Goal: Information Seeking & Learning: Find specific fact

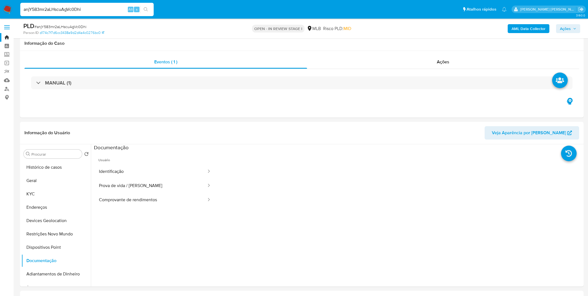
select select "10"
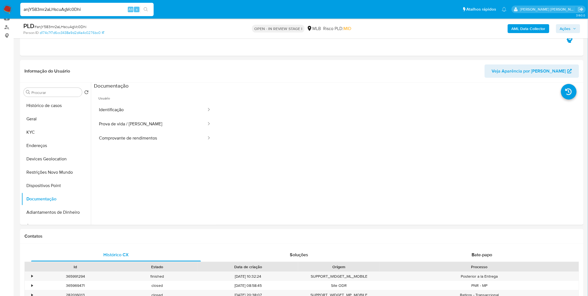
scroll to position [31, 0]
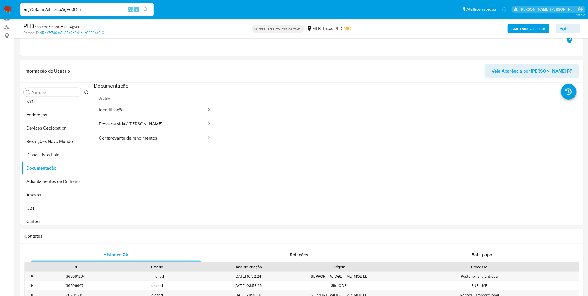
click at [49, 11] on input "anjY583mr2aLHscuAgVc0Dhi" at bounding box center [86, 9] width 133 height 7
paste input "DnvpYxQESwgJ9SnzKhed5tU4"
type input "DnvpYxQESwgJ9SnzKhed5tU4"
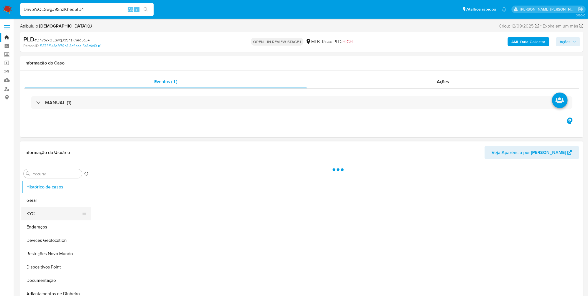
select select "10"
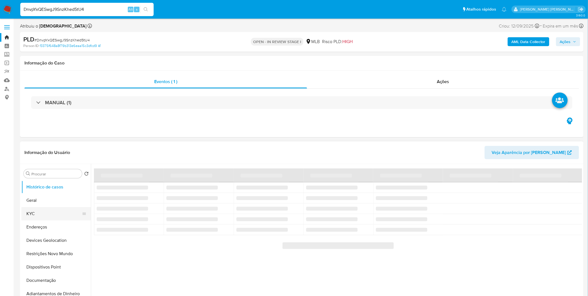
click at [57, 208] on button "KYC" at bounding box center [53, 213] width 65 height 13
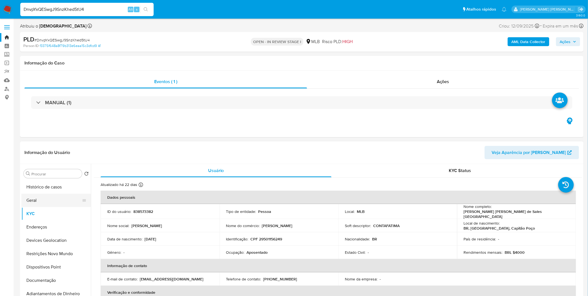
click at [45, 204] on button "Geral" at bounding box center [53, 200] width 65 height 13
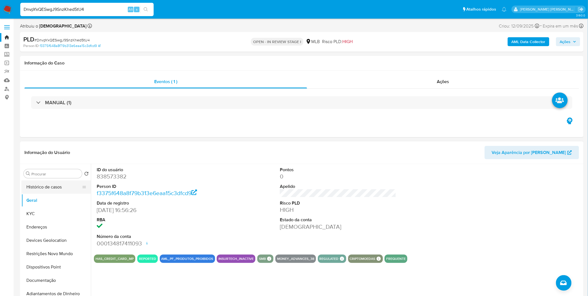
click at [56, 189] on button "Histórico de casos" at bounding box center [53, 186] width 65 height 13
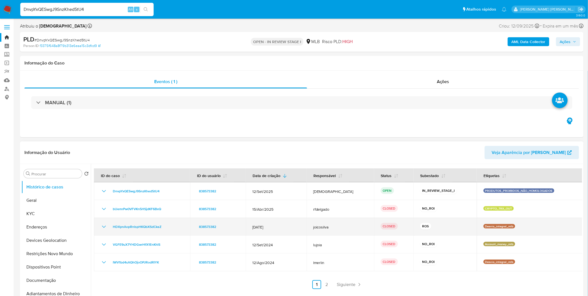
click at [105, 227] on icon "Mostrar/Ocultar" at bounding box center [104, 226] width 7 height 7
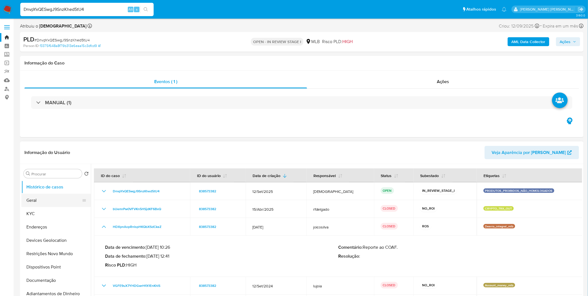
click at [58, 201] on button "Geral" at bounding box center [53, 200] width 65 height 13
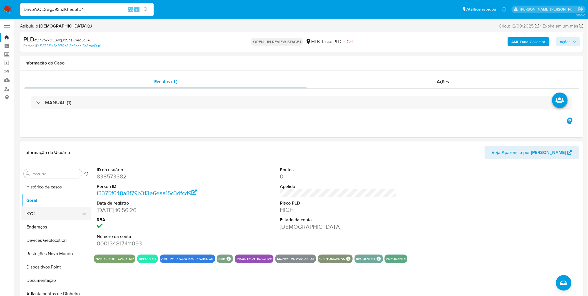
click at [49, 212] on button "KYC" at bounding box center [53, 213] width 65 height 13
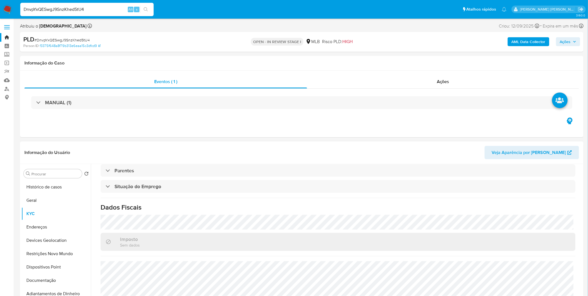
scroll to position [231, 0]
click at [37, 227] on button "Endereços" at bounding box center [53, 226] width 65 height 13
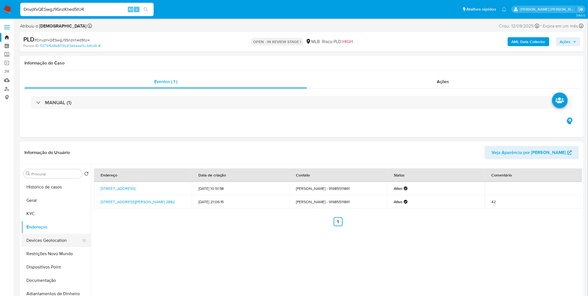
click at [43, 237] on button "Devices Geolocation" at bounding box center [53, 240] width 65 height 13
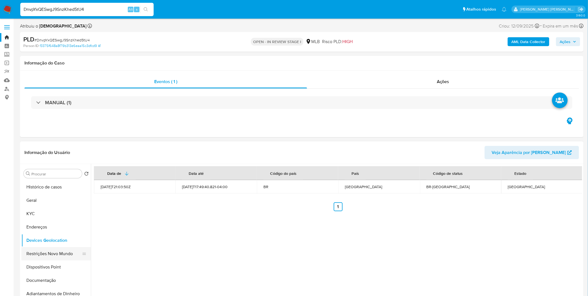
click at [61, 253] on button "Restrições Novo Mundo" at bounding box center [53, 253] width 65 height 13
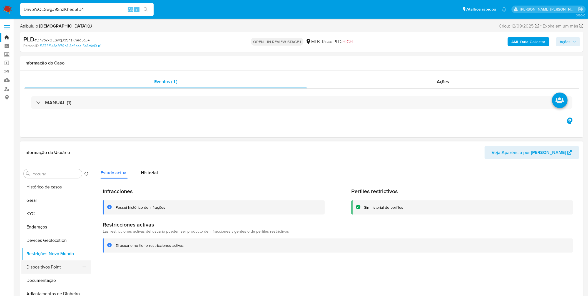
click at [36, 261] on button "Dispositivos Point" at bounding box center [53, 266] width 65 height 13
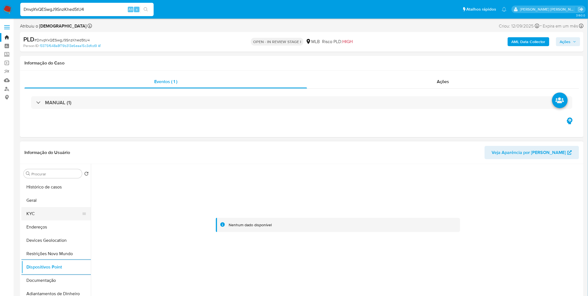
click at [46, 212] on button "KYC" at bounding box center [53, 213] width 65 height 13
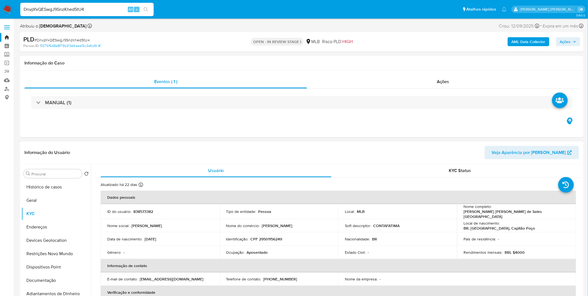
click at [278, 238] on p "CPF 29501156249" at bounding box center [267, 238] width 32 height 5
copy p "29501156249"
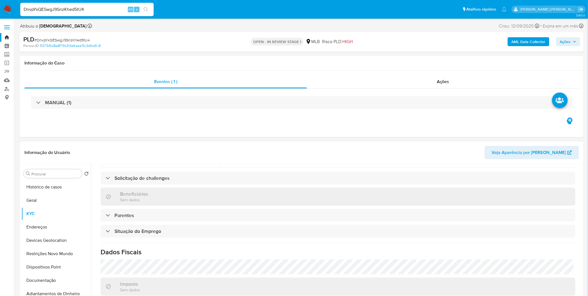
scroll to position [231, 0]
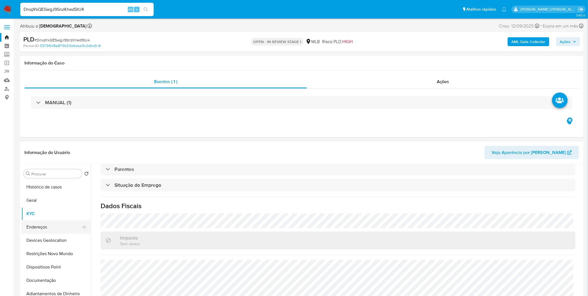
click at [63, 221] on button "Endereços" at bounding box center [53, 226] width 65 height 13
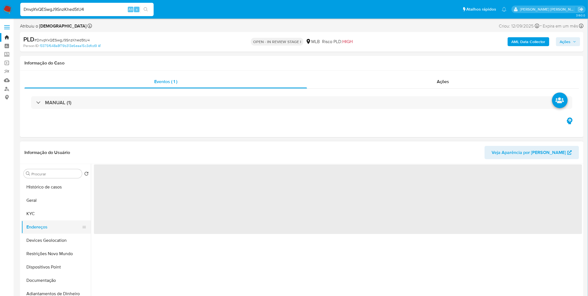
scroll to position [0, 0]
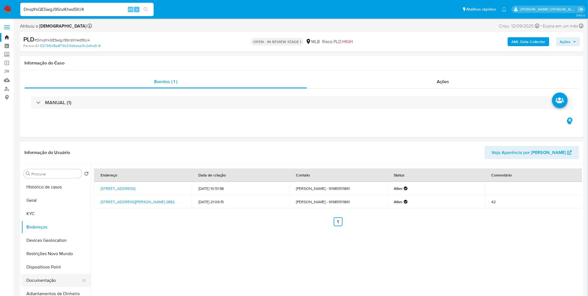
click at [57, 281] on button "Documentação" at bounding box center [53, 280] width 65 height 13
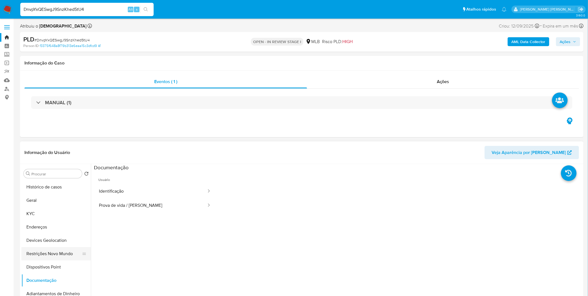
click at [62, 251] on button "Restrições Novo Mundo" at bounding box center [53, 253] width 65 height 13
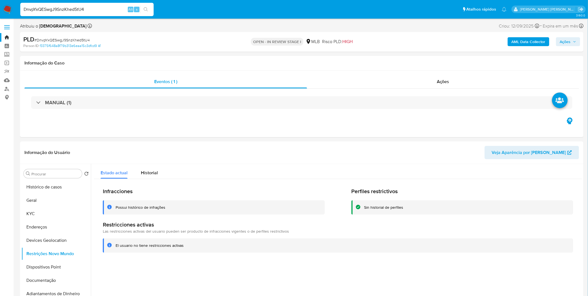
click at [50, 9] on input "DnvpYxQESwgJ9SnzKhed5tU4" at bounding box center [86, 9] width 133 height 7
paste input "RhPumZwBhGmDmTvKc8Sp9jHm"
type input "RhPumZwBhGmDmTvKc8Sp9jHm"
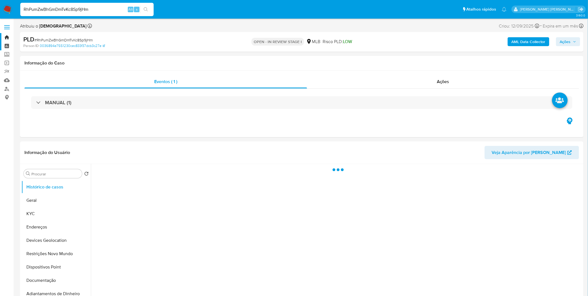
select select "10"
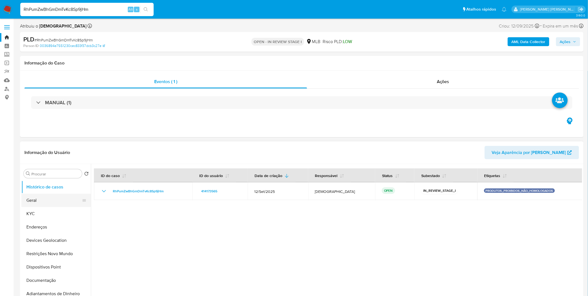
click at [51, 205] on button "Geral" at bounding box center [53, 200] width 65 height 13
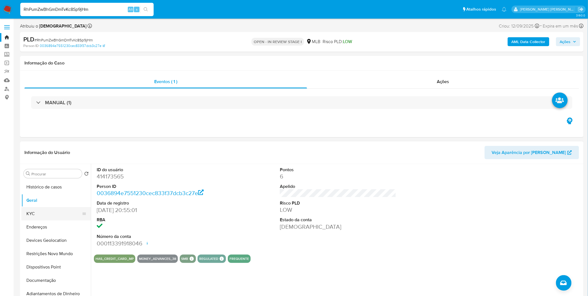
click at [48, 213] on button "KYC" at bounding box center [53, 213] width 65 height 13
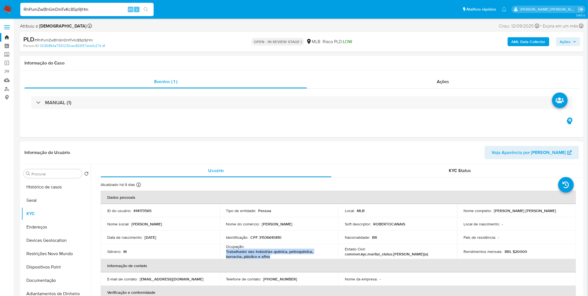
copy p "Trabalhador das indústrias química, petroquímica, borracha, plástico e afins"
drag, startPoint x: 279, startPoint y: 254, endPoint x: 223, endPoint y: 253, distance: 56.1
click at [224, 254] on td "Ocupação : Trabalhador das indústrias química, petroquímica, borracha, plástico…" at bounding box center [278, 251] width 119 height 15
click at [51, 217] on button "KYC" at bounding box center [53, 213] width 65 height 13
click at [44, 267] on button "Dispositivos Point" at bounding box center [53, 266] width 65 height 13
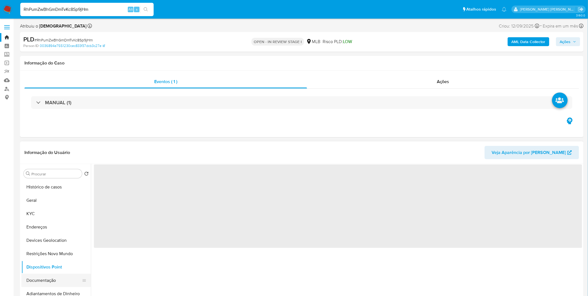
click at [46, 285] on button "Documentação" at bounding box center [53, 280] width 65 height 13
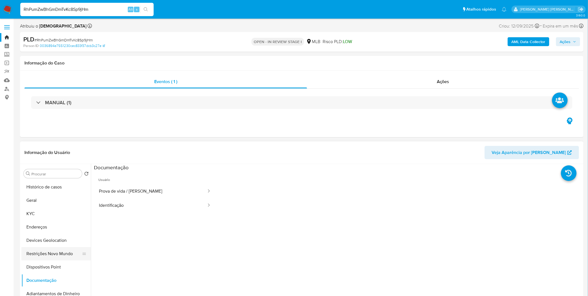
click at [57, 255] on button "Restrições Novo Mundo" at bounding box center [53, 253] width 65 height 13
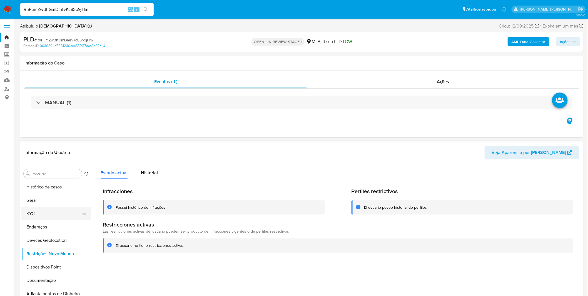
click at [54, 218] on button "KYC" at bounding box center [53, 213] width 65 height 13
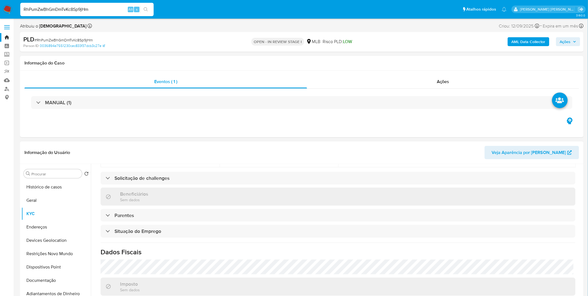
scroll to position [233, 0]
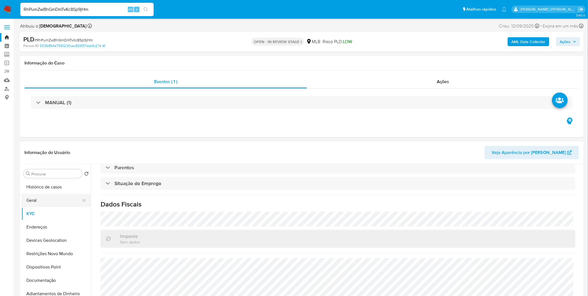
click at [48, 199] on button "Geral" at bounding box center [53, 200] width 65 height 13
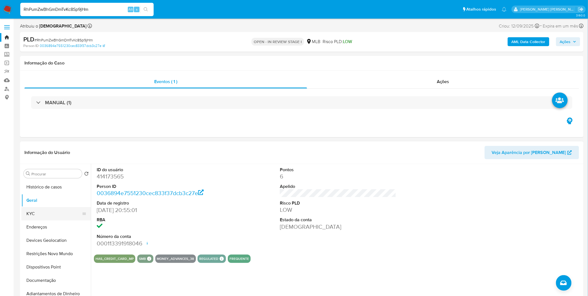
click at [43, 217] on button "KYC" at bounding box center [53, 213] width 65 height 13
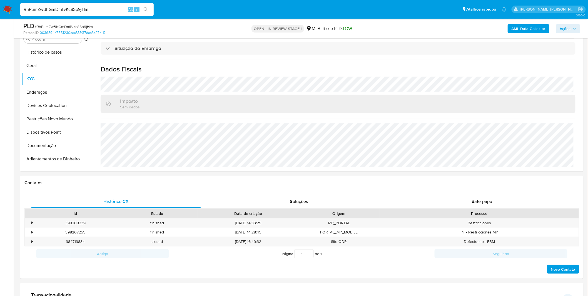
scroll to position [31, 0]
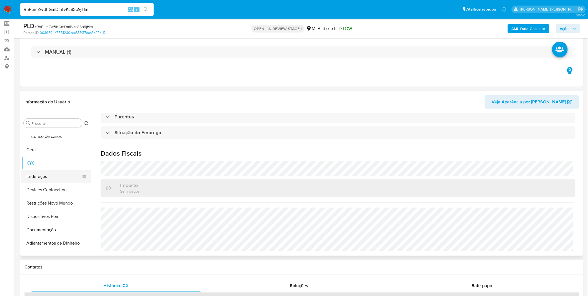
click at [46, 174] on button "Endereços" at bounding box center [53, 176] width 65 height 13
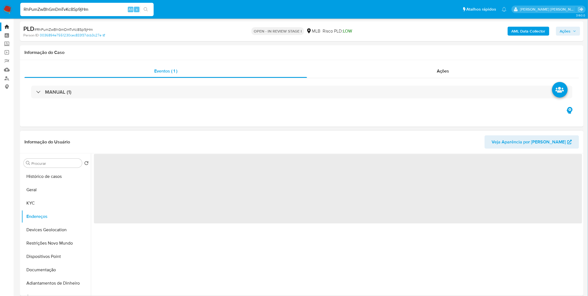
scroll to position [0, 0]
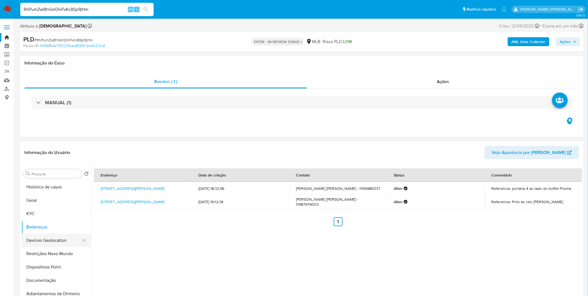
click at [67, 245] on button "Devices Geolocation" at bounding box center [53, 240] width 65 height 13
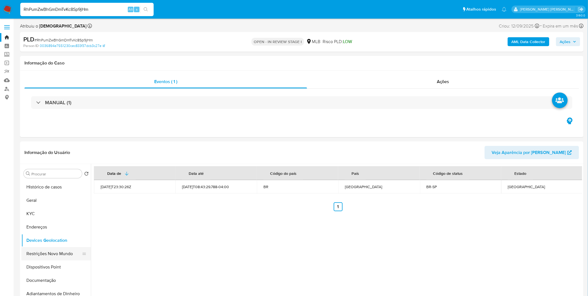
click at [46, 260] on button "Restrições Novo Mundo" at bounding box center [53, 253] width 65 height 13
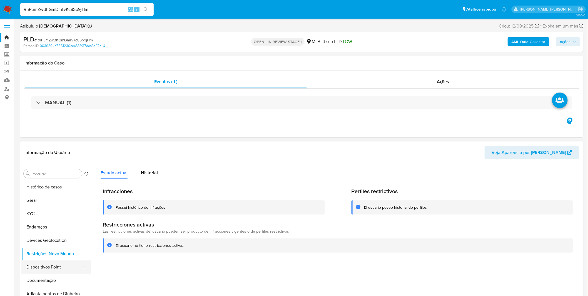
click at [43, 270] on button "Dispositivos Point" at bounding box center [53, 266] width 65 height 13
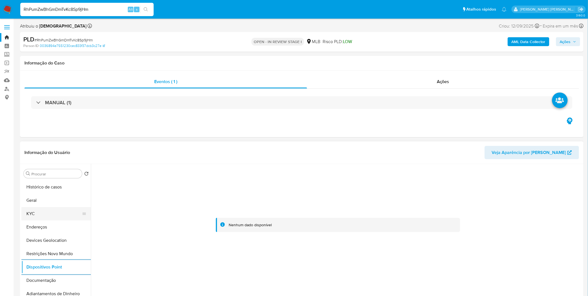
click at [41, 214] on button "KYC" at bounding box center [53, 213] width 65 height 13
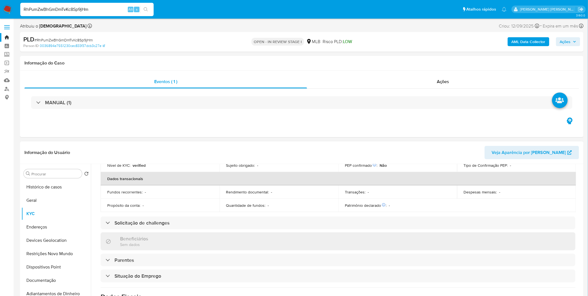
scroll to position [233, 0]
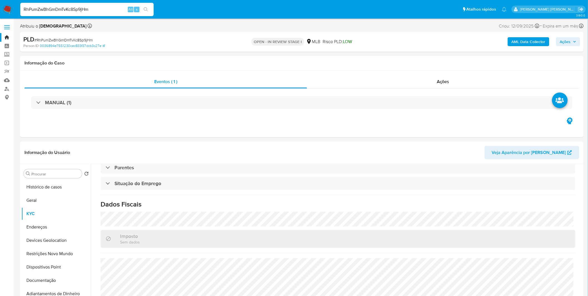
click at [6, 9] on img at bounding box center [7, 9] width 9 height 9
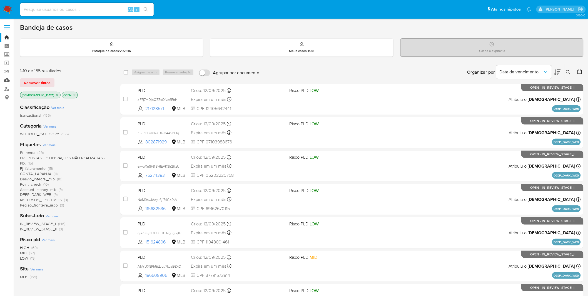
click at [9, 80] on link "Mulan" at bounding box center [33, 80] width 66 height 9
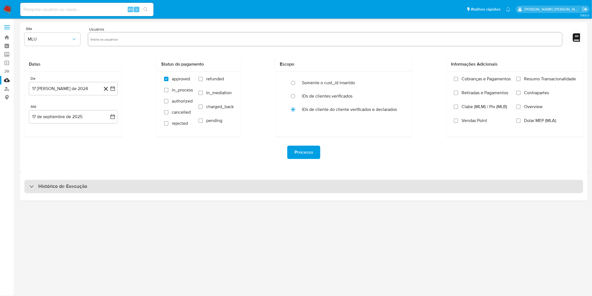
click at [104, 186] on div "Histórico de Execução" at bounding box center [303, 186] width 559 height 13
select select "10"
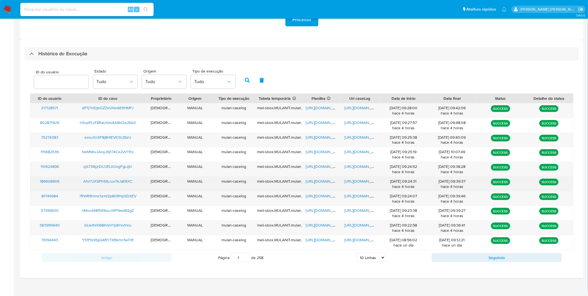
scroll to position [138, 0]
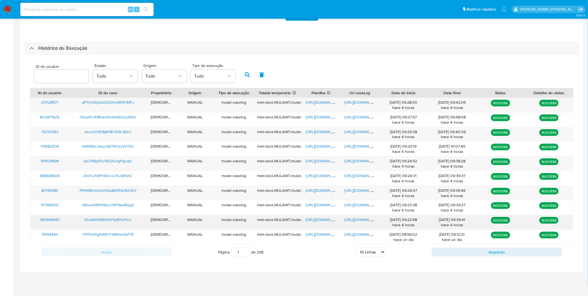
click at [367, 221] on span "https://docs.google.com/document/d/1bH5iV8k0Oa_As7HpryFY0IDbC1Z9fR3zIBOe39mIM-Q…" at bounding box center [363, 220] width 38 height 6
click at [326, 222] on span "https://docs.google.com/spreadsheets/d/1sb3Vj7O-r6-M2TqP2pQ2sctdz5CBdVALqHNS9c3…" at bounding box center [325, 220] width 38 height 6
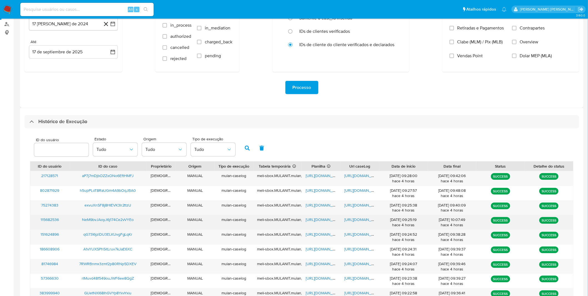
scroll to position [61, 0]
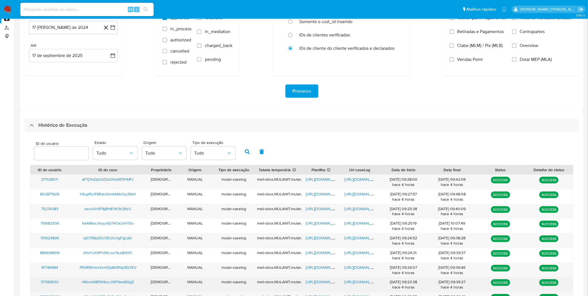
click at [369, 282] on span "https://docs.google.com/document/d/1mIkt5xzWfXCt8XdqRZp-GRMep_5GXUeC62vxfSPMe54…" at bounding box center [363, 282] width 38 height 6
click at [318, 282] on span "https://docs.google.com/spreadsheets/d/1YFICYWKJHo5zRRgWqnZGNCvUH81tef3U347RAvo…" at bounding box center [325, 282] width 38 height 6
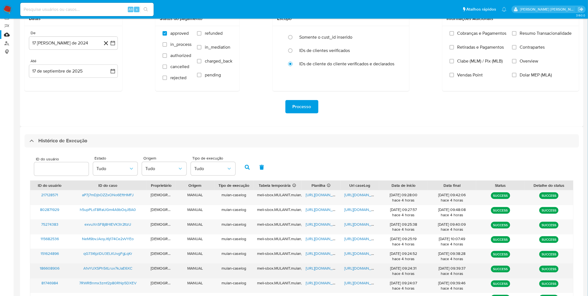
scroll to position [43, 0]
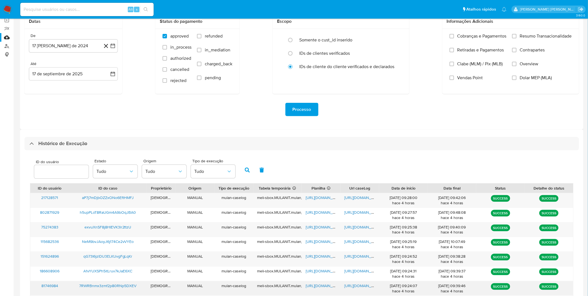
click at [358, 287] on span "https://docs.google.com/document/d/1Jy3lV9rvtirqyyFjeIB6tv5YO53o-Ty-PRYAGJ43GdY…" at bounding box center [363, 286] width 38 height 6
click at [309, 285] on span "https://docs.google.com/spreadsheets/d/1MZBs5Bd8iVyEjRSMI1-VHZi9ZMKisxExCEoALl-…" at bounding box center [325, 286] width 38 height 6
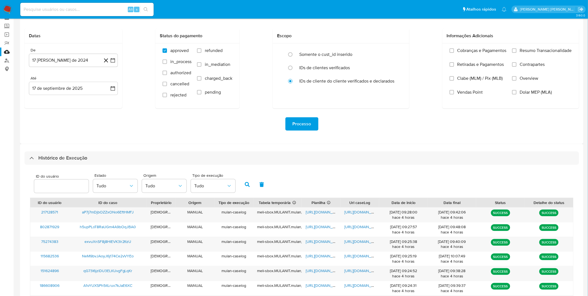
scroll to position [27, 0]
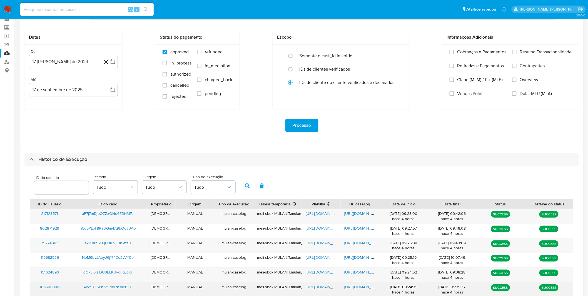
click at [347, 286] on span "https://docs.google.com/document/d/1uR8ymjylEfzVL8xMrsfm5fZqVZxIeovjq8F4ZIjqIcQ…" at bounding box center [363, 287] width 38 height 6
click at [312, 289] on span "https://docs.google.com/spreadsheets/d/1VH5xWIsWgprTVJS2DNEA7EIOdOtF6XXXE04H5zg…" at bounding box center [325, 287] width 38 height 6
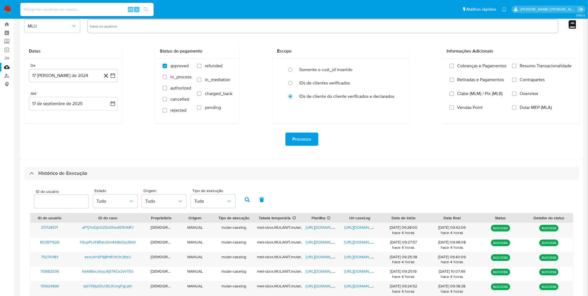
scroll to position [14, 0]
click at [359, 287] on span "https://docs.google.com/document/d/18uo7m9H7DQ9MTxe6TwLucJsdJ13dFnXrzCcZFec2Bqw…" at bounding box center [363, 285] width 38 height 6
click at [312, 281] on div "https://docs.google.com/spreadsheets/d/16qetkQAjQyDz0D2o48kHMF1OhC9Gtnv5v_RHtpW…" at bounding box center [321, 288] width 39 height 14
click at [312, 283] on span "https://docs.google.com/spreadsheets/d/16qetkQAjQyDz0D2o48kHMF1OhC9Gtnv5v_RHtpW…" at bounding box center [325, 285] width 38 height 6
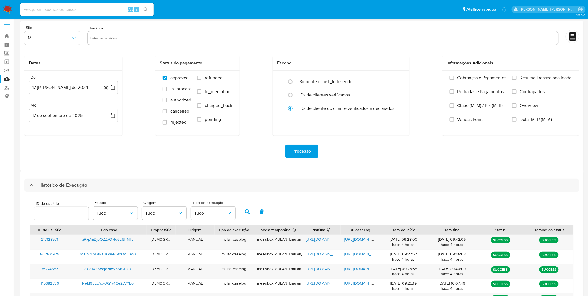
scroll to position [0, 0]
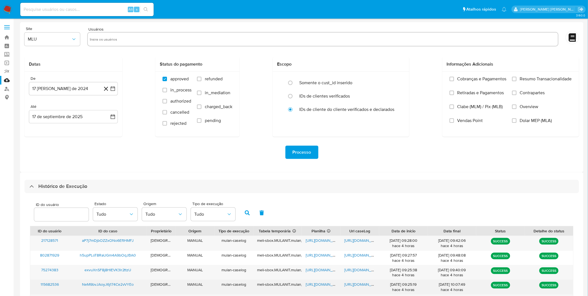
click at [347, 285] on span "https://docs.google.com/document/d/1zv7VeH3nIDvZmvwprQbfToY3VzRmJ24bhj-R2GCN_XY…" at bounding box center [363, 284] width 38 height 6
click at [317, 286] on span "https://docs.google.com/spreadsheets/d/1C22_v5wc7u5LUB_EAkNum9zNADXWZjH3pUSxmEy…" at bounding box center [325, 284] width 38 height 6
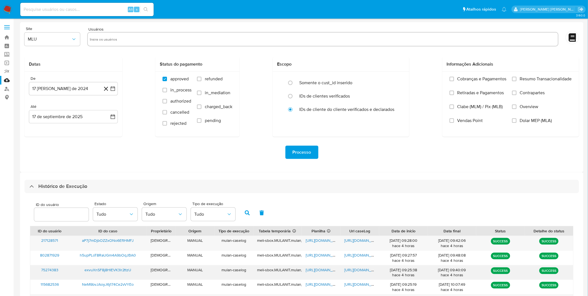
click at [356, 273] on div "https://docs.google.com/document/d/13lTbvFaIJigaTmNgQ-_jV9wXcT5aEymYO_zUA01T1Hs…" at bounding box center [360, 272] width 39 height 14
click at [353, 268] on span "https://docs.google.com/document/d/13lTbvFaIJigaTmNgQ-_jV9wXcT5aEymYO_zUA01T1Hs…" at bounding box center [363, 270] width 38 height 6
click at [324, 267] on div "https://docs.google.com/spreadsheets/d/1ilrbC5mXZAitXIheYip9fe3u04S3HuWftv-6_n2…" at bounding box center [321, 272] width 39 height 14
click at [324, 269] on span "https://docs.google.com/spreadsheets/d/1ilrbC5mXZAitXIheYip9fe3u04S3HuWftv-6_n2…" at bounding box center [325, 270] width 38 height 6
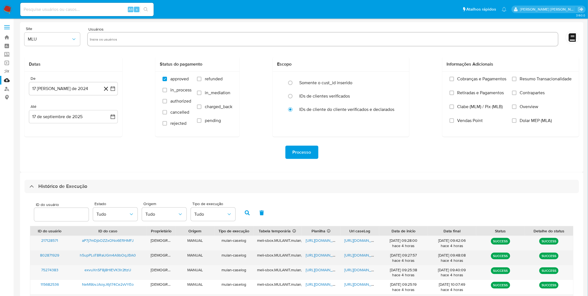
click at [370, 257] on span "https://docs.google.com/document/d/1mNRtmRQrNRSTKUMbrhBAxZaoMx_a2ZNJ6_SJwaOPmxw…" at bounding box center [363, 255] width 38 height 6
click at [318, 256] on span "https://docs.google.com/spreadsheets/d/1R58YRobsO_S3zrWEuPy_DwjQvkMgK7xST1yDxnu…" at bounding box center [325, 255] width 38 height 6
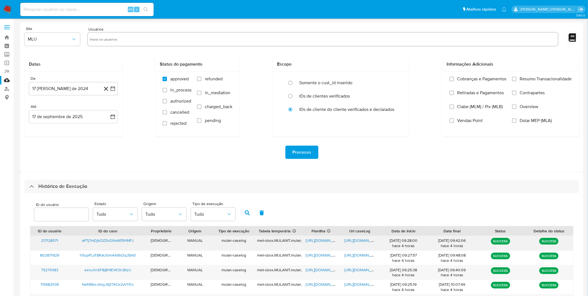
click at [367, 240] on span "https://docs.google.com/document/d/1vcdKBlctMLEXVJ2ugWEscVNB6Rn5mMwv5OKFmW81w6M…" at bounding box center [363, 240] width 38 height 6
click at [324, 242] on span "https://docs.google.com/spreadsheets/d/100tD8NHl8VggUJGaTd0UmG2YGQN9HTT4pGStK7X…" at bounding box center [325, 240] width 38 height 6
click at [7, 7] on img at bounding box center [7, 9] width 9 height 9
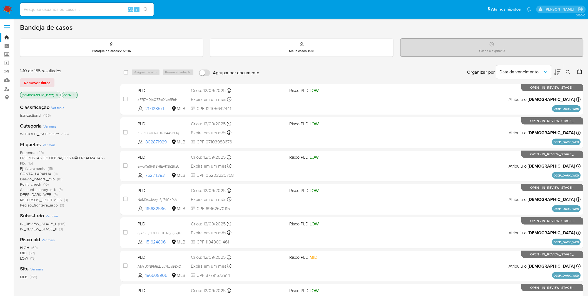
click at [51, 144] on span "Ver mais" at bounding box center [48, 144] width 13 height 5
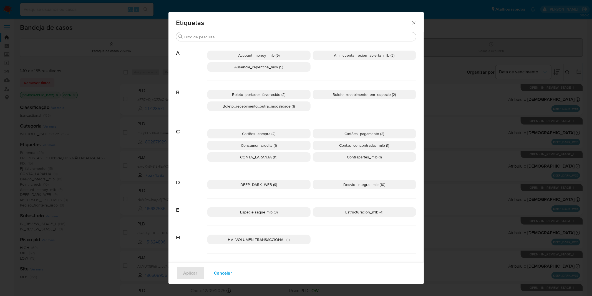
click at [230, 271] on button "Cancelar" at bounding box center [223, 272] width 32 height 13
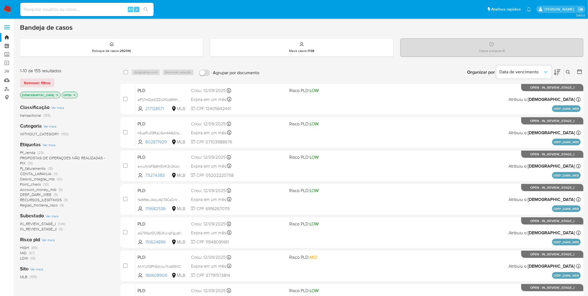
click at [12, 6] on img at bounding box center [7, 9] width 9 height 9
click at [94, 10] on input at bounding box center [86, 9] width 133 height 7
paste input "GIJetNXl68lhGVYp8YxvYxiu"
type input "GIJetNXl68lhGVYp8YxvYxiu"
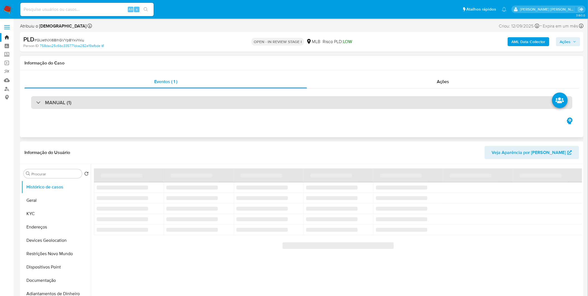
select select "10"
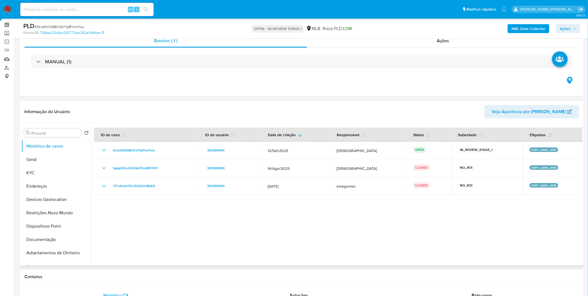
scroll to position [31, 0]
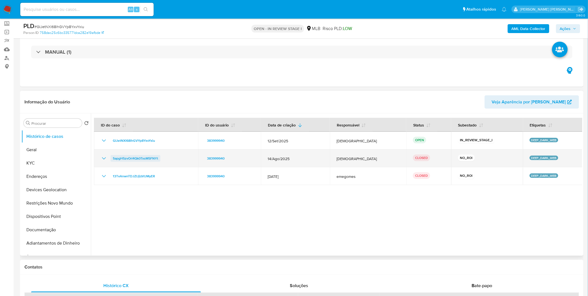
drag, startPoint x: 164, startPoint y: 157, endPoint x: 113, endPoint y: 158, distance: 51.4
click at [113, 158] on div "5apgH5zvOrl4Qk0TxsM5FNYt" at bounding box center [146, 158] width 91 height 7
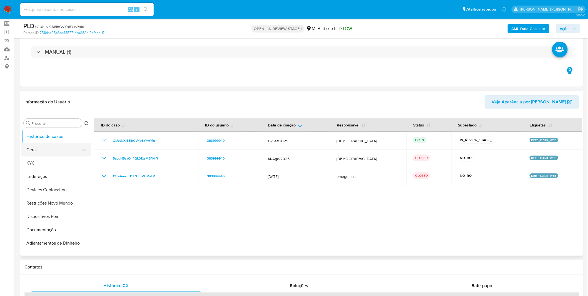
click at [61, 154] on button "Geral" at bounding box center [53, 149] width 65 height 13
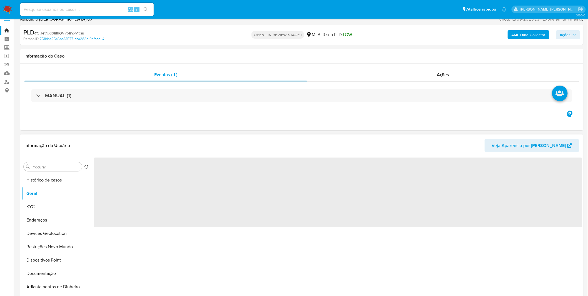
scroll to position [0, 0]
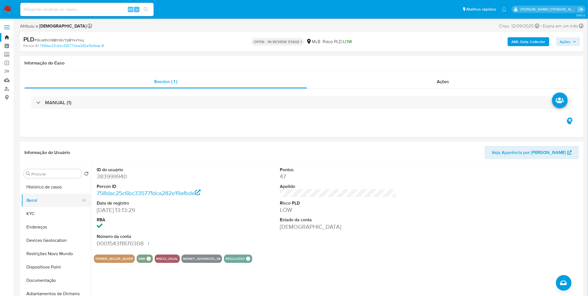
click at [42, 195] on button "Geral" at bounding box center [53, 200] width 65 height 13
click at [57, 218] on button "KYC" at bounding box center [53, 213] width 65 height 13
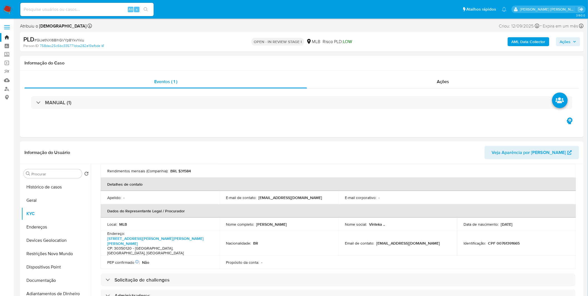
scroll to position [154, 0]
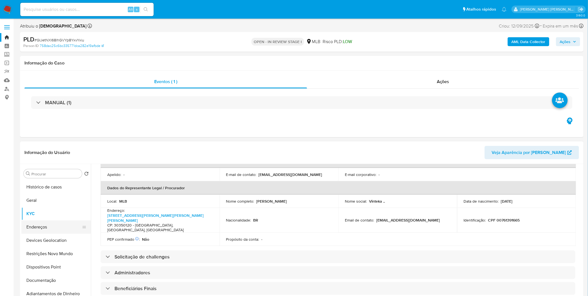
click at [39, 220] on button "Endereços" at bounding box center [53, 226] width 65 height 13
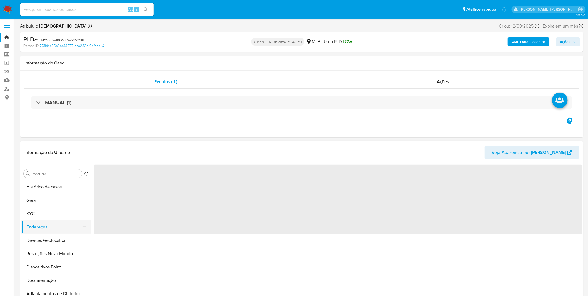
scroll to position [0, 0]
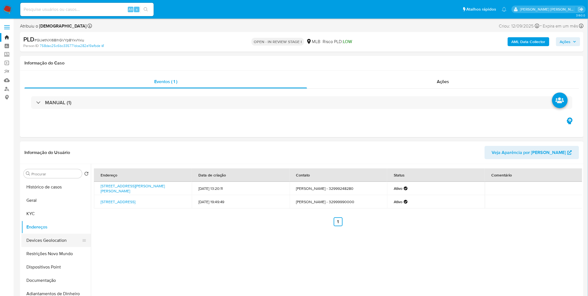
click at [62, 243] on button "Devices Geolocation" at bounding box center [53, 240] width 65 height 13
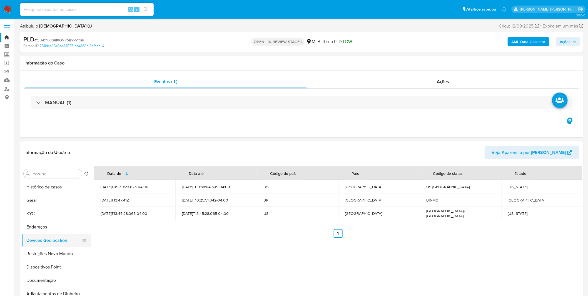
click at [67, 246] on button "Devices Geolocation" at bounding box center [53, 240] width 65 height 13
click at [65, 252] on button "Restrições Novo Mundo" at bounding box center [53, 253] width 65 height 13
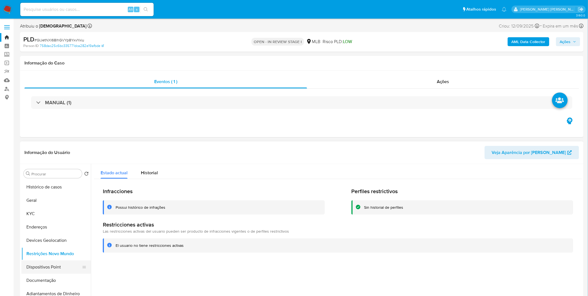
click at [55, 262] on button "Dispositivos Point" at bounding box center [53, 266] width 65 height 13
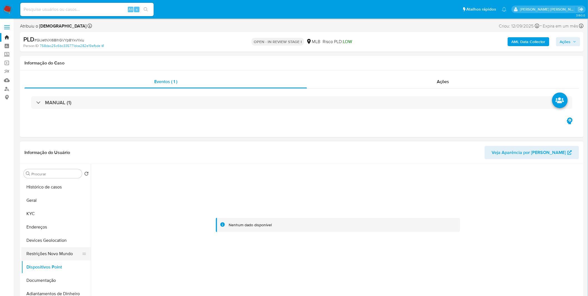
click at [51, 256] on button "Restrições Novo Mundo" at bounding box center [53, 253] width 65 height 13
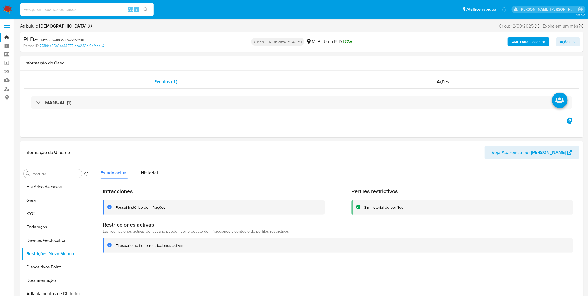
click at [93, 12] on input at bounding box center [86, 9] width 133 height 7
paste input "rIMuvd48f549ouJWF6ee8QgZ"
type input "rIMuvd48f549ouJWF6ee8QgZ"
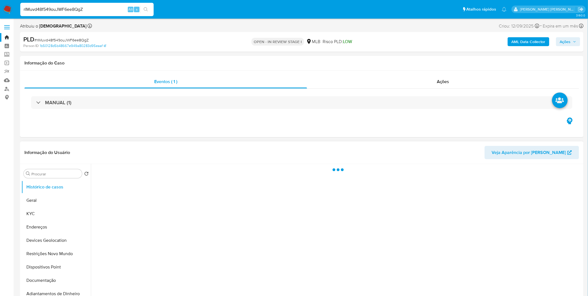
select select "10"
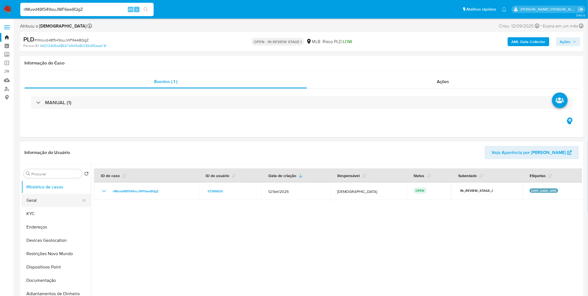
click at [70, 201] on button "Geral" at bounding box center [53, 200] width 65 height 13
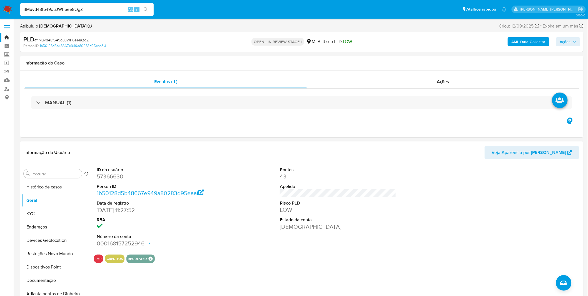
drag, startPoint x: 237, startPoint y: 263, endPoint x: 212, endPoint y: 265, distance: 25.4
click at [237, 263] on div "ID do usuário 57366630 Person ID 1b50128d5b48667e949a80283d95eaaf Data de regis…" at bounding box center [336, 235] width 491 height 142
click at [52, 285] on button "Documentação" at bounding box center [53, 280] width 65 height 13
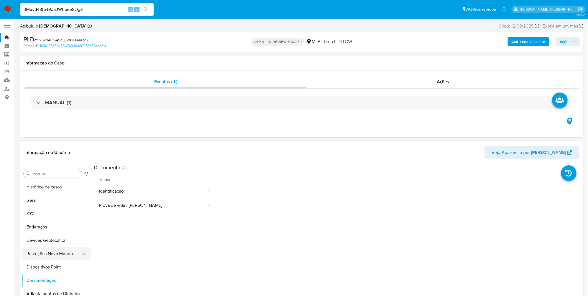
click at [59, 252] on button "Restrições Novo Mundo" at bounding box center [53, 253] width 65 height 13
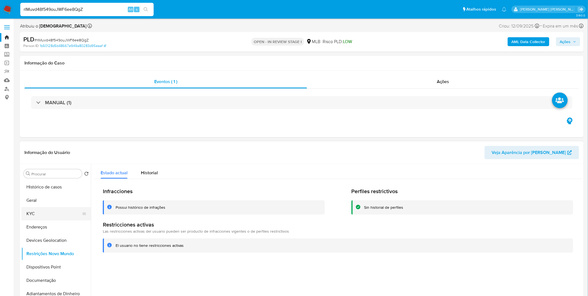
click at [37, 215] on button "KYC" at bounding box center [53, 213] width 65 height 13
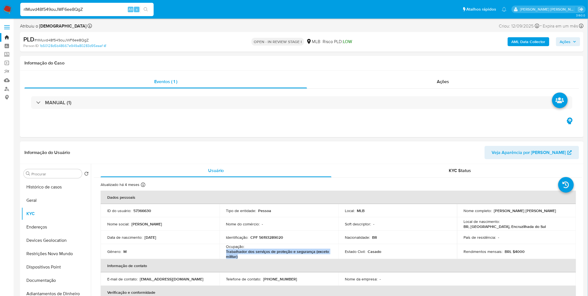
copy p "Trabalhador dos serviços de proteção e segurança (exceto militar)"
drag, startPoint x: 259, startPoint y: 257, endPoint x: 226, endPoint y: 251, distance: 32.8
click at [226, 251] on p "Trabalhador dos serviços de proteção e segurança (exceto militar)" at bounding box center [277, 254] width 103 height 10
click at [59, 190] on button "Histórico de casos" at bounding box center [53, 186] width 65 height 13
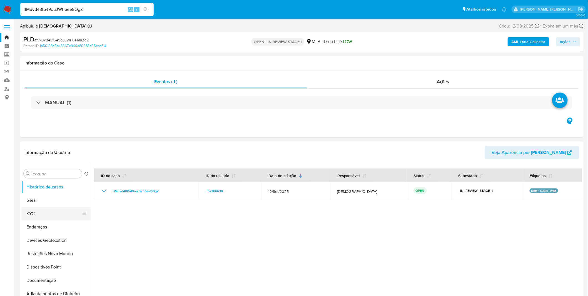
click at [53, 211] on button "KYC" at bounding box center [53, 213] width 65 height 13
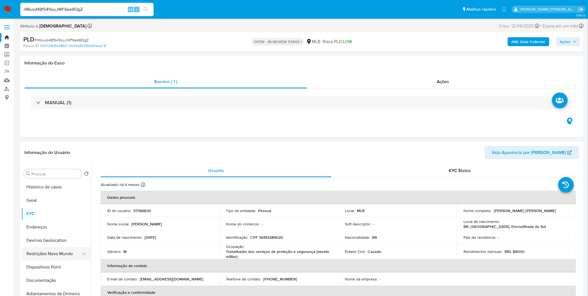
click at [40, 251] on button "Restrições Novo Mundo" at bounding box center [53, 253] width 65 height 13
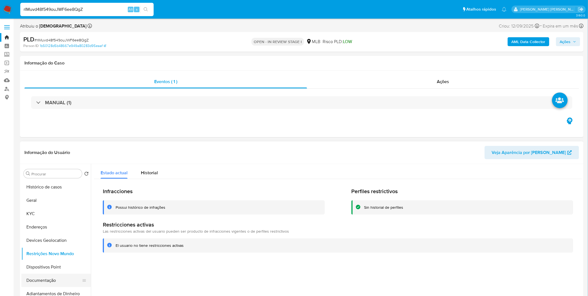
click at [54, 275] on button "Documentação" at bounding box center [53, 280] width 65 height 13
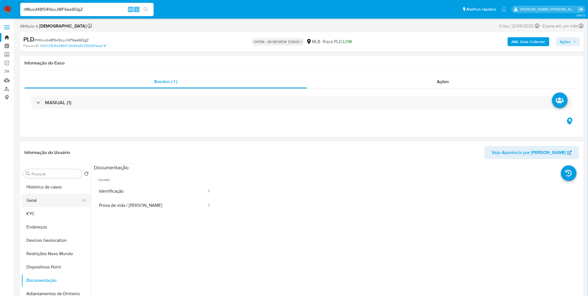
click at [54, 204] on button "Geral" at bounding box center [53, 200] width 65 height 13
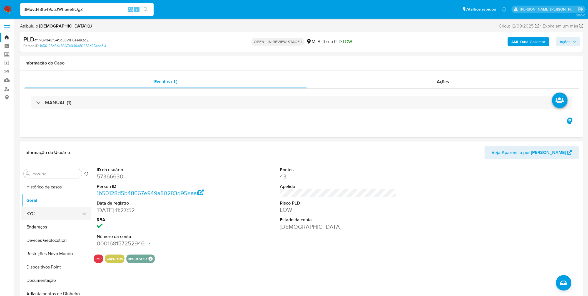
click at [54, 219] on button "KYC" at bounding box center [53, 213] width 65 height 13
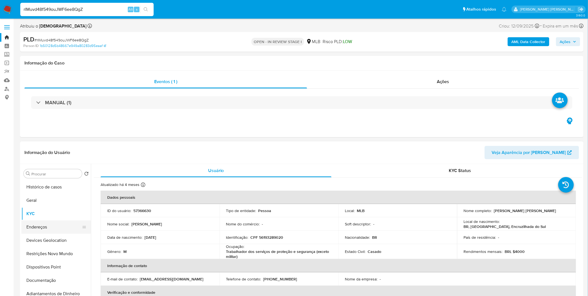
click at [56, 229] on button "Endereços" at bounding box center [53, 226] width 65 height 13
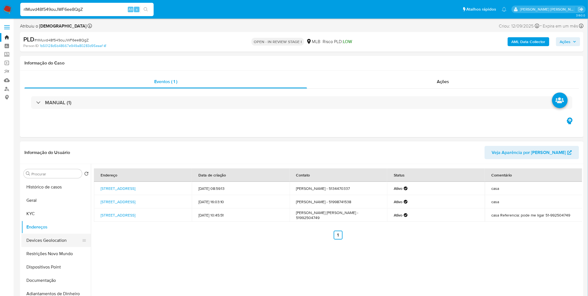
click at [68, 236] on button "Devices Geolocation" at bounding box center [53, 240] width 65 height 13
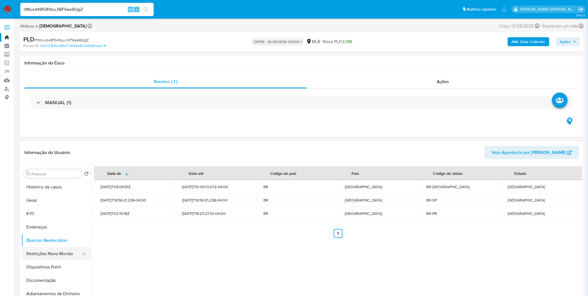
click at [41, 251] on button "Restrições Novo Mundo" at bounding box center [53, 253] width 65 height 13
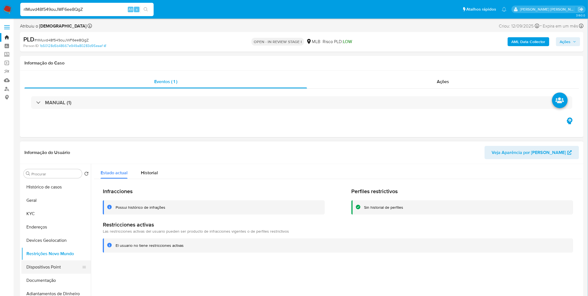
click at [37, 260] on button "Dispositivos Point" at bounding box center [53, 266] width 65 height 13
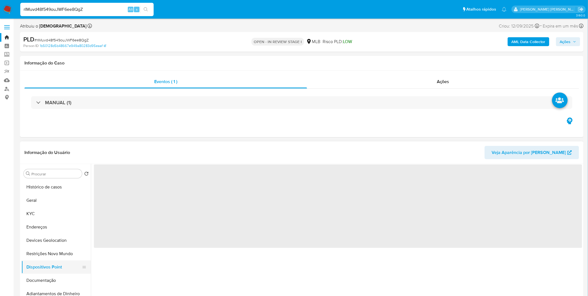
click at [38, 262] on button "Dispositivos Point" at bounding box center [53, 266] width 65 height 13
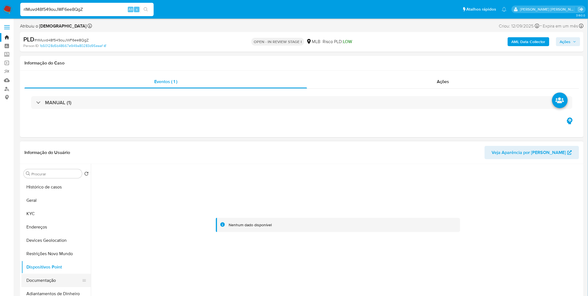
click at [61, 283] on button "Documentação" at bounding box center [53, 280] width 65 height 13
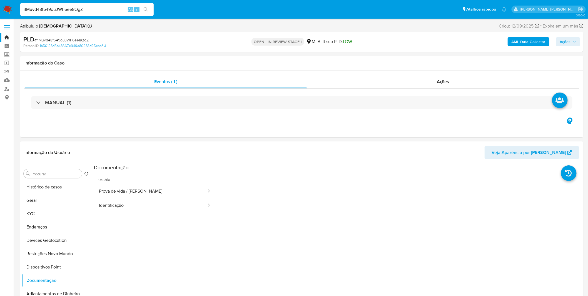
click at [538, 43] on b "AML Data Collector" at bounding box center [528, 41] width 34 height 9
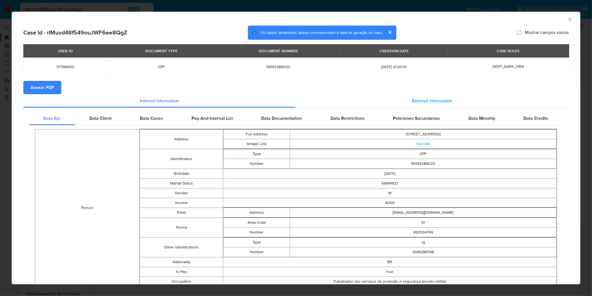
click at [408, 94] on div "External information" at bounding box center [433, 100] width 274 height 13
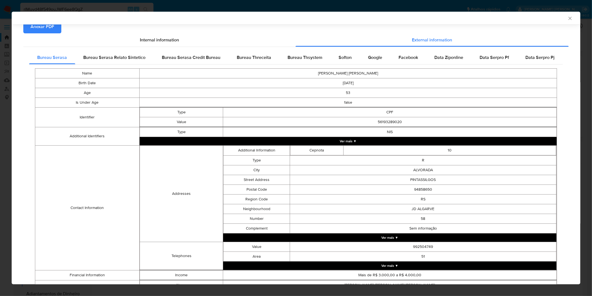
scroll to position [60, 0]
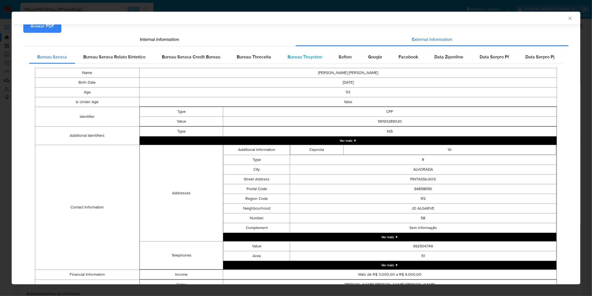
click at [315, 56] on span "Bureau Thsystem" at bounding box center [305, 57] width 35 height 6
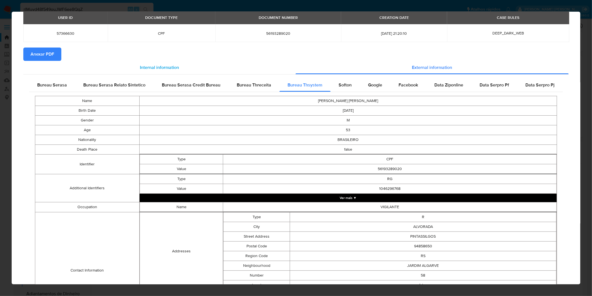
scroll to position [0, 0]
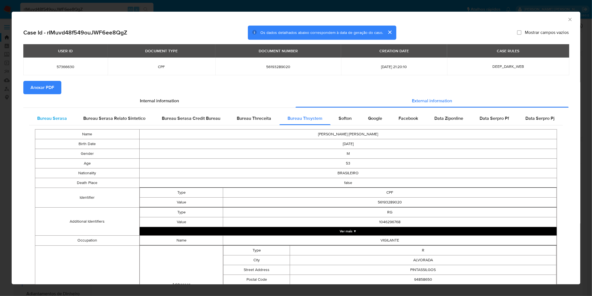
click at [67, 117] on div "Bureau Serasa" at bounding box center [52, 118] width 46 height 13
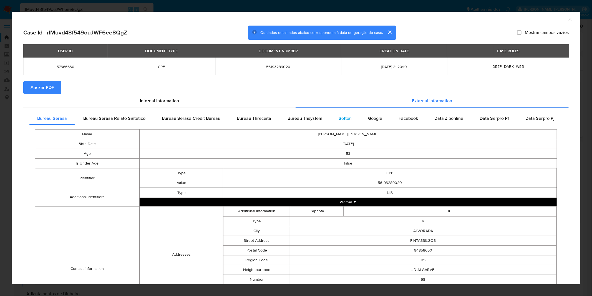
click at [338, 113] on div "Softon" at bounding box center [345, 118] width 29 height 13
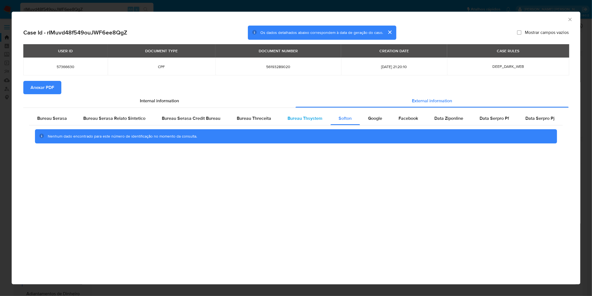
click at [298, 117] on span "Bureau Thsystem" at bounding box center [305, 118] width 35 height 6
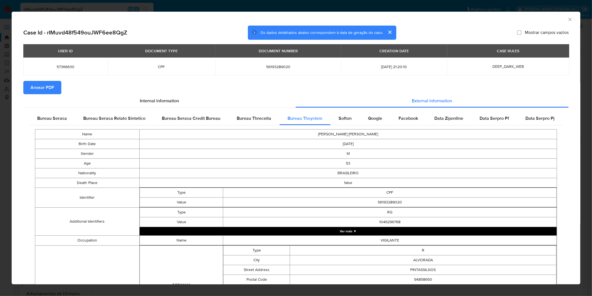
drag, startPoint x: 384, startPoint y: 135, endPoint x: 311, endPoint y: 132, distance: 72.3
click at [311, 132] on td "PEDRO UBIRAJARA DA SILVA SANTOS" at bounding box center [349, 134] width 418 height 10
copy td "PEDRO UBIRAJARA DA SILVA SANTOS"
click at [167, 7] on div "AML Data Collector Case Id - rIMuvd48f549ouJWF6ee8QgZ Os dados detalhados abaix…" at bounding box center [296, 148] width 592 height 296
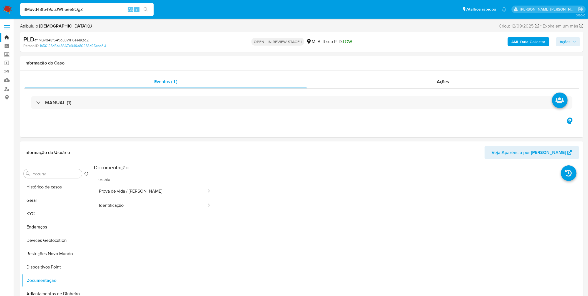
click at [84, 11] on input "rIMuvd48f549ouJWF6ee8QgZ" at bounding box center [86, 9] width 133 height 7
paste input "7RWRBnmx3zmf2p80RNp5DXEV"
type input "7RWRBnmx3zmf2p80RNp5DXEV"
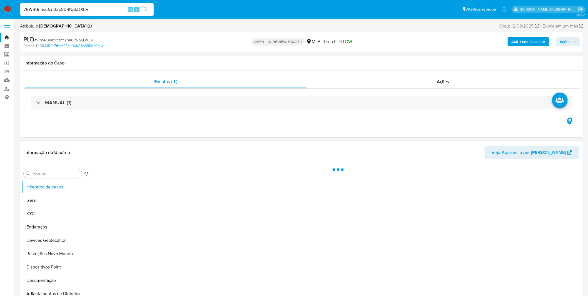
select select "10"
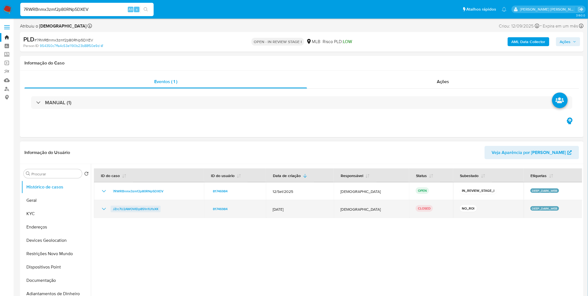
drag, startPoint x: 162, startPoint y: 207, endPoint x: 112, endPoint y: 209, distance: 49.7
click at [112, 209] on div "JZrc7U2AWOVIDp851n1UfsXK" at bounding box center [149, 209] width 97 height 7
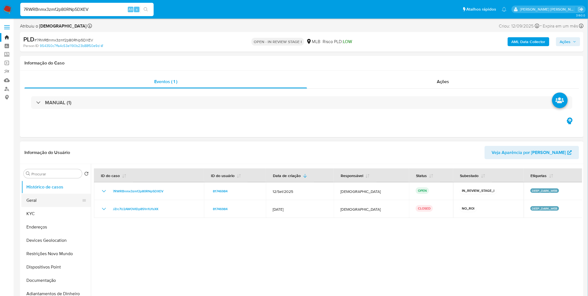
click at [34, 201] on button "Geral" at bounding box center [53, 200] width 65 height 13
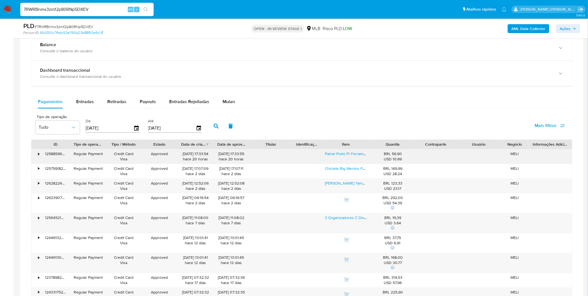
scroll to position [401, 0]
click at [81, 105] on span "Entradas" at bounding box center [85, 102] width 18 height 6
select select "10"
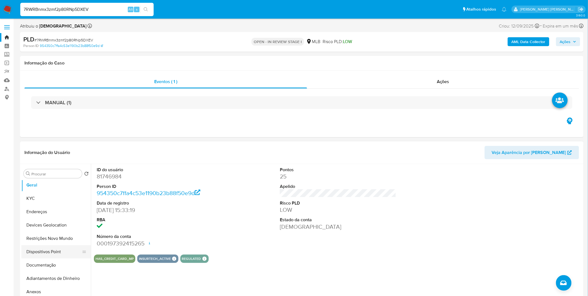
scroll to position [31, 0]
click at [54, 226] on button "Restrições Novo Mundo" at bounding box center [53, 222] width 65 height 13
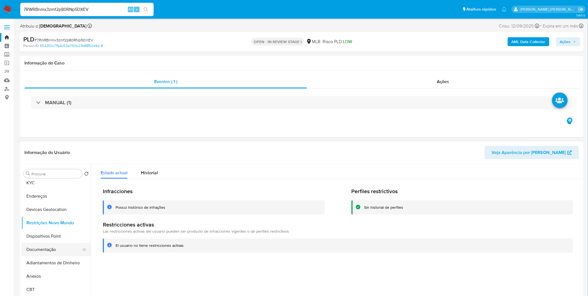
click at [54, 251] on button "Documentação" at bounding box center [53, 249] width 65 height 13
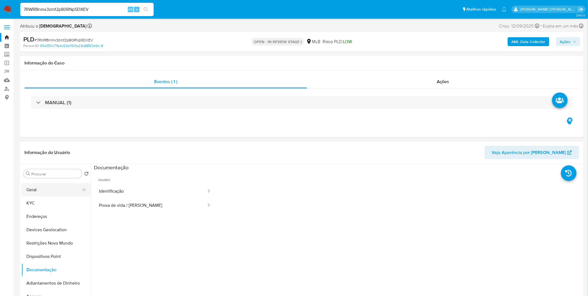
scroll to position [0, 0]
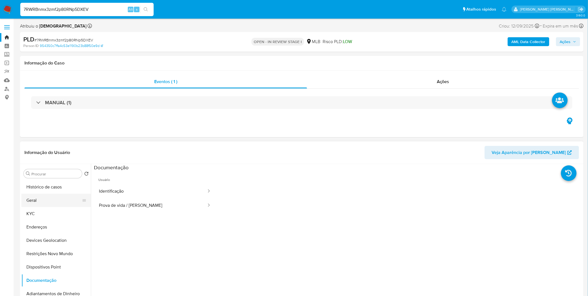
click at [67, 201] on button "Geral" at bounding box center [53, 200] width 65 height 13
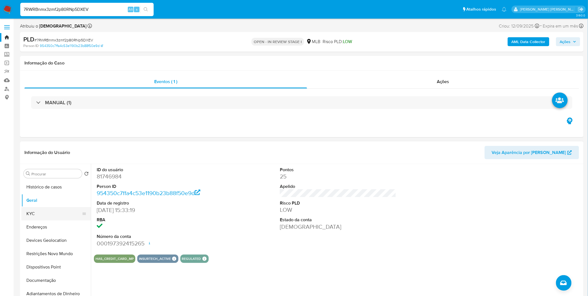
click at [63, 216] on button "KYC" at bounding box center [53, 213] width 65 height 13
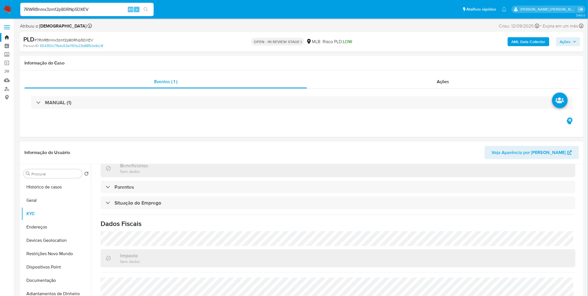
scroll to position [231, 0]
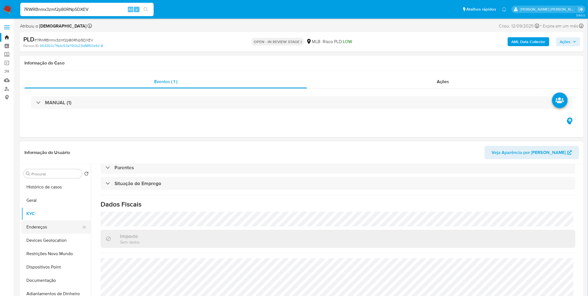
click at [28, 231] on button "Endereços" at bounding box center [53, 226] width 65 height 13
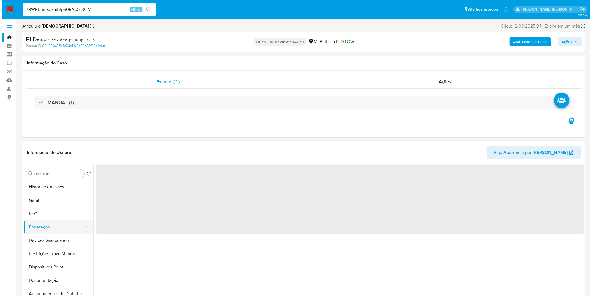
scroll to position [0, 0]
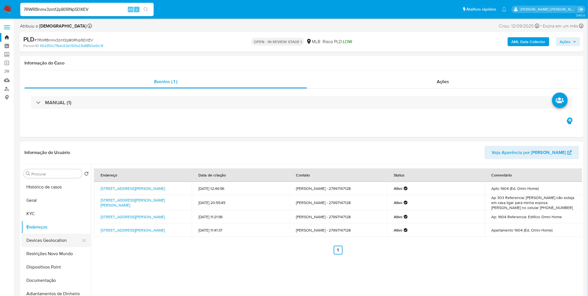
click at [39, 239] on button "Devices Geolocation" at bounding box center [53, 240] width 65 height 13
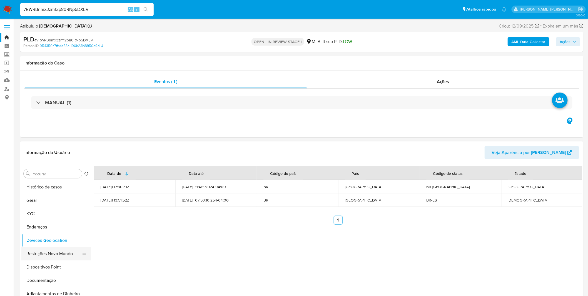
click at [46, 248] on button "Restrições Novo Mundo" at bounding box center [53, 253] width 65 height 13
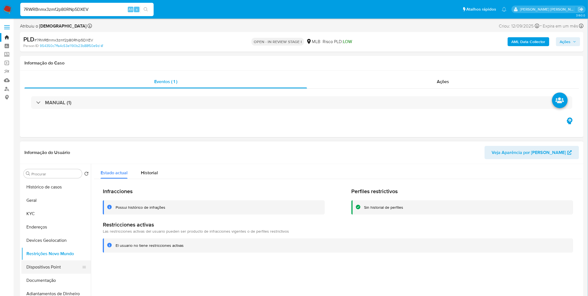
click at [42, 269] on button "Dispositivos Point" at bounding box center [53, 266] width 65 height 13
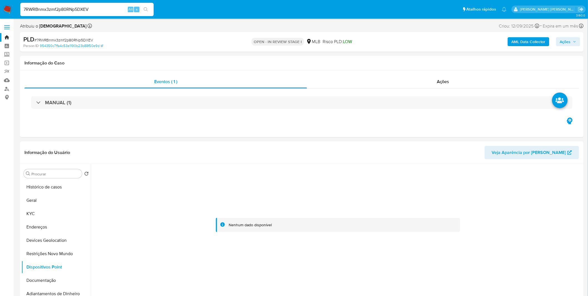
click at [525, 42] on b "AML Data Collector" at bounding box center [528, 41] width 34 height 9
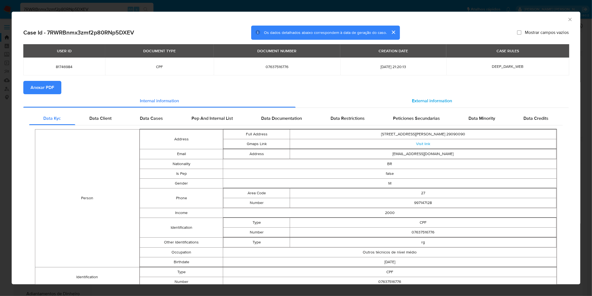
click at [445, 101] on span "External information" at bounding box center [432, 100] width 40 height 6
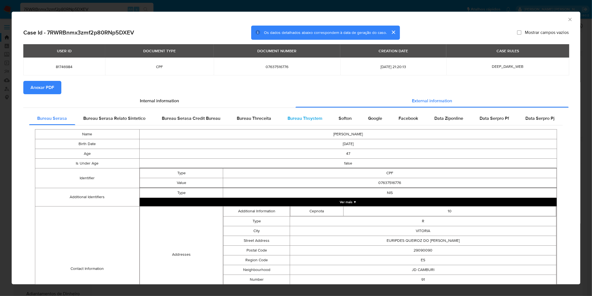
click at [321, 121] on div "Bureau Thsystem" at bounding box center [305, 118] width 51 height 13
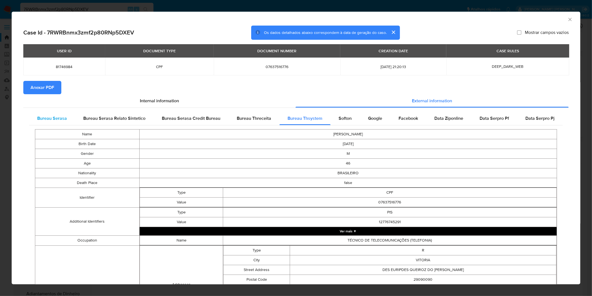
click at [47, 113] on div "Bureau Serasa" at bounding box center [52, 118] width 46 height 13
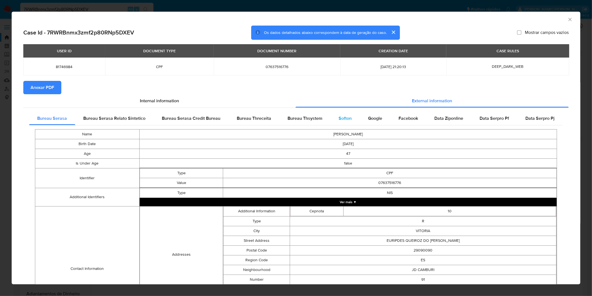
click at [343, 116] on span "Softon" at bounding box center [345, 118] width 13 height 6
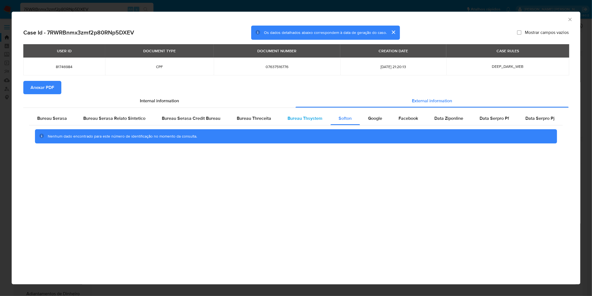
click at [303, 122] on div "Bureau Thsystem" at bounding box center [305, 118] width 51 height 13
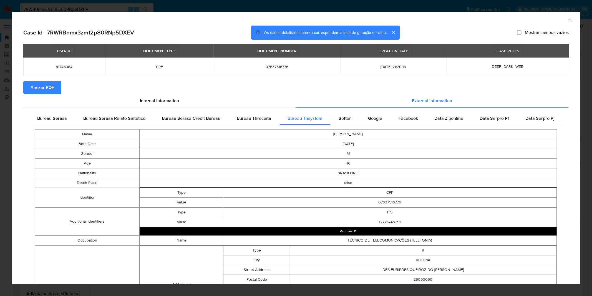
copy td "RICARDO SILVA LIMA"
drag, startPoint x: 377, startPoint y: 132, endPoint x: 325, endPoint y: 137, distance: 51.9
click at [325, 137] on td "RICARDO SILVA LIMA" at bounding box center [349, 134] width 418 height 10
click at [74, 4] on div "AML Data Collector Case Id - 7RWRBnmx3zmf2p80RNp5DXEV Os dados detalhados abaix…" at bounding box center [296, 148] width 592 height 296
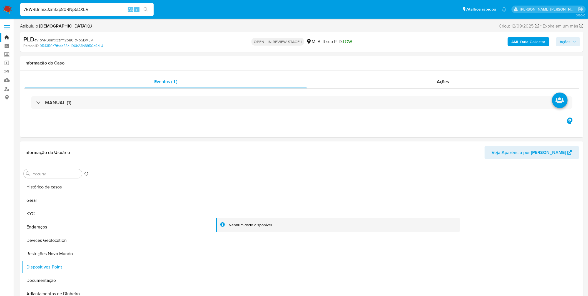
click at [74, 10] on input "7RWRBnmx3zmf2p80RNp5DXEV" at bounding box center [86, 9] width 133 height 7
paste input "A1vYUXSPh5itLruv7kJaE6XC"
type input "A1vYUXSPh5itLruv7kJaE6XC"
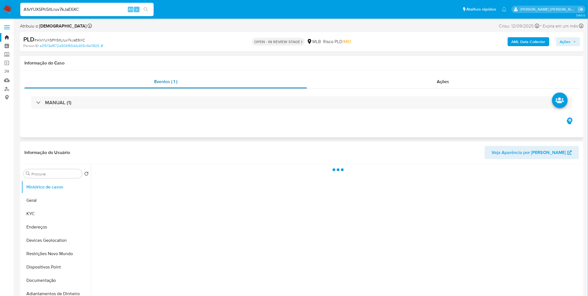
select select "10"
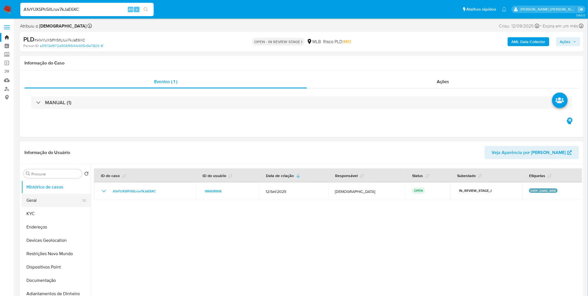
click at [59, 199] on button "Geral" at bounding box center [53, 200] width 65 height 13
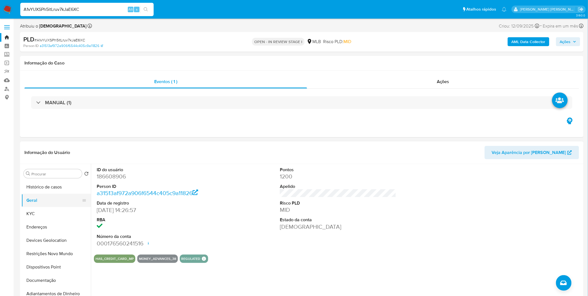
drag, startPoint x: 24, startPoint y: 204, endPoint x: 27, endPoint y: 206, distance: 3.2
click at [27, 206] on button "Geral" at bounding box center [53, 200] width 65 height 13
click at [29, 209] on button "KYC" at bounding box center [53, 213] width 65 height 13
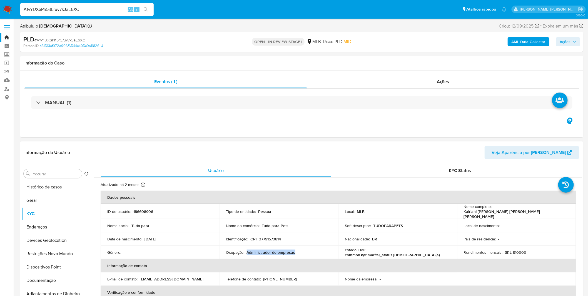
copy p "Administrador de empresas"
drag, startPoint x: 297, startPoint y: 252, endPoint x: 246, endPoint y: 251, distance: 51.1
click at [246, 251] on div "Ocupação : Administrador de empresas" at bounding box center [279, 252] width 106 height 5
click at [66, 253] on button "Restrições Novo Mundo" at bounding box center [53, 253] width 65 height 13
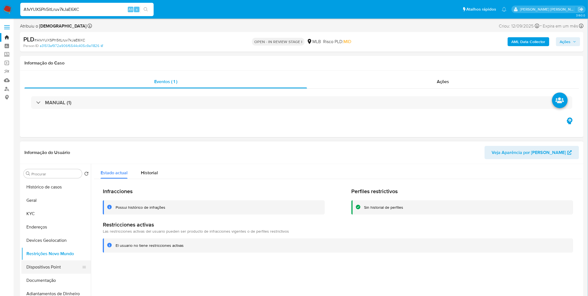
click at [57, 273] on button "Dispositivos Point" at bounding box center [53, 266] width 65 height 13
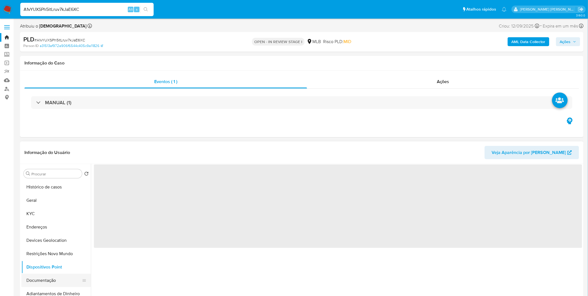
click at [54, 281] on button "Documentação" at bounding box center [53, 280] width 65 height 13
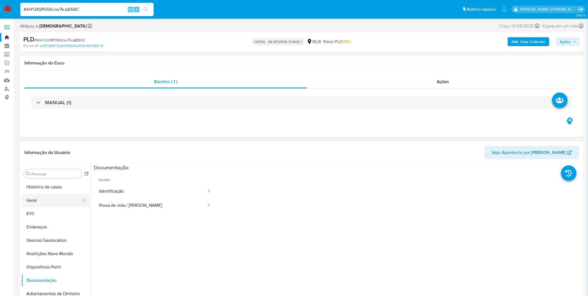
click at [48, 196] on button "Geral" at bounding box center [53, 200] width 65 height 13
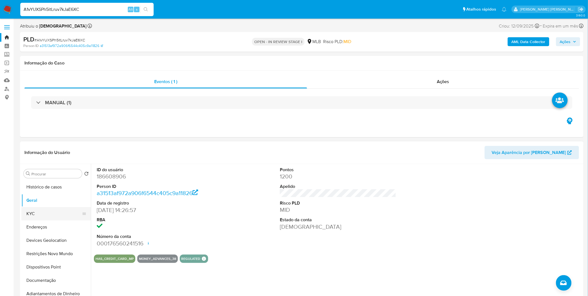
click at [29, 217] on button "KYC" at bounding box center [53, 213] width 65 height 13
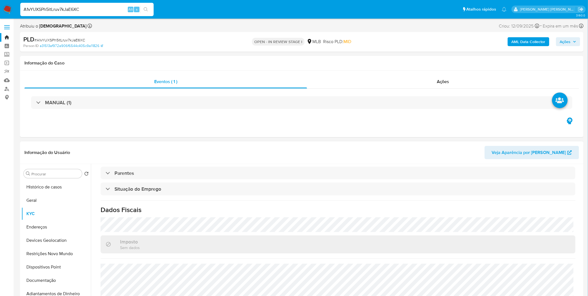
scroll to position [231, 0]
click at [59, 229] on button "Endereços" at bounding box center [53, 226] width 65 height 13
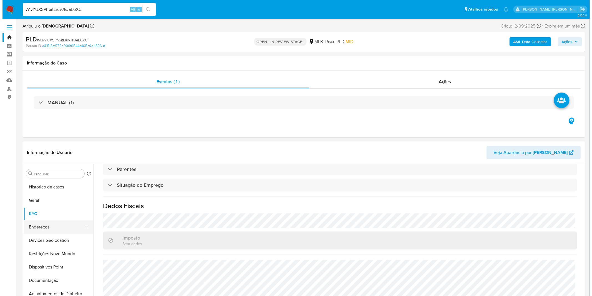
scroll to position [0, 0]
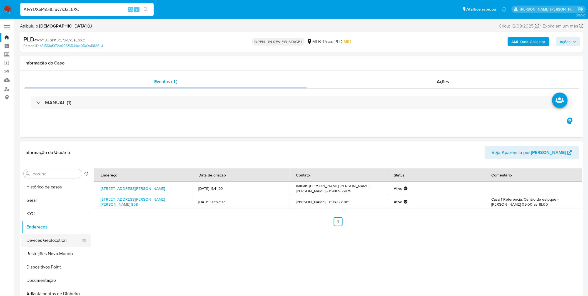
click at [53, 241] on button "Devices Geolocation" at bounding box center [53, 240] width 65 height 13
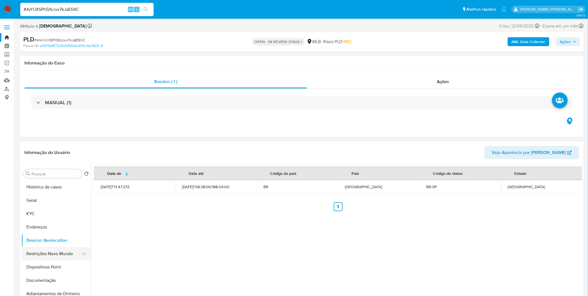
click at [66, 254] on button "Restrições Novo Mundo" at bounding box center [53, 253] width 65 height 13
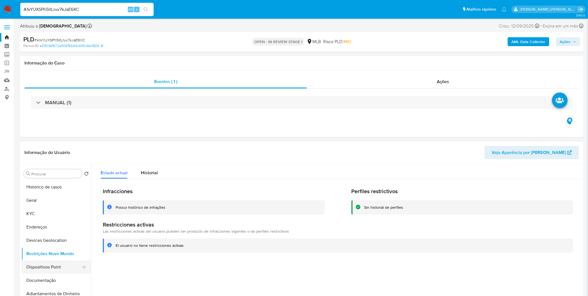
click at [52, 267] on button "Dispositivos Point" at bounding box center [53, 266] width 65 height 13
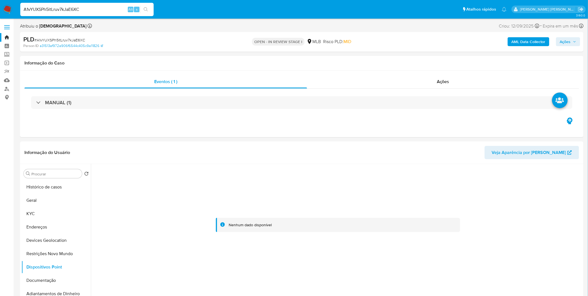
click at [524, 34] on div "PLD # A1vYUXSPh5itLruv7kJaE6XC Person ID a31513af972a906f6544c405c9a11826 OPEN …" at bounding box center [301, 42] width 563 height 20
click at [524, 39] on b "AML Data Collector" at bounding box center [528, 41] width 34 height 9
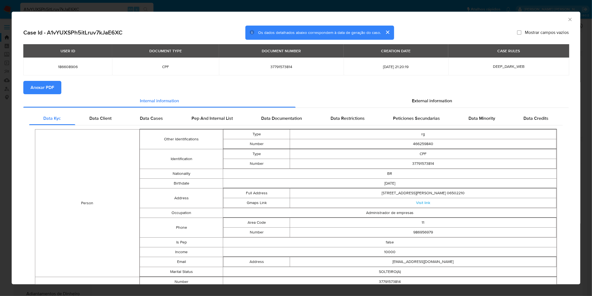
click at [396, 92] on section "Anexar PDF" at bounding box center [296, 87] width 546 height 13
click at [397, 101] on div "External information" at bounding box center [433, 100] width 274 height 13
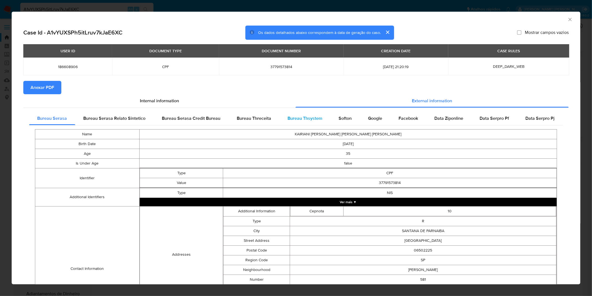
click at [320, 119] on div "Bureau Thsystem" at bounding box center [305, 118] width 51 height 13
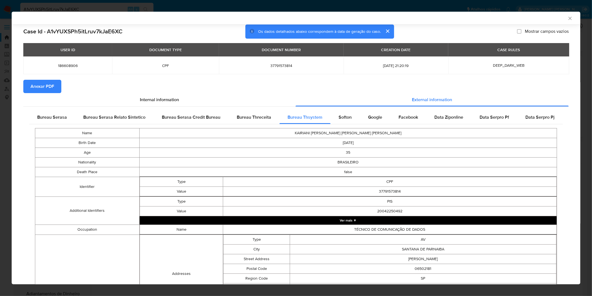
scroll to position [176, 0]
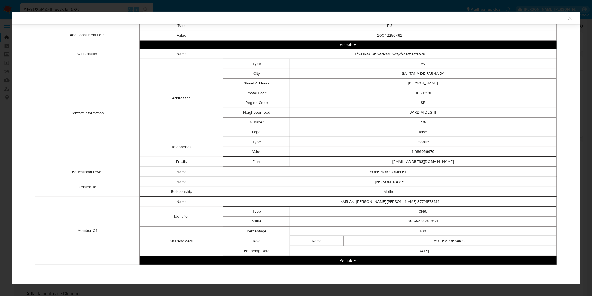
click at [418, 219] on td "28599586000171" at bounding box center [423, 221] width 267 height 10
copy td "28599586000171"
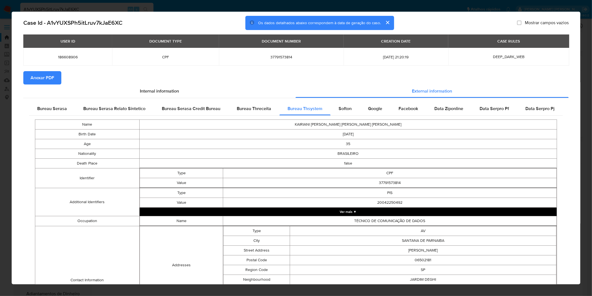
scroll to position [0, 0]
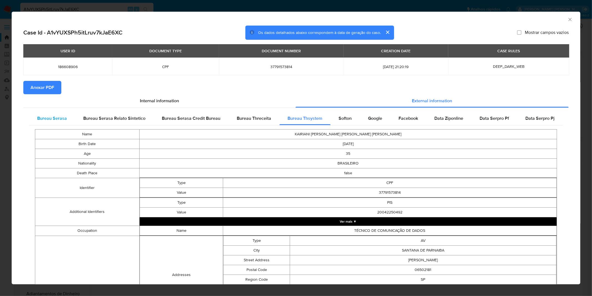
click at [59, 124] on div "Bureau Serasa" at bounding box center [52, 118] width 46 height 13
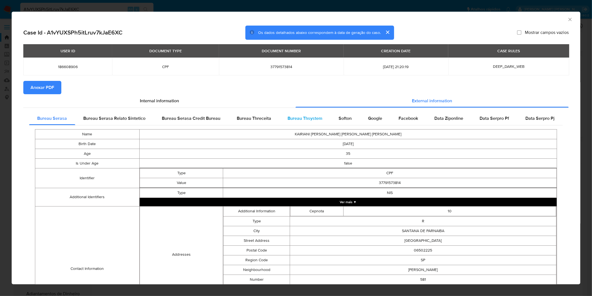
click at [297, 119] on span "Bureau Thsystem" at bounding box center [305, 118] width 35 height 6
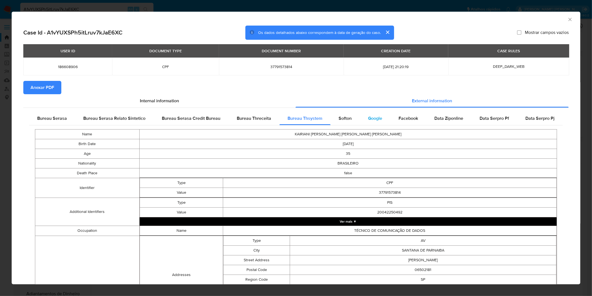
click at [360, 117] on div "Google" at bounding box center [375, 118] width 31 height 13
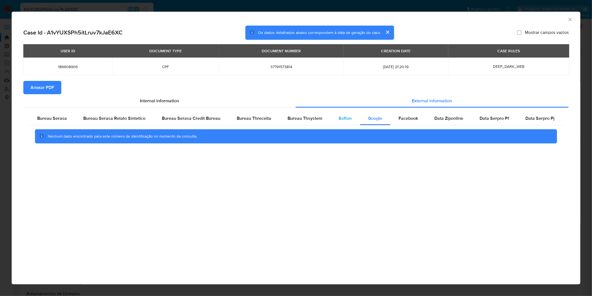
click at [347, 119] on span "Softon" at bounding box center [345, 118] width 13 height 6
click at [302, 118] on span "Bureau Thsystem" at bounding box center [305, 118] width 35 height 6
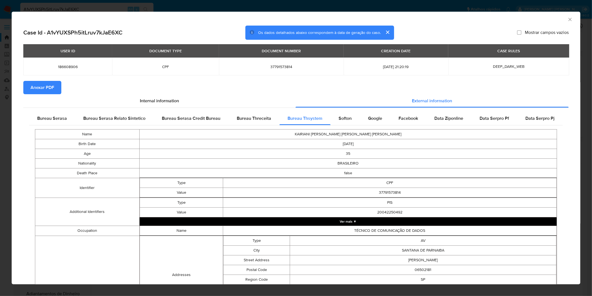
click at [351, 135] on td "KAIRIANI LOPES MARTINS SOUZA" at bounding box center [349, 134] width 418 height 10
copy td "KAIRIANI LOPES MARTINS SOUZA"
click at [65, 10] on div "AML Data Collector Case Id - A1vYUXSPh5itLruv7kJaE6XC Os dados detalhados abaix…" at bounding box center [296, 148] width 592 height 296
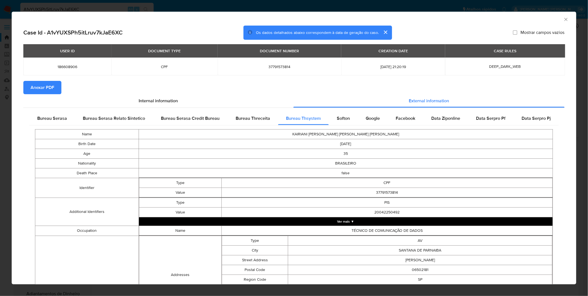
click at [64, 6] on input "A1vYUXSPh5itLruv7kJaE6XC" at bounding box center [86, 9] width 133 height 7
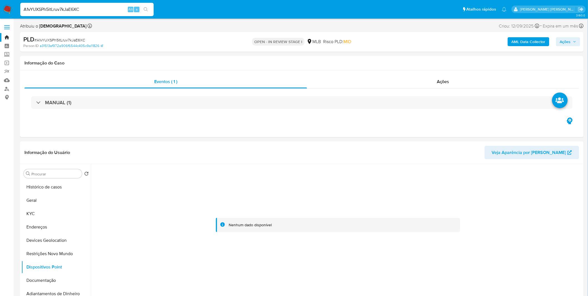
paste input "qG73I6jzlDU3ELKUvgFgLqKr"
type input "qG73I6jzlDU3ELKUvgFgLqKr"
select select "10"
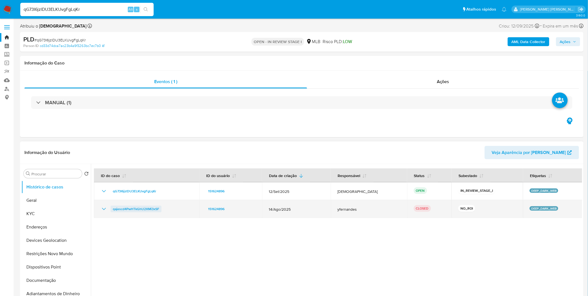
drag, startPoint x: 163, startPoint y: 207, endPoint x: 112, endPoint y: 207, distance: 51.1
click at [112, 207] on div "qajescd4PwHTkGhU2XMi3xSF" at bounding box center [147, 209] width 92 height 7
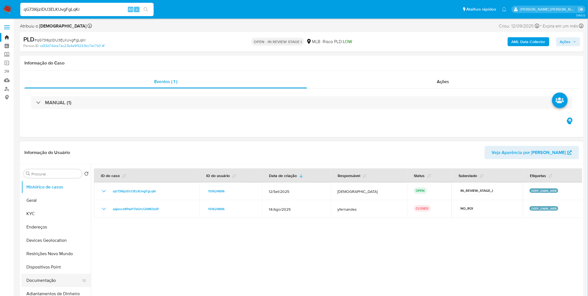
click at [48, 278] on button "Documentação" at bounding box center [53, 280] width 65 height 13
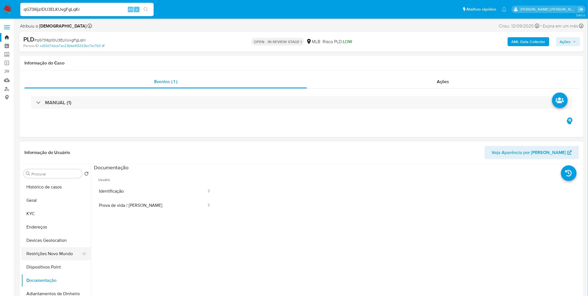
click at [60, 254] on button "Restrições Novo Mundo" at bounding box center [53, 253] width 65 height 13
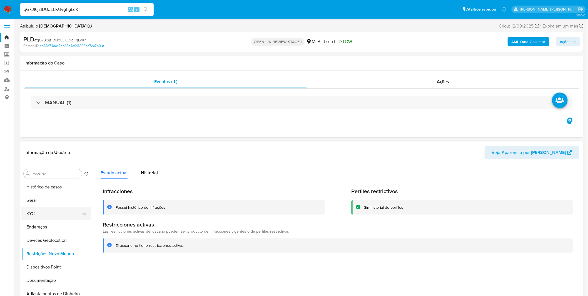
click at [48, 214] on button "KYC" at bounding box center [53, 213] width 65 height 13
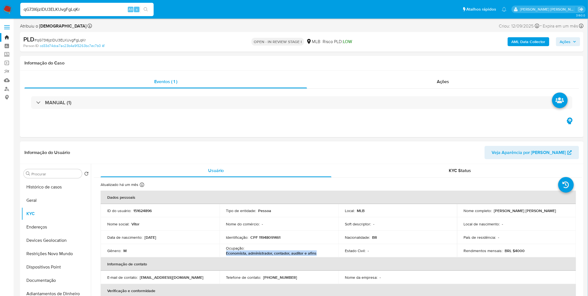
drag, startPoint x: 317, startPoint y: 253, endPoint x: 226, endPoint y: 252, distance: 91.9
click at [226, 252] on div "Ocupação : Economista, administrador, contador, auditor e afins" at bounding box center [279, 251] width 106 height 10
copy p "Economista, administrador, contador, auditor e afins"
click at [43, 199] on button "Geral" at bounding box center [53, 200] width 65 height 13
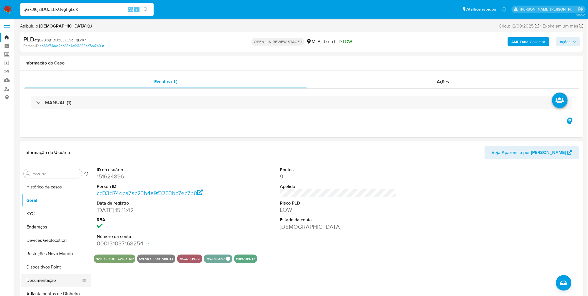
click at [59, 279] on button "Documentação" at bounding box center [53, 280] width 65 height 13
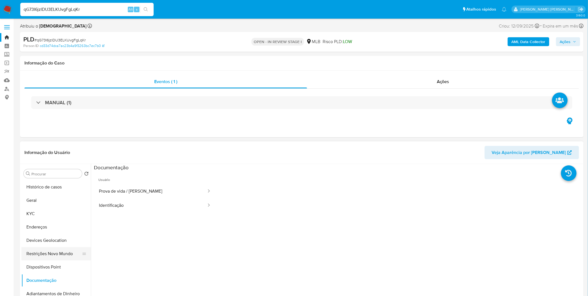
click at [60, 256] on button "Restrições Novo Mundo" at bounding box center [53, 253] width 65 height 13
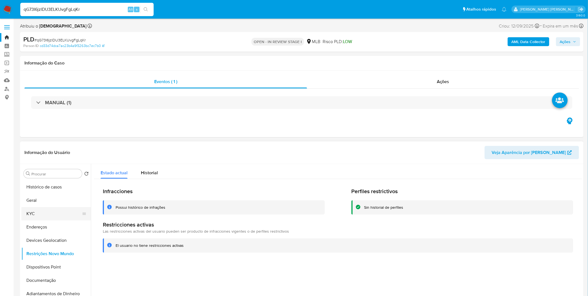
click at [29, 209] on button "KYC" at bounding box center [53, 213] width 65 height 13
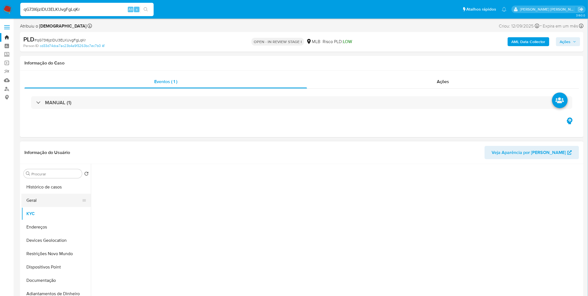
click at [33, 202] on button "Geral" at bounding box center [53, 200] width 65 height 13
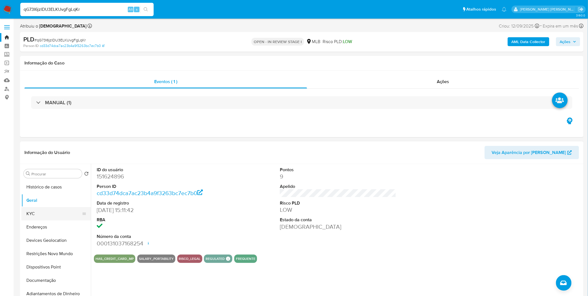
click at [32, 211] on button "KYC" at bounding box center [53, 213] width 65 height 13
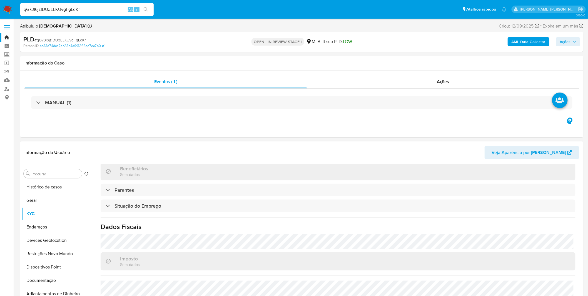
scroll to position [231, 0]
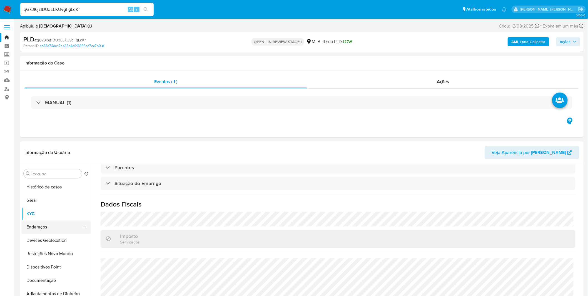
click at [30, 227] on button "Endereços" at bounding box center [53, 226] width 65 height 13
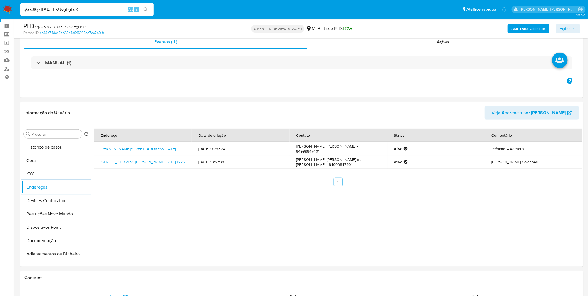
scroll to position [31, 0]
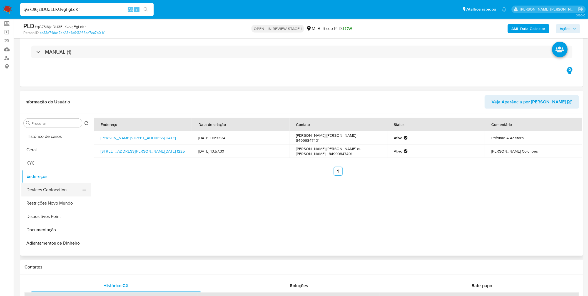
click at [58, 185] on button "Devices Geolocation" at bounding box center [53, 189] width 65 height 13
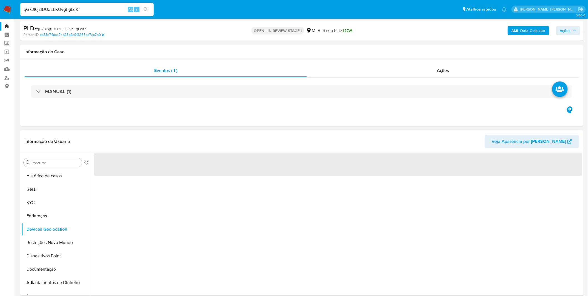
scroll to position [0, 0]
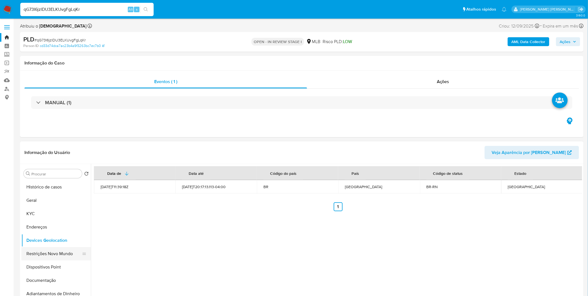
click at [44, 248] on button "Restrições Novo Mundo" at bounding box center [53, 253] width 65 height 13
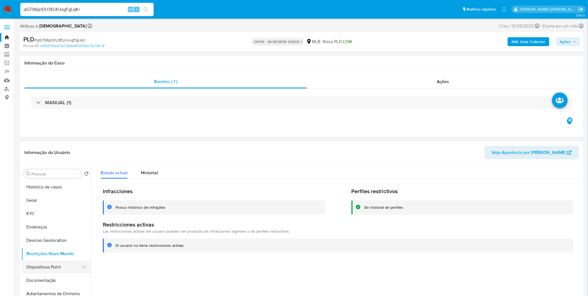
click at [39, 267] on button "Dispositivos Point" at bounding box center [53, 266] width 65 height 13
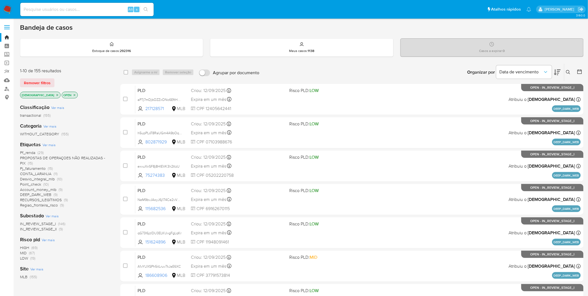
click at [46, 158] on span "PROPOSTAS DE OPERAÇOES NÃO REALIZADAS - PIX" at bounding box center [62, 160] width 85 height 11
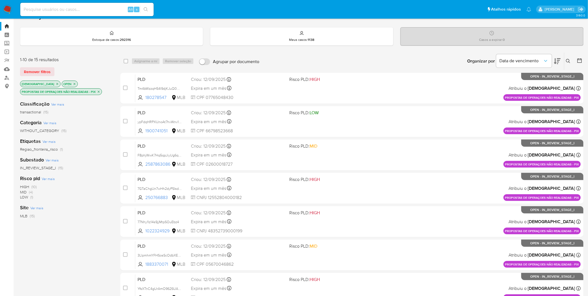
scroll to position [31, 0]
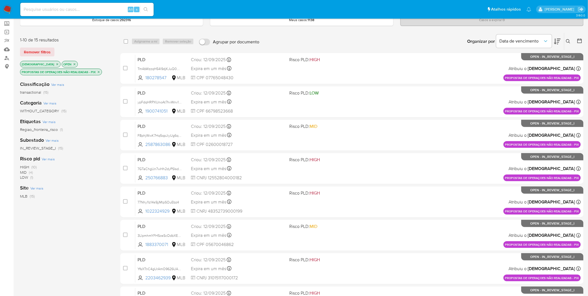
click at [73, 63] on icon "close-filter" at bounding box center [74, 63] width 3 height 3
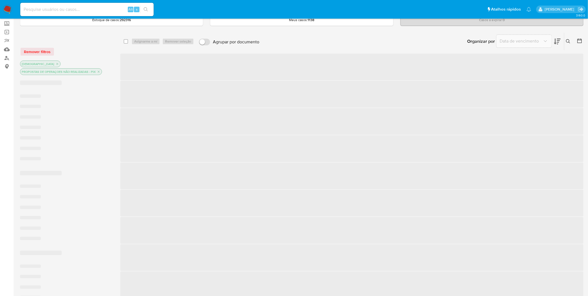
click at [59, 63] on div "isadacostaes PROPOSTAS DE OPERAÇOES NÃO REALIZADAS - PIX" at bounding box center [64, 69] width 89 height 16
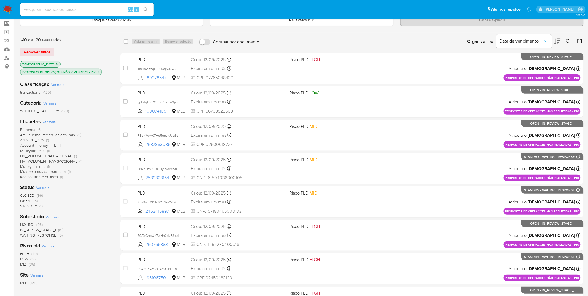
click at [92, 123] on div "Etiquetas Ver mais Pf_renda (6) Aml_cuenta_recien_abierta_mlb (2) ANALISE_SPA (…" at bounding box center [65, 148] width 91 height 61
click at [33, 206] on span "STANDBY" at bounding box center [28, 206] width 17 height 6
click at [33, 206] on div "Classificação Ver mais transactional (120) Categoria Ver mais WITHOUT_CATEGORY …" at bounding box center [65, 180] width 91 height 209
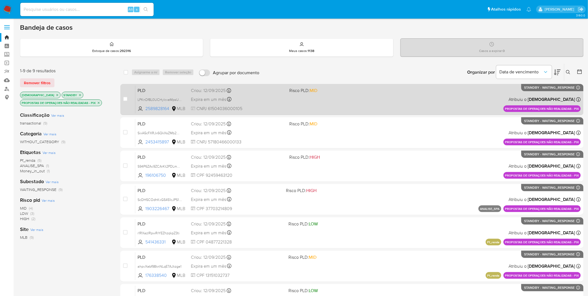
click at [266, 104] on div "PLD LPKnDf8L0UCHylcveMpsUiXx 2589828164 MLB Risco PLD: MID Criou: [DATE] Criou:…" at bounding box center [357, 99] width 445 height 28
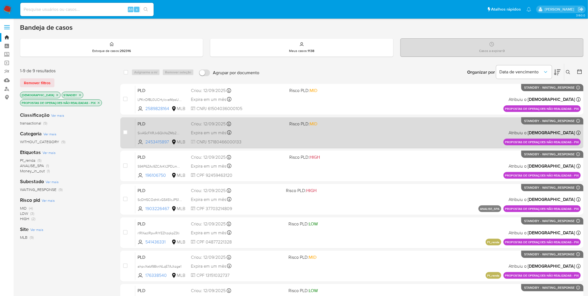
click at [270, 132] on div "Expira em um mês Expira em [DATE] 16:21:42" at bounding box center [238, 132] width 94 height 7
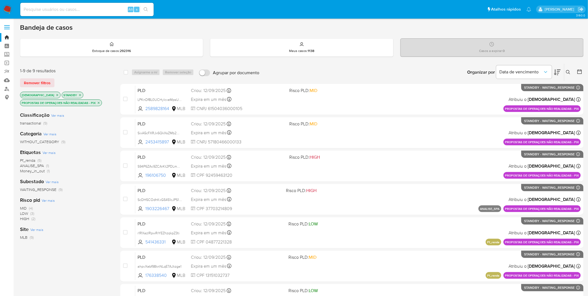
click at [98, 101] on icon "close-filter" at bounding box center [98, 102] width 3 height 3
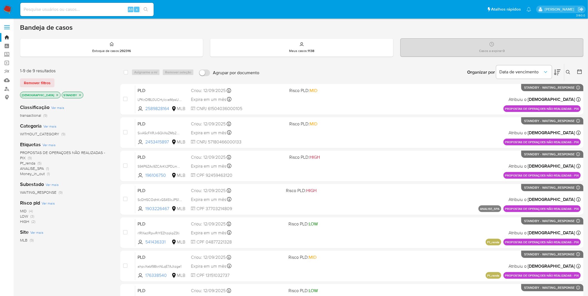
click at [78, 94] on icon "close-filter" at bounding box center [79, 94] width 3 height 3
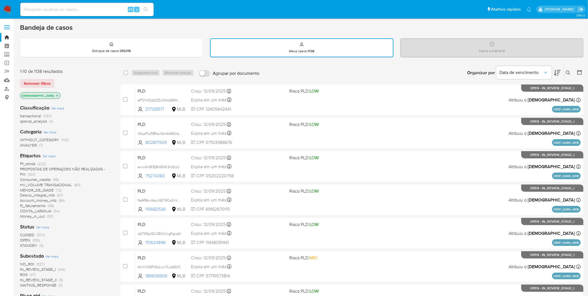
click at [56, 167] on span "PROPOSTAS DE OPERAÇOES NÃO REALIZADAS - PIX" at bounding box center [62, 171] width 85 height 11
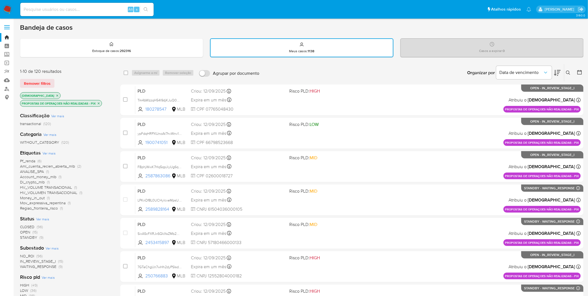
click at [26, 230] on span "OPEN" at bounding box center [25, 232] width 10 height 6
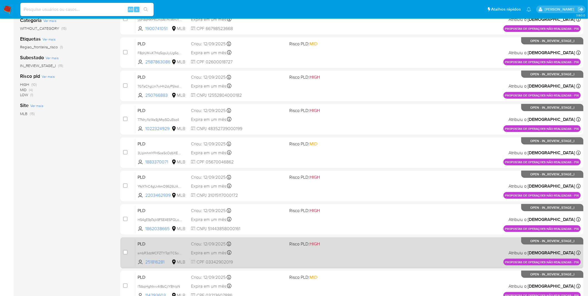
scroll to position [162, 0]
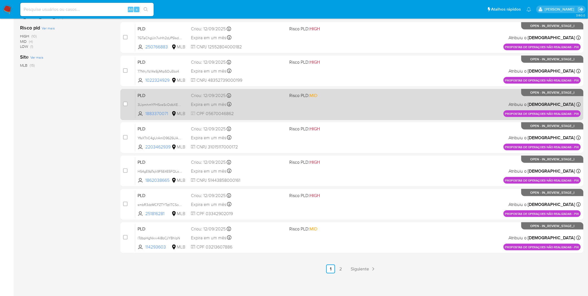
click at [341, 269] on link "2" at bounding box center [340, 268] width 9 height 9
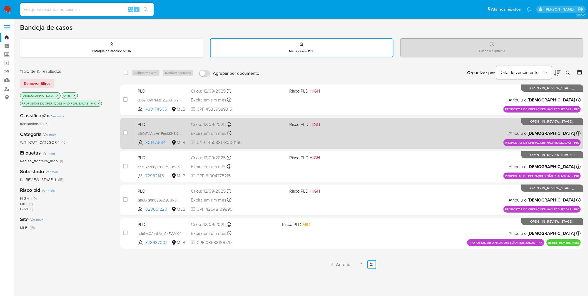
click at [291, 143] on div "PLD zSfQpTdVupHrYPmtSKNSXNzj 301473614 MLB Risco PLD: HIGH Criou: [DATE] Criou:…" at bounding box center [357, 133] width 445 height 28
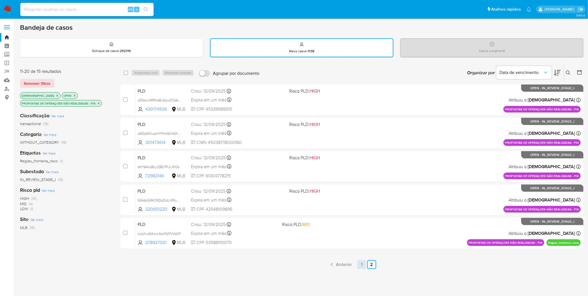
click at [360, 262] on link "1" at bounding box center [361, 264] width 9 height 9
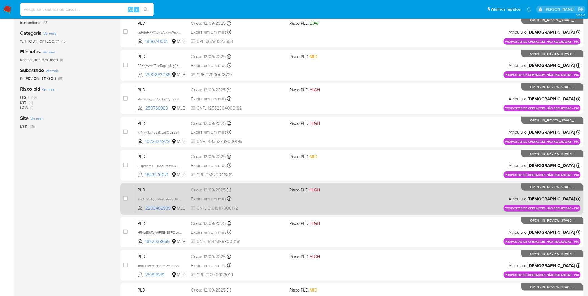
scroll to position [101, 0]
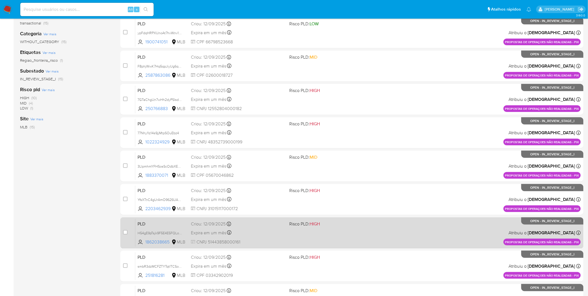
click at [262, 236] on div "PLD H54gE9pTsjk9F5E4E5FQLo0v 1862038665 MLB Risco PLD: HIGH Criou: [DATE] Criou…" at bounding box center [357, 233] width 445 height 28
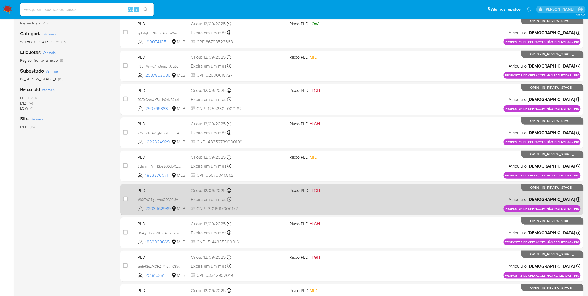
click at [257, 204] on div "PLD YfsXTnC4gUrAmO9626UAgfQo 2203462939 MLB Risco PLD: HIGH Criou: [DATE] Criou…" at bounding box center [357, 199] width 445 height 28
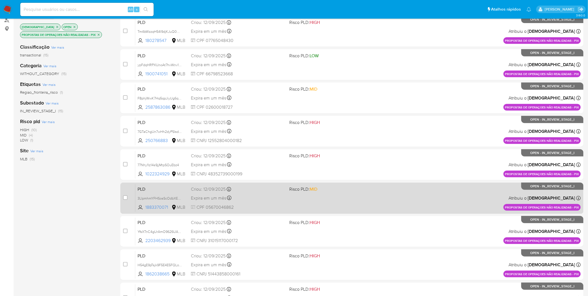
scroll to position [39, 0]
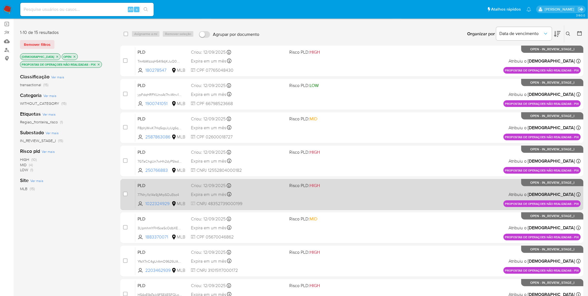
click at [270, 195] on div "Expira em um mês Expira em [DATE] 16:21:28" at bounding box center [238, 194] width 94 height 7
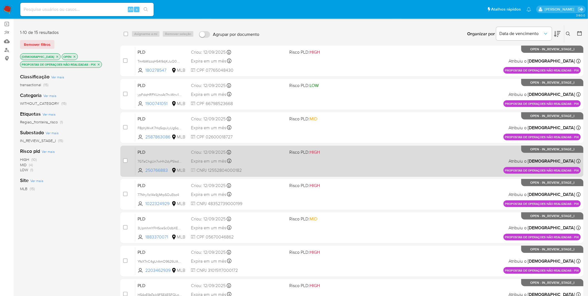
click at [262, 167] on span "CNPJ 12552804000182" at bounding box center [238, 170] width 94 height 6
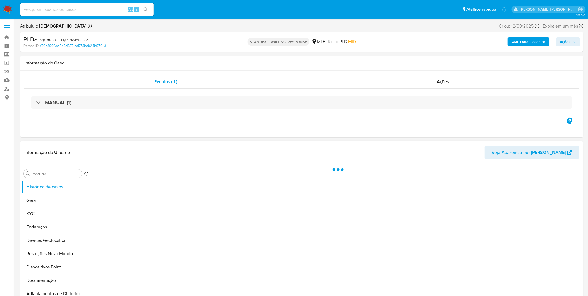
select select "10"
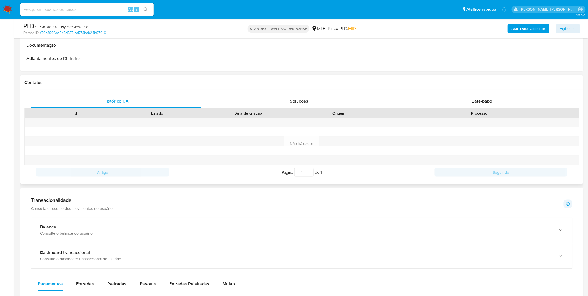
scroll to position [339, 0]
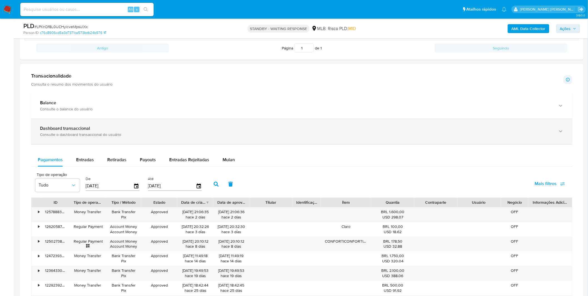
click at [158, 137] on div "Consulte o dashboard transaccional do usuário" at bounding box center [296, 134] width 512 height 5
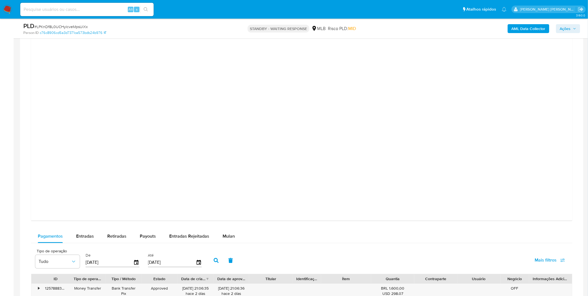
scroll to position [648, 0]
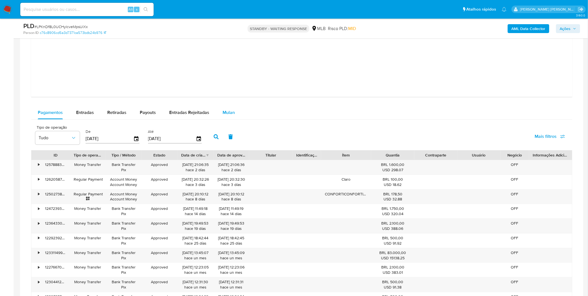
click at [229, 114] on span "Mulan" at bounding box center [228, 112] width 12 height 6
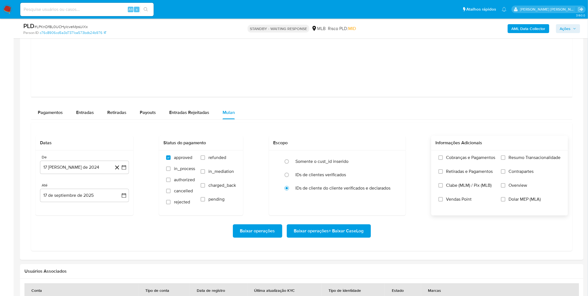
click at [479, 162] on label "Cobranças e Pagamentos" at bounding box center [466, 162] width 57 height 14
click at [443, 160] on input "Cobranças e Pagamentos" at bounding box center [440, 157] width 4 height 4
click at [474, 173] on span "Retiradas e Pagamentos" at bounding box center [469, 172] width 47 height 6
click at [443, 173] on input "Retiradas e Pagamentos" at bounding box center [440, 171] width 4 height 4
click at [516, 161] on label "Resumo Transacionalidade" at bounding box center [531, 162] width 60 height 14
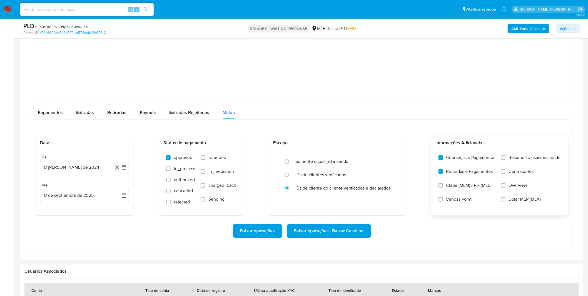
click at [505, 160] on input "Resumo Transacionalidade" at bounding box center [503, 157] width 4 height 4
click at [515, 171] on span "Contrapartes" at bounding box center [521, 172] width 25 height 6
click at [505, 171] on input "Contrapartes" at bounding box center [503, 171] width 4 height 4
click at [465, 205] on label "Vendas Point" at bounding box center [466, 203] width 57 height 14
click at [443, 201] on input "Vendas Point" at bounding box center [440, 199] width 4 height 4
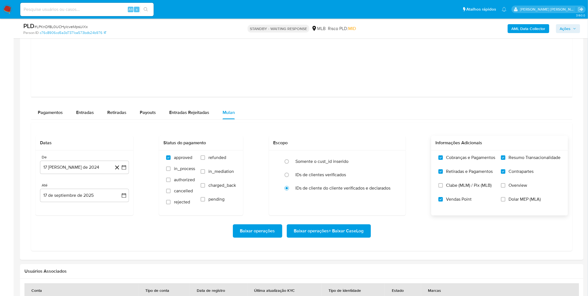
click at [464, 201] on span "Vendas Point" at bounding box center [459, 199] width 26 height 6
click at [443, 201] on input "Vendas Point" at bounding box center [440, 199] width 4 height 4
click at [93, 170] on button "17 [PERSON_NAME] de 2024" at bounding box center [84, 167] width 89 height 13
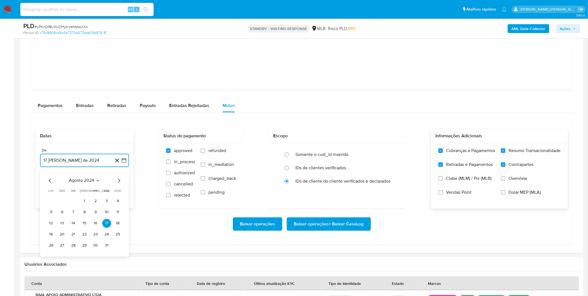
scroll to position [679, 0]
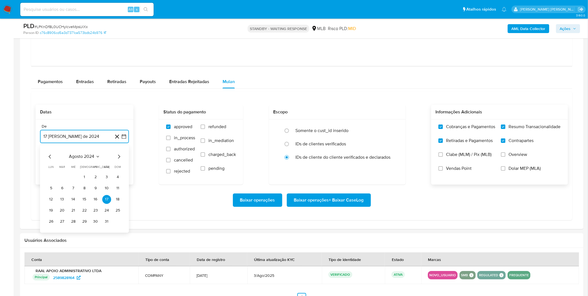
click at [86, 158] on span "agosto 2024" at bounding box center [81, 157] width 25 height 6
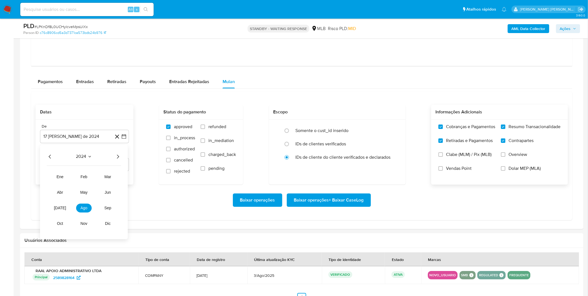
drag, startPoint x: 124, startPoint y: 154, endPoint x: 119, endPoint y: 156, distance: 5.6
click at [124, 154] on div "2024 2024 ene feb mar abr may jun jul ago sep oct nov dic" at bounding box center [84, 192] width 88 height 94
click at [119, 156] on icon "Año siguiente" at bounding box center [117, 156] width 7 height 7
click at [88, 205] on tr "ene feb mar abr may jun jul ago sep oct nov dic" at bounding box center [83, 200] width 63 height 56
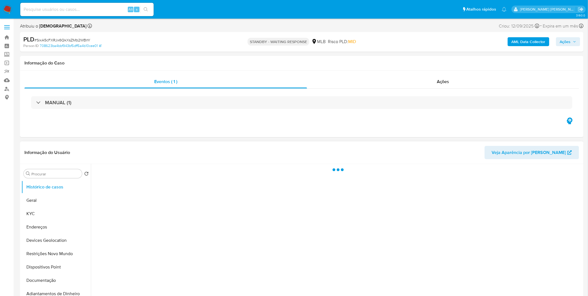
select select "10"
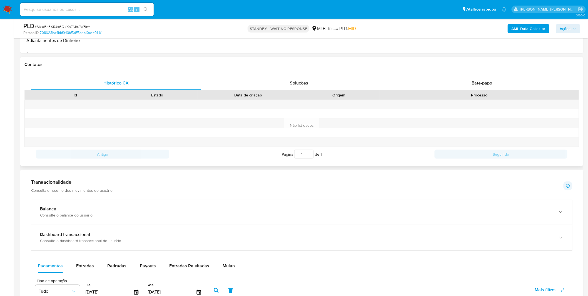
scroll to position [309, 0]
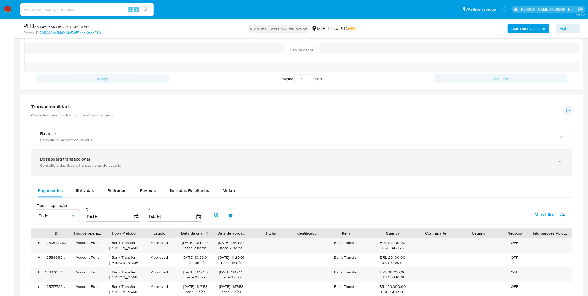
click at [199, 160] on div "Dashboard transaccional" at bounding box center [296, 160] width 512 height 6
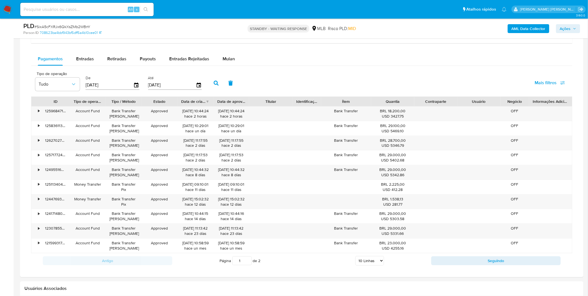
scroll to position [648, 0]
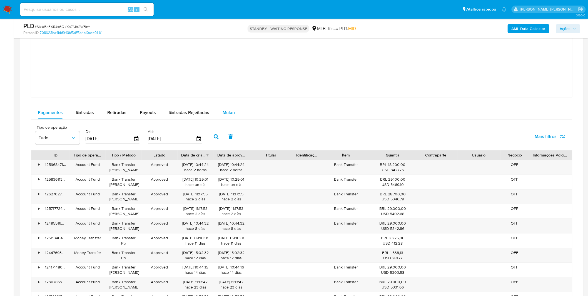
click at [231, 111] on span "Mulan" at bounding box center [228, 112] width 12 height 6
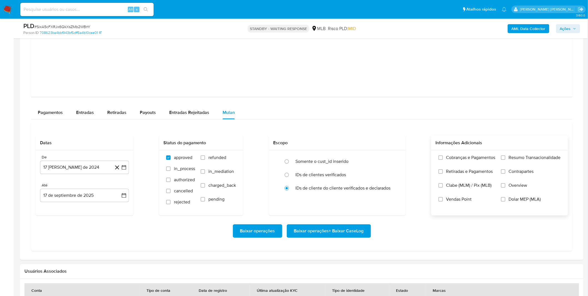
click at [471, 167] on label "Cobranças e Pagamentos" at bounding box center [466, 162] width 57 height 14
click at [443, 160] on input "Cobranças e Pagamentos" at bounding box center [440, 157] width 4 height 4
click at [470, 176] on label "Retiradas e Pagamentos" at bounding box center [466, 176] width 57 height 14
click at [443, 174] on input "Retiradas e Pagamentos" at bounding box center [440, 171] width 4 height 4
click at [510, 167] on label "Resumo Transacionalidade" at bounding box center [531, 162] width 60 height 14
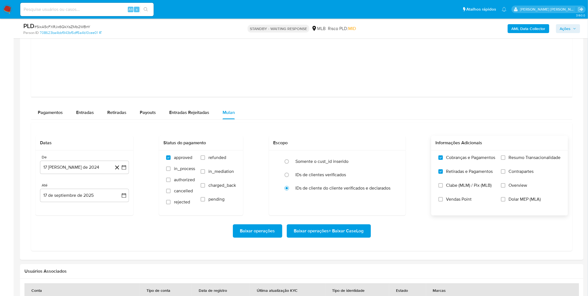
click at [505, 160] on input "Resumo Transacionalidade" at bounding box center [503, 157] width 4 height 4
click at [510, 174] on span "Contrapartes" at bounding box center [521, 172] width 25 height 6
click at [505, 174] on input "Contrapartes" at bounding box center [503, 171] width 4 height 4
click at [76, 170] on button "17 [PERSON_NAME] de 2024" at bounding box center [84, 167] width 89 height 13
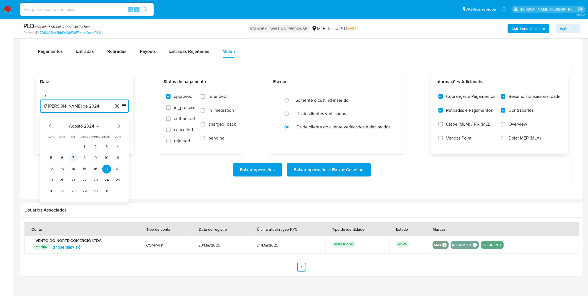
scroll to position [710, 0]
click at [88, 127] on span "agosto 2024" at bounding box center [81, 126] width 25 height 6
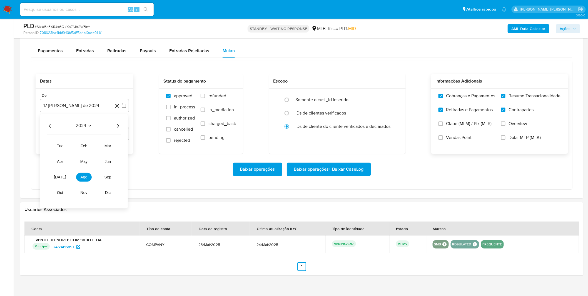
click at [119, 126] on icon "Año siguiente" at bounding box center [117, 125] width 7 height 7
click at [85, 176] on span "ago" at bounding box center [84, 177] width 7 height 4
click at [95, 151] on button "1" at bounding box center [95, 146] width 9 height 9
click at [95, 165] on div "Baixar operações Baixar operações + Baixar CaseLog" at bounding box center [302, 168] width 532 height 13
click at [339, 174] on span "Baixar operações + Baixar CaseLog" at bounding box center [329, 169] width 70 height 12
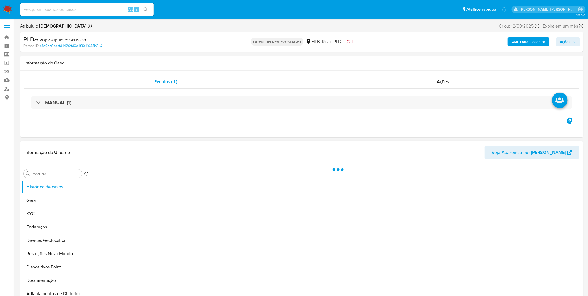
select select "10"
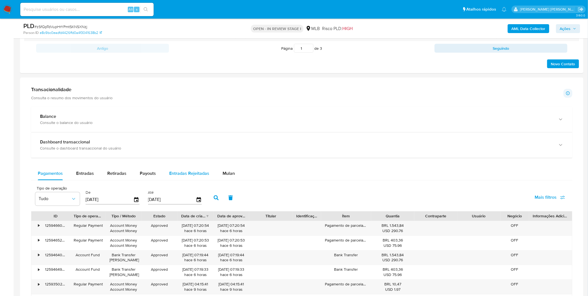
scroll to position [339, 0]
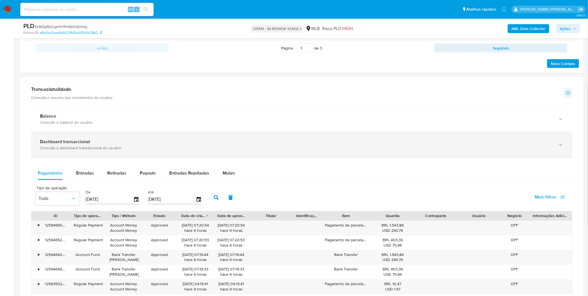
click at [102, 132] on div "Dashboard transaccional Consulte o dashboard transaccional do usuário" at bounding box center [301, 144] width 541 height 25
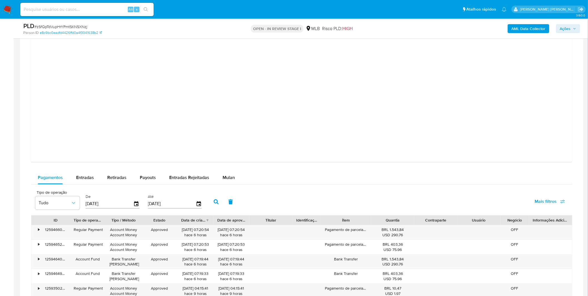
scroll to position [648, 0]
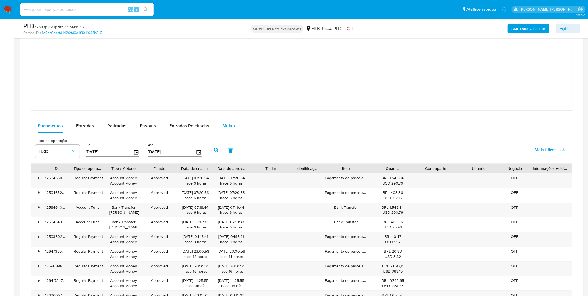
click at [230, 130] on div "Mulan" at bounding box center [228, 125] width 12 height 13
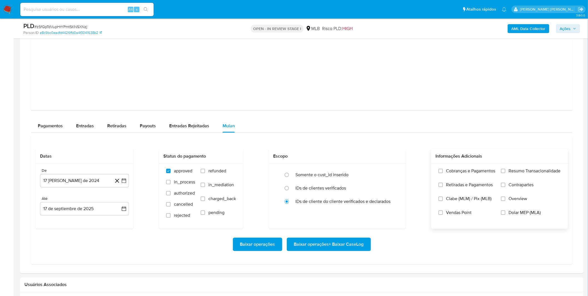
click at [458, 178] on label "Cobranças e Pagamentos" at bounding box center [466, 175] width 57 height 14
click at [443, 173] on input "Cobranças e Pagamentos" at bounding box center [440, 171] width 4 height 4
click at [521, 176] on label "Resumo Transacionalidade" at bounding box center [531, 175] width 60 height 14
click at [505, 173] on input "Resumo Transacionalidade" at bounding box center [503, 171] width 4 height 4
click at [520, 187] on span "Contrapartes" at bounding box center [521, 185] width 25 height 6
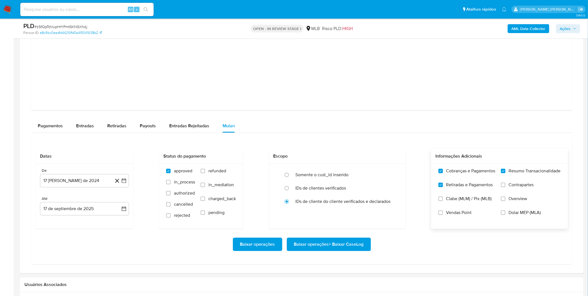
click at [505, 187] on input "Contrapartes" at bounding box center [503, 184] width 4 height 4
click at [87, 184] on button "[DATE]" at bounding box center [84, 180] width 89 height 13
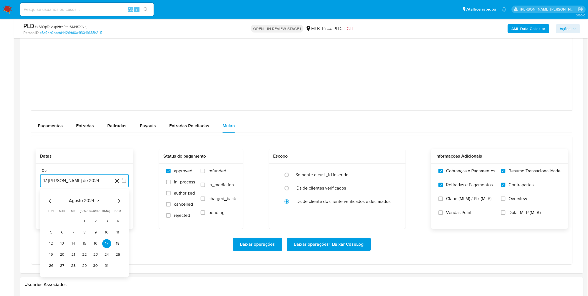
click at [85, 198] on span "agosto 2024" at bounding box center [81, 201] width 25 height 6
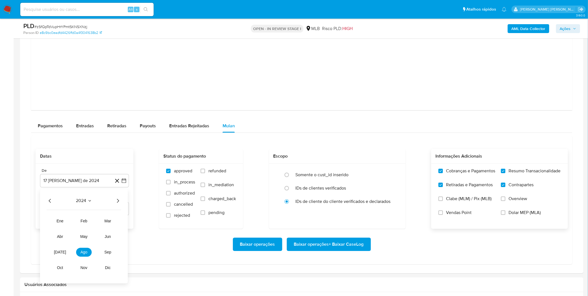
click at [124, 201] on div "2024 2024 ene feb mar abr may jun jul ago sep oct nov dic" at bounding box center [84, 236] width 88 height 94
click at [119, 199] on icon "Año siguiente" at bounding box center [117, 200] width 7 height 7
click at [85, 256] on button "ago" at bounding box center [84, 251] width 16 height 9
click at [93, 223] on button "1" at bounding box center [95, 221] width 9 height 9
click at [91, 235] on div "Baixar operações Baixar operações + Baixar CaseLog" at bounding box center [302, 244] width 532 height 31
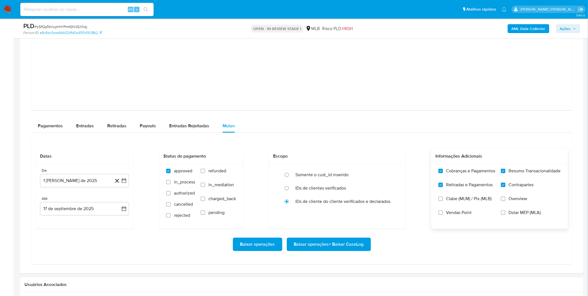
click at [331, 244] on span "Baixar operações + Baixar CaseLog" at bounding box center [329, 244] width 70 height 12
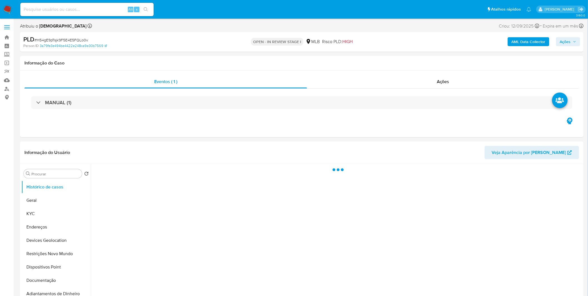
select select "10"
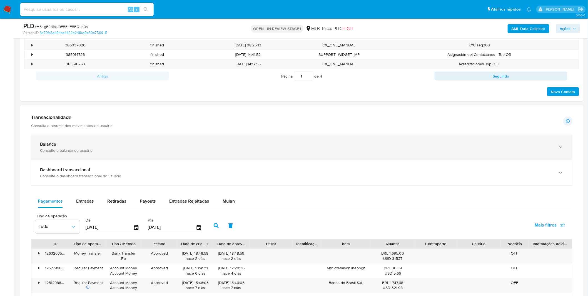
scroll to position [401, 0]
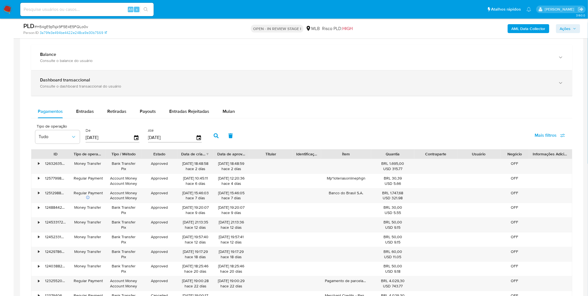
click at [164, 87] on div "Consulte o dashboard transaccional do usuário" at bounding box center [296, 86] width 512 height 5
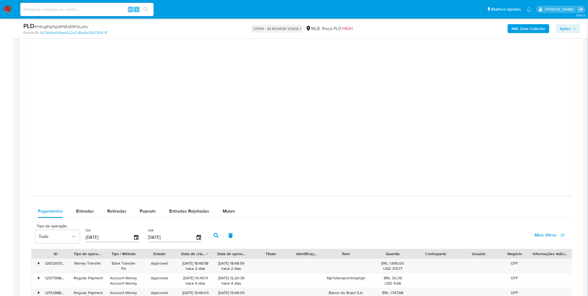
scroll to position [648, 0]
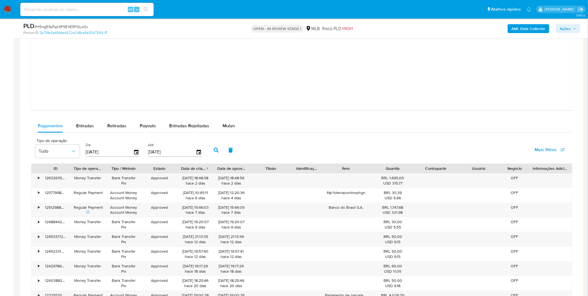
click at [226, 135] on div "Pagamentos Entradas Retiradas Payouts Entradas Rejeitadas Mulan Tipo de operaçã…" at bounding box center [301, 227] width 541 height 216
click at [226, 132] on div "Mulan" at bounding box center [228, 125] width 12 height 13
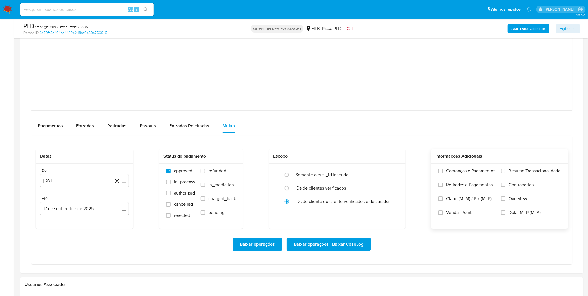
click at [449, 179] on label "Cobranças e Pagamentos" at bounding box center [466, 175] width 57 height 14
click at [443, 173] on input "Cobranças e Pagamentos" at bounding box center [440, 171] width 4 height 4
click at [511, 173] on span "Resumo Transacionalidade" at bounding box center [535, 171] width 52 height 6
click at [505, 173] on input "Resumo Transacionalidade" at bounding box center [503, 171] width 4 height 4
click at [510, 184] on span "Contrapartes" at bounding box center [521, 185] width 25 height 6
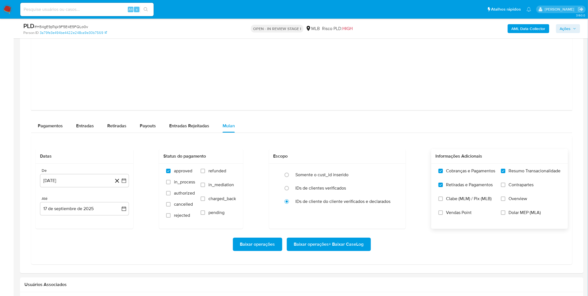
click at [505, 184] on input "Contrapartes" at bounding box center [503, 184] width 4 height 4
click at [510, 184] on span "Contrapartes" at bounding box center [521, 185] width 25 height 6
click at [505, 184] on input "Contrapartes" at bounding box center [503, 184] width 4 height 4
click at [505, 185] on input "Contrapartes" at bounding box center [503, 184] width 4 height 4
click at [457, 216] on label "Vendas Point" at bounding box center [466, 217] width 57 height 14
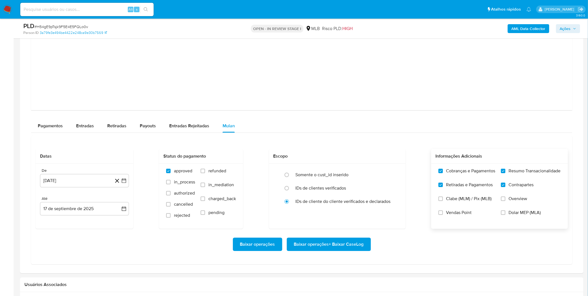
click at [443, 215] on input "Vendas Point" at bounding box center [440, 212] width 4 height 4
click at [87, 183] on button "17 de agosto de 2024" at bounding box center [84, 180] width 89 height 13
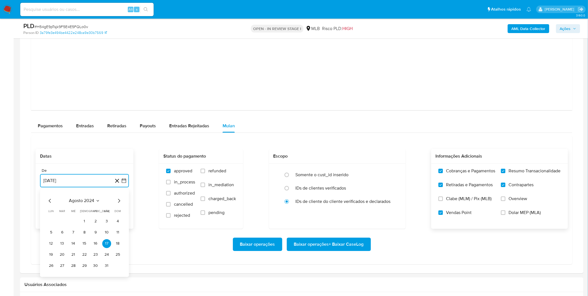
click at [85, 201] on span "agosto 2024" at bounding box center [81, 201] width 25 height 6
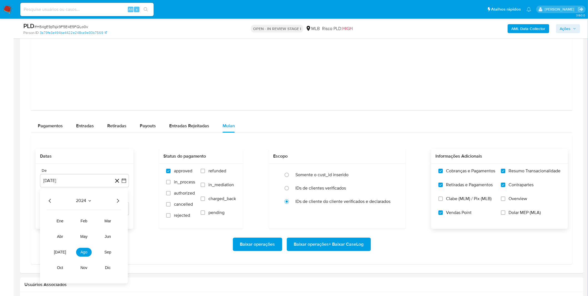
click at [118, 199] on icon "Año siguiente" at bounding box center [117, 200] width 7 height 7
click at [83, 256] on button "ago" at bounding box center [84, 251] width 16 height 9
click at [92, 224] on button "1" at bounding box center [95, 221] width 9 height 9
click at [87, 242] on div "Baixar operações Baixar operações + Baixar CaseLog" at bounding box center [302, 243] width 532 height 13
click at [327, 246] on span "Baixar operações + Baixar CaseLog" at bounding box center [329, 244] width 70 height 12
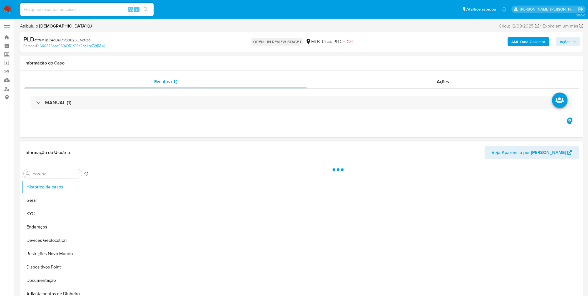
select select "10"
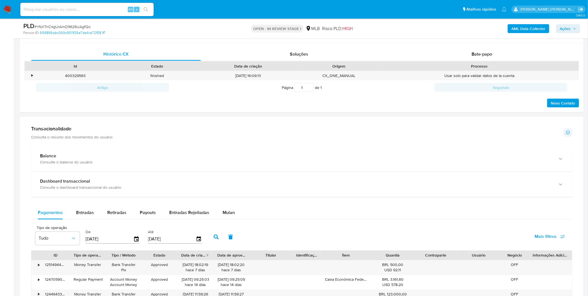
scroll to position [278, 0]
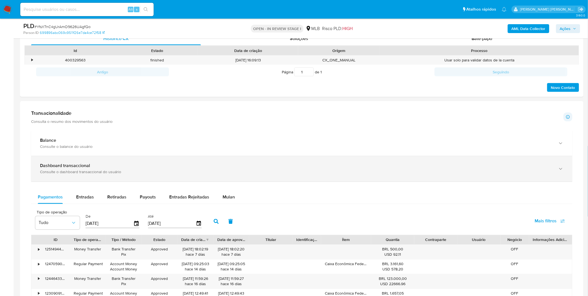
click at [131, 174] on div "Consulte o dashboard transaccional do usuário" at bounding box center [296, 171] width 512 height 5
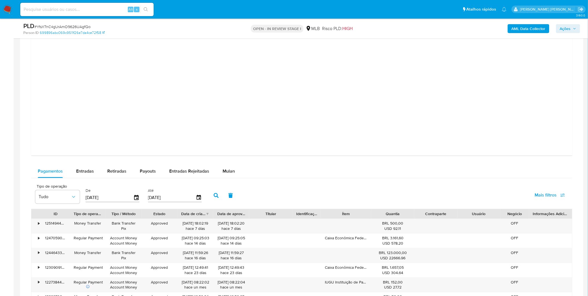
scroll to position [586, 0]
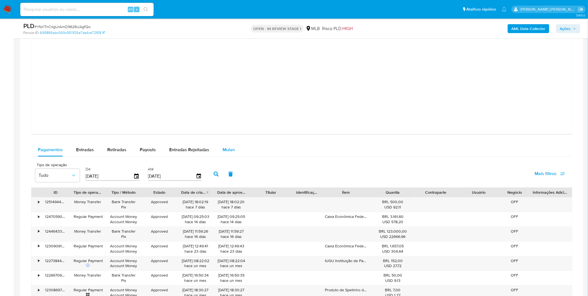
click at [227, 153] on div "Mulan" at bounding box center [228, 149] width 12 height 13
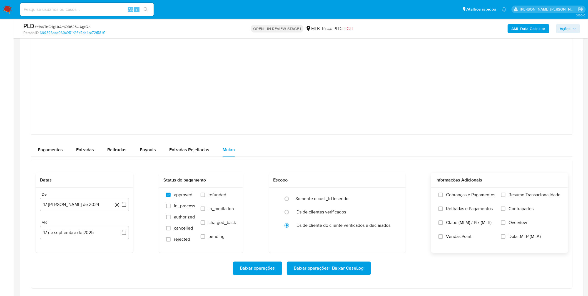
click at [452, 199] on label "Cobranças e Pagamentos" at bounding box center [466, 199] width 57 height 14
click at [443, 197] on input "Cobranças e Pagamentos" at bounding box center [440, 194] width 4 height 4
click at [451, 206] on span "Retiradas e Pagamentos" at bounding box center [469, 209] width 47 height 6
click at [443, 206] on input "Retiradas e Pagamentos" at bounding box center [440, 208] width 4 height 4
click at [496, 204] on div "Cobranças e Pagamentos Retiradas e Pagamentos Clabe (MLM) / Pix (MLB) Vendas Po…" at bounding box center [500, 220] width 128 height 56
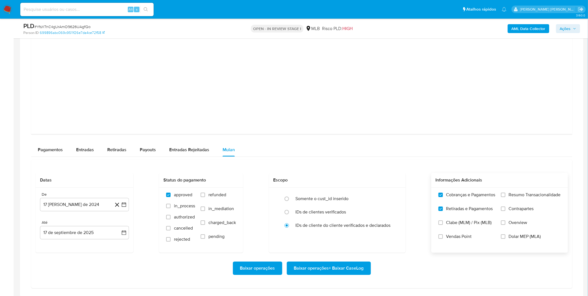
click at [503, 200] on label "Resumo Transacionalidade" at bounding box center [531, 199] width 60 height 14
click at [503, 197] on input "Resumo Transacionalidade" at bounding box center [503, 194] width 4 height 4
click at [505, 209] on input "Contrapartes" at bounding box center [503, 208] width 4 height 4
click at [90, 207] on button "17 [PERSON_NAME] de 2024" at bounding box center [84, 204] width 89 height 13
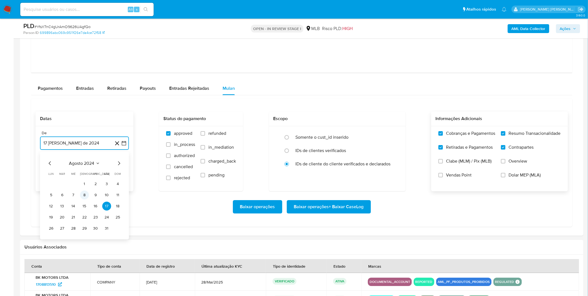
scroll to position [648, 0]
click at [87, 164] on span "agosto 2024" at bounding box center [81, 163] width 25 height 6
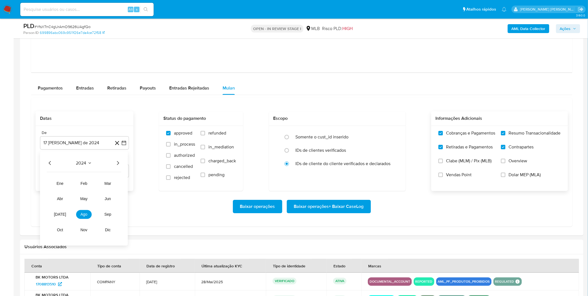
click at [120, 161] on icon "Año siguiente" at bounding box center [117, 163] width 7 height 7
click at [84, 211] on button "ago" at bounding box center [84, 214] width 16 height 9
click at [94, 186] on button "1" at bounding box center [95, 183] width 9 height 9
click at [88, 210] on div "Baixar operações Baixar operações + Baixar CaseLog" at bounding box center [302, 206] width 532 height 13
click at [338, 206] on span "Baixar operações + Baixar CaseLog" at bounding box center [329, 206] width 70 height 12
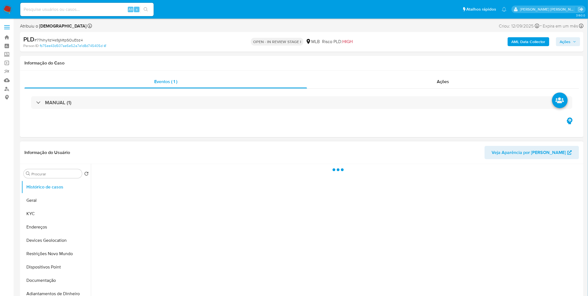
select select "10"
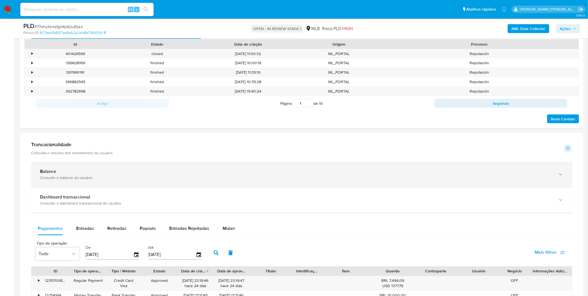
scroll to position [339, 0]
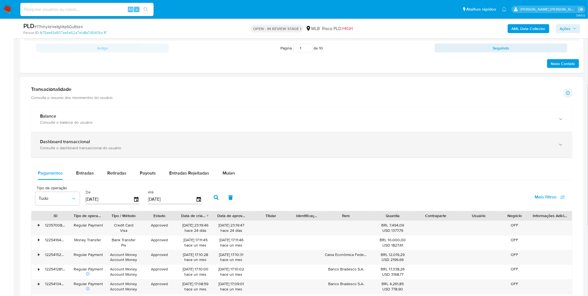
click at [163, 153] on div "Dashboard transaccional Consulte o dashboard transaccional do usuário" at bounding box center [301, 144] width 541 height 25
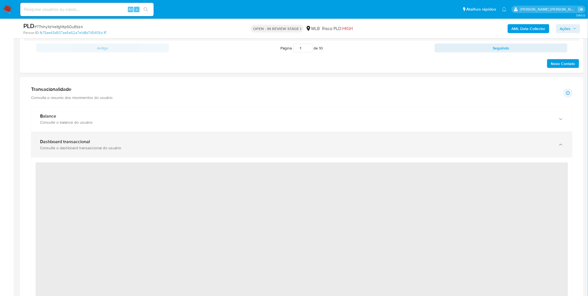
click at [163, 153] on div "Dashboard transaccional Consulte o dashboard transaccional do usuário" at bounding box center [301, 144] width 541 height 25
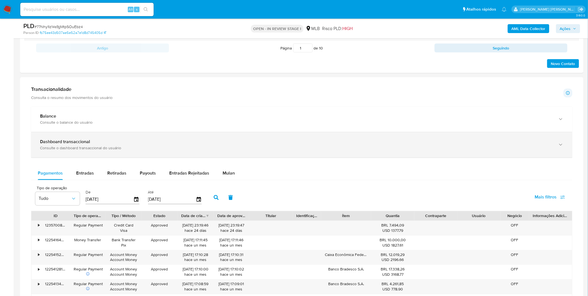
click at [161, 156] on div "Dashboard transaccional Consulte o dashboard transaccional do usuário" at bounding box center [301, 144] width 541 height 25
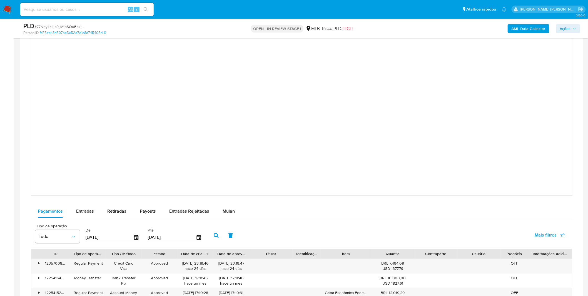
scroll to position [648, 0]
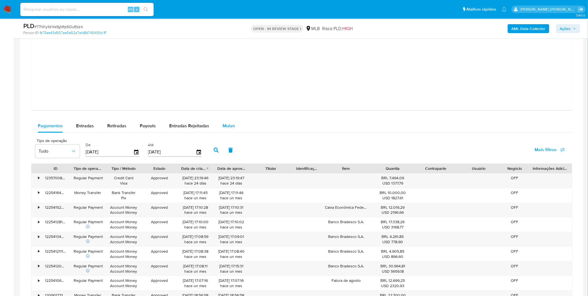
click at [233, 131] on button "Mulan" at bounding box center [229, 125] width 26 height 13
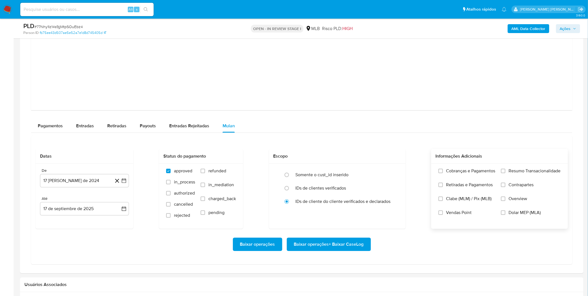
click at [460, 176] on label "Cobranças e Pagamentos" at bounding box center [466, 175] width 57 height 14
click at [443, 173] on input "Cobranças e Pagamentos" at bounding box center [440, 171] width 4 height 4
click at [456, 186] on span "Retiradas e Pagamentos" at bounding box center [469, 185] width 47 height 6
click at [443, 186] on input "Retiradas e Pagamentos" at bounding box center [440, 184] width 4 height 4
click at [504, 179] on label "Resumo Transacionalidade" at bounding box center [531, 175] width 60 height 14
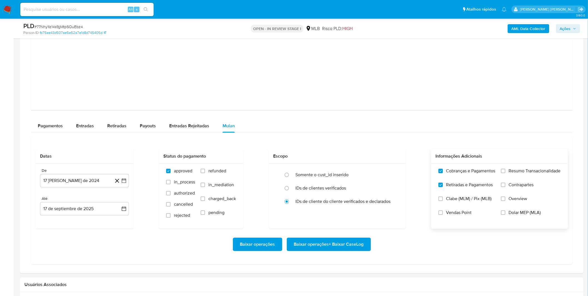
click at [504, 173] on input "Resumo Transacionalidade" at bounding box center [503, 171] width 4 height 4
click at [504, 187] on input "Contrapartes" at bounding box center [503, 184] width 4 height 4
click at [86, 183] on button "17 de agosto de 2024" at bounding box center [84, 180] width 89 height 13
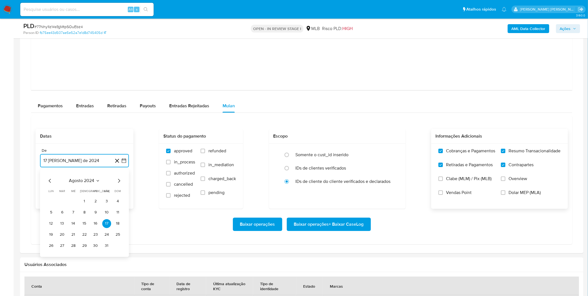
scroll to position [679, 0]
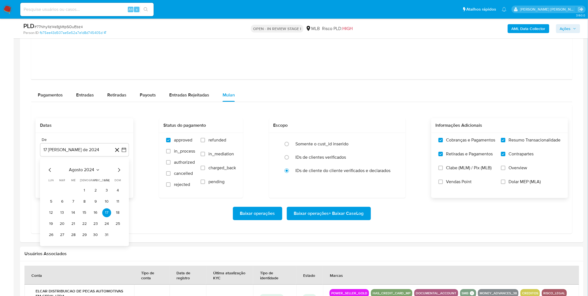
drag, startPoint x: 91, startPoint y: 174, endPoint x: 93, endPoint y: 172, distance: 3.2
click at [91, 174] on div "agosto 2024 agosto 2024 lun lunes mar martes mié miércoles jue jueves vie viern…" at bounding box center [85, 202] width 76 height 73
click at [94, 171] on span "agosto 2024" at bounding box center [81, 170] width 25 height 6
click at [114, 169] on div "2024" at bounding box center [84, 169] width 74 height 7
click at [117, 170] on icon "Año siguiente" at bounding box center [117, 169] width 7 height 7
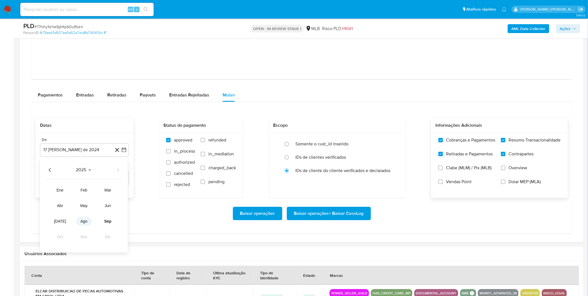
click at [87, 220] on button "ago" at bounding box center [84, 221] width 16 height 9
click at [95, 190] on button "1" at bounding box center [95, 190] width 9 height 9
click at [87, 212] on div "Baixar operações Baixar operações + Baixar CaseLog" at bounding box center [302, 213] width 532 height 13
click at [320, 214] on span "Baixar operações + Baixar CaseLog" at bounding box center [329, 213] width 70 height 12
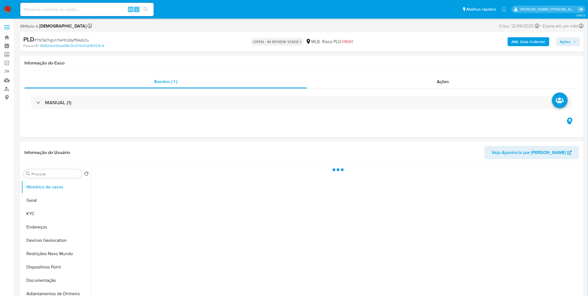
select select "10"
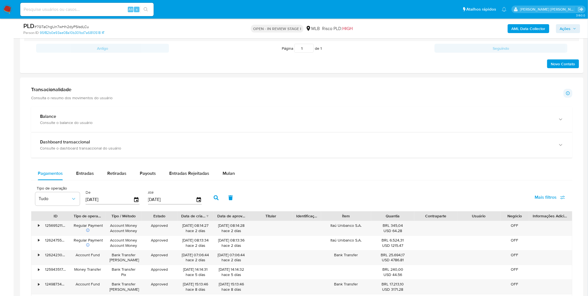
scroll to position [339, 0]
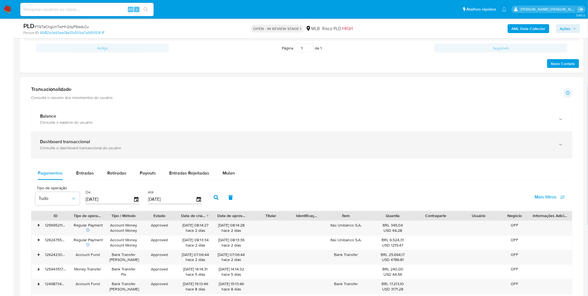
click at [172, 153] on div "Dashboard transaccional Consulte o dashboard transaccional do usuário" at bounding box center [301, 144] width 541 height 25
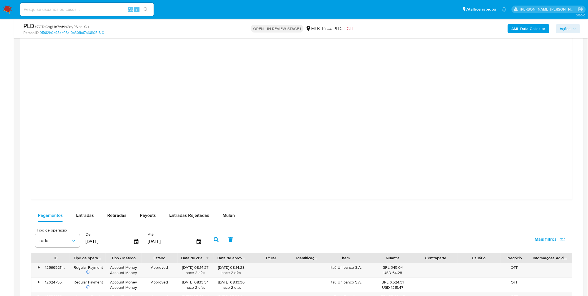
scroll to position [648, 0]
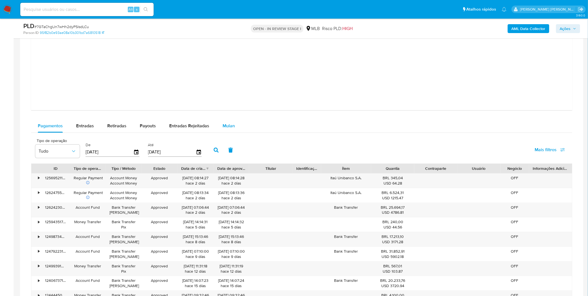
click at [223, 122] on div "Mulan" at bounding box center [228, 125] width 12 height 13
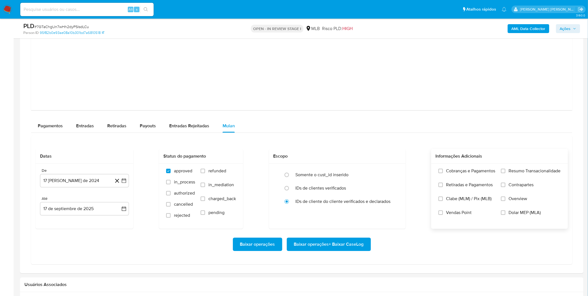
click at [469, 179] on label "Cobranças e Pagamentos" at bounding box center [466, 175] width 57 height 14
click at [443, 173] on input "Cobranças e Pagamentos" at bounding box center [440, 171] width 4 height 4
click at [468, 185] on span "Retiradas e Pagamentos" at bounding box center [469, 185] width 47 height 6
click at [443, 185] on input "Retiradas e Pagamentos" at bounding box center [440, 184] width 4 height 4
click at [512, 180] on label "Resumo Transacionalidade" at bounding box center [531, 175] width 60 height 14
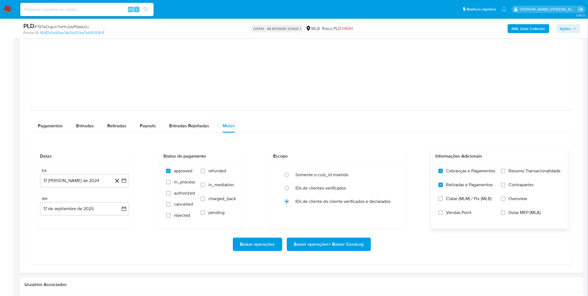
click at [512, 188] on label "Contrapartes" at bounding box center [531, 189] width 60 height 14
click at [505, 187] on input "Contrapartes" at bounding box center [503, 184] width 4 height 4
click at [509, 175] on label "Resumo Transacionalidade" at bounding box center [531, 175] width 60 height 14
click at [505, 173] on input "Resumo Transacionalidade" at bounding box center [503, 171] width 4 height 4
click at [86, 182] on button "17 [PERSON_NAME] de 2024" at bounding box center [84, 180] width 89 height 13
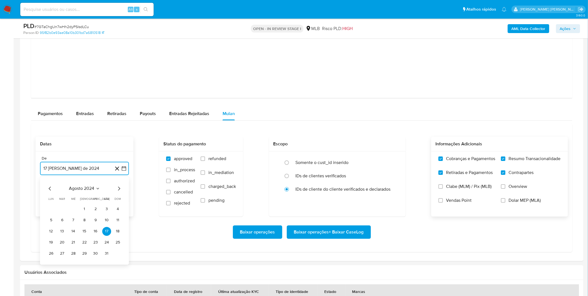
scroll to position [679, 0]
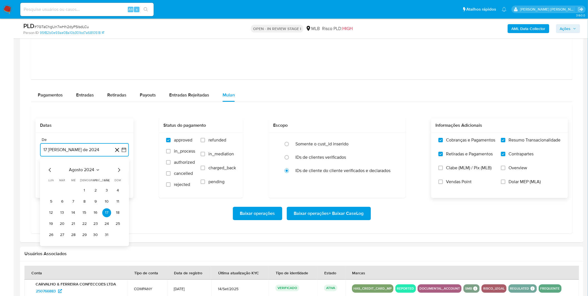
click at [88, 168] on span "agosto 2024" at bounding box center [81, 170] width 25 height 6
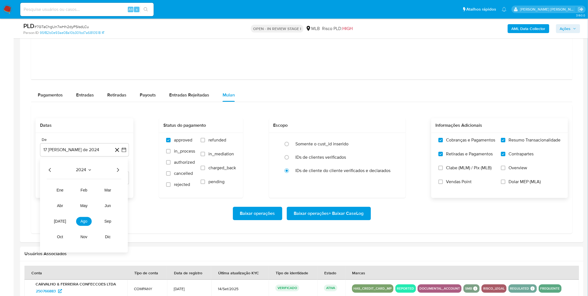
click at [112, 169] on div "2024" at bounding box center [84, 169] width 74 height 7
click at [120, 171] on icon "Año siguiente" at bounding box center [117, 169] width 7 height 7
click at [85, 224] on button "ago" at bounding box center [84, 221] width 16 height 9
click at [95, 189] on button "1" at bounding box center [95, 190] width 9 height 9
click at [81, 212] on div "Baixar operações Baixar operações + Baixar CaseLog" at bounding box center [302, 213] width 532 height 13
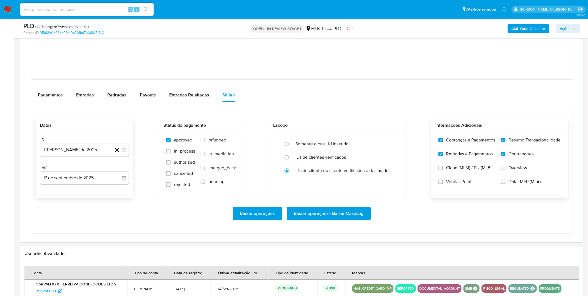
click at [312, 217] on span "Baixar operações + Baixar CaseLog" at bounding box center [329, 213] width 70 height 12
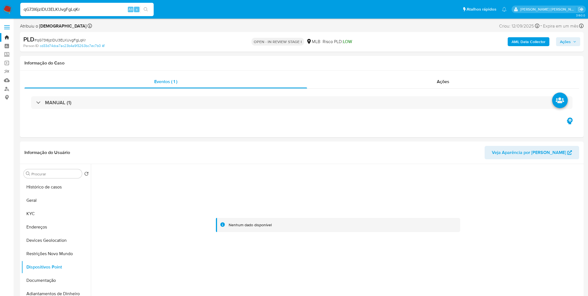
select select "10"
click at [43, 279] on button "Documentação" at bounding box center [53, 280] width 65 height 13
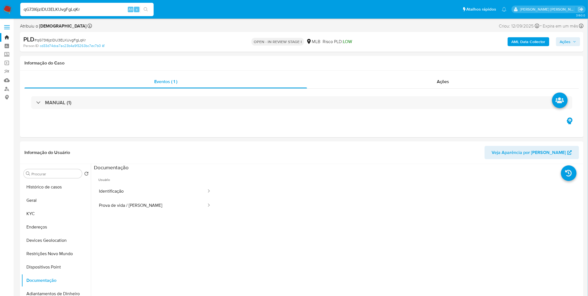
click at [510, 41] on button "AML Data Collector" at bounding box center [528, 41] width 42 height 9
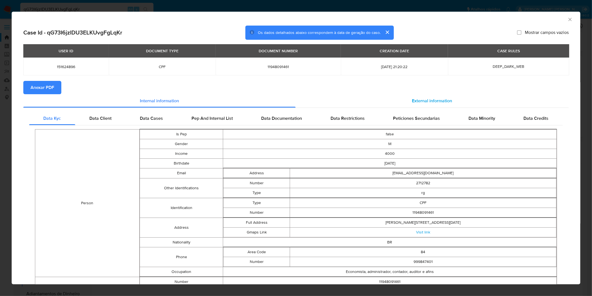
click at [426, 104] on div "External information" at bounding box center [433, 100] width 274 height 13
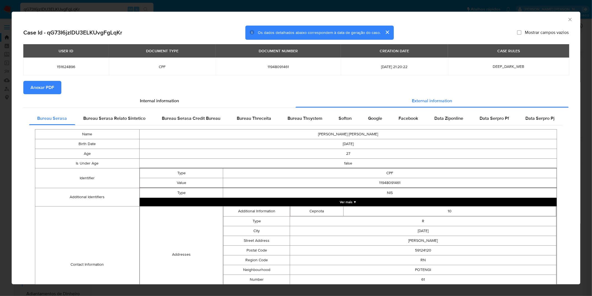
click at [306, 125] on div "Name [PERSON_NAME] [PERSON_NAME] Birth Date [DEMOGRAPHIC_DATA] Age [DEMOGRAPHIC…" at bounding box center [296, 240] width 534 height 231
click at [309, 115] on span "Bureau Thsystem" at bounding box center [305, 118] width 35 height 6
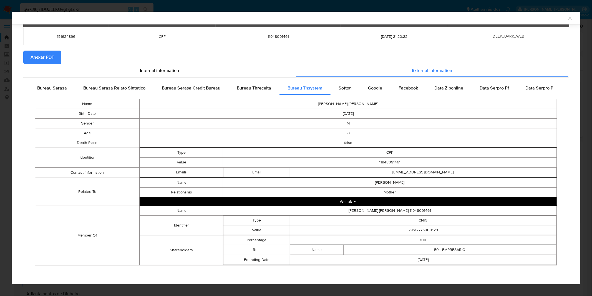
scroll to position [30, 0]
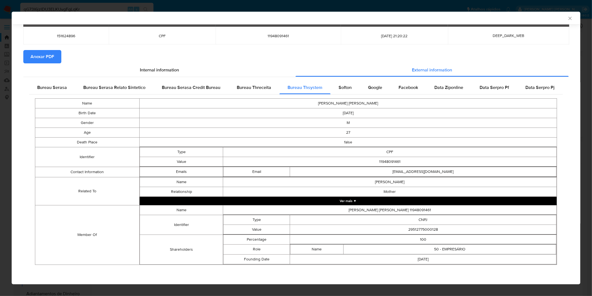
click at [418, 228] on td "29512775000128" at bounding box center [423, 229] width 267 height 10
copy td "29512775000128"
click at [47, 91] on div "Bureau Serasa" at bounding box center [52, 87] width 46 height 13
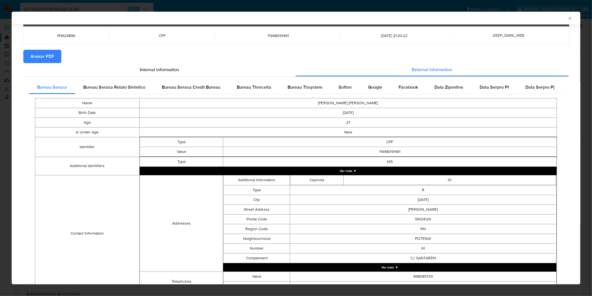
scroll to position [87, 0]
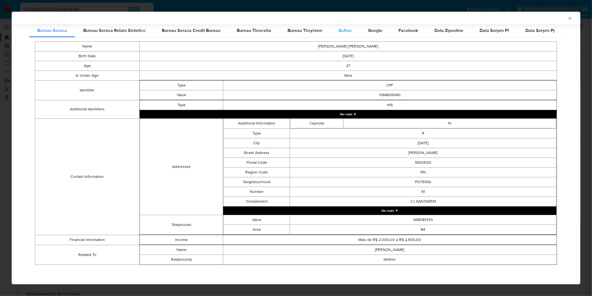
click at [343, 32] on span "Softon" at bounding box center [345, 30] width 13 height 6
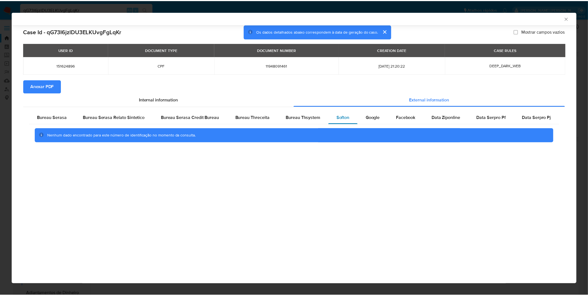
scroll to position [0, 0]
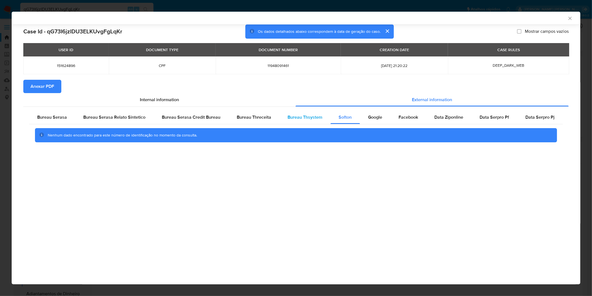
click at [320, 117] on span "Bureau Thsystem" at bounding box center [305, 117] width 35 height 6
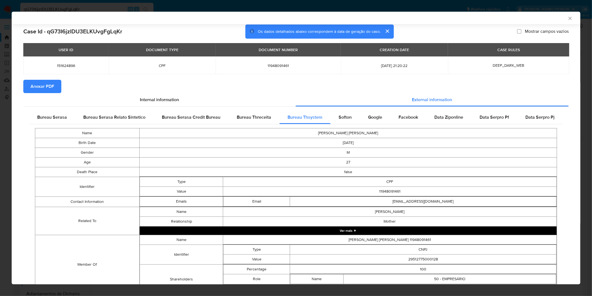
click at [341, 135] on td "[PERSON_NAME] [PERSON_NAME]" at bounding box center [349, 133] width 418 height 10
click at [342, 134] on td "[PERSON_NAME] [PERSON_NAME]" at bounding box center [349, 133] width 418 height 10
copy td "[PERSON_NAME] [PERSON_NAME]"
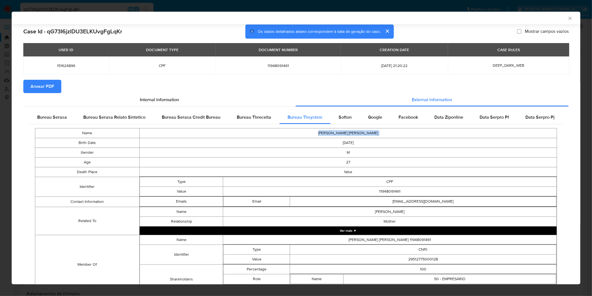
click at [72, 9] on div "AML Data Collector Case Id - qG73I6jzlDU3ELKUvgFgLqKr Os dados detalhados abaix…" at bounding box center [296, 148] width 592 height 296
click at [72, 9] on input "qG73I6jzlDU3ELKUvgFgLqKr" at bounding box center [86, 9] width 133 height 7
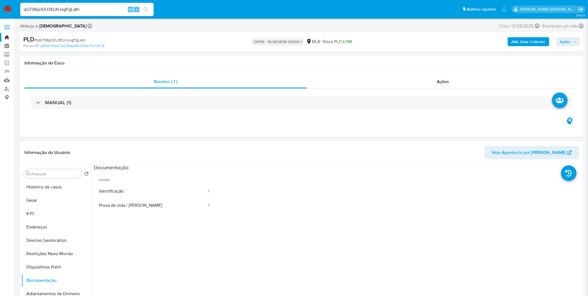
paste input "NeM9bvJAoyJ6j174Ce2vVYEo"
type input "NeM9bvJAoyJ6j174Ce2vVYEo"
select select "10"
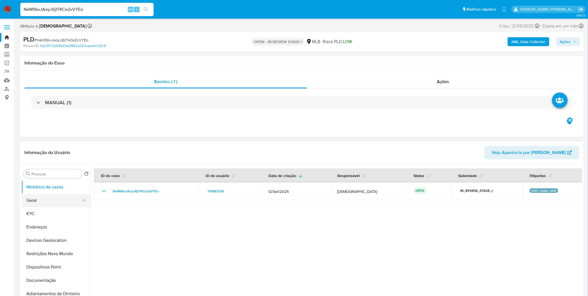
click at [51, 195] on button "Geral" at bounding box center [53, 200] width 65 height 13
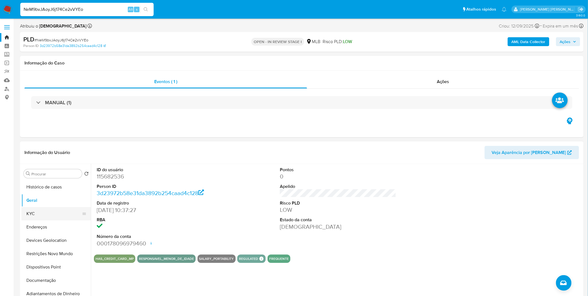
click at [64, 210] on button "KYC" at bounding box center [53, 213] width 65 height 13
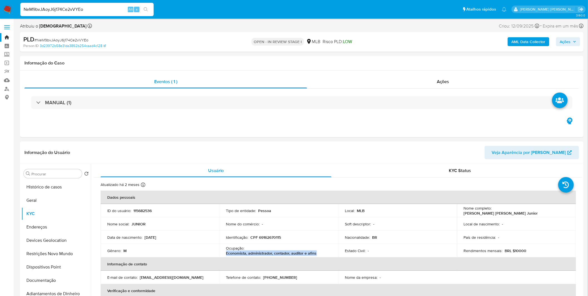
copy p "Economista, administrador, contador, auditor e afins"
drag, startPoint x: 316, startPoint y: 252, endPoint x: 226, endPoint y: 254, distance: 90.0
click at [226, 254] on div "Ocupação : Economista, administrador, contador, auditor e afins" at bounding box center [279, 251] width 106 height 10
click at [62, 201] on button "Geral" at bounding box center [53, 200] width 65 height 13
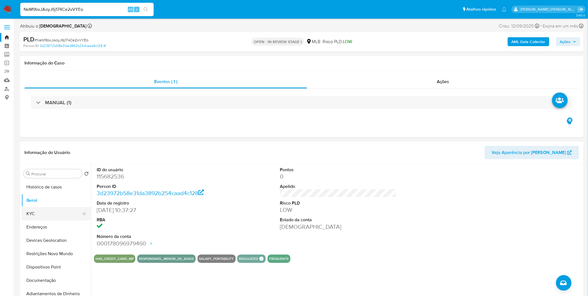
click at [32, 210] on button "KYC" at bounding box center [53, 213] width 65 height 13
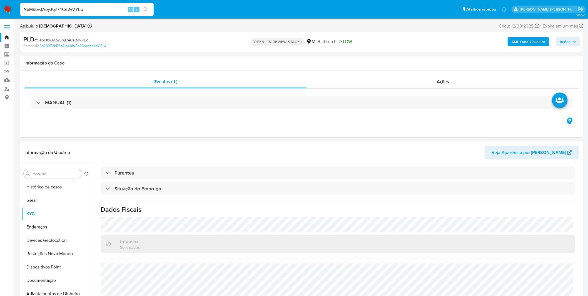
scroll to position [231, 0]
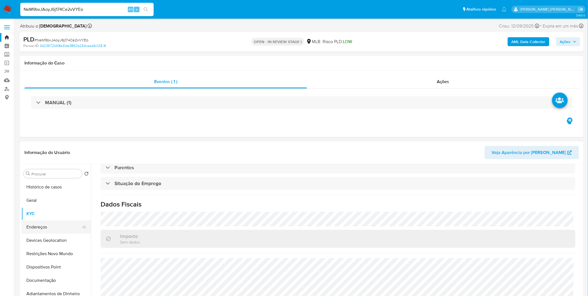
click at [60, 223] on button "Endereços" at bounding box center [53, 226] width 65 height 13
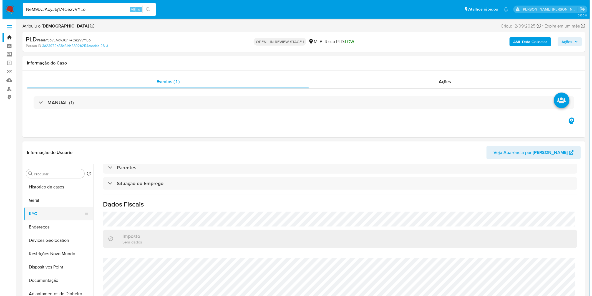
scroll to position [0, 0]
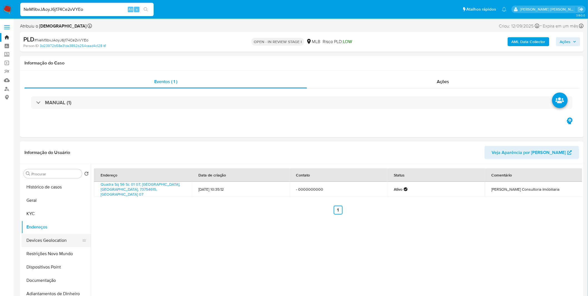
click at [53, 245] on button "Devices Geolocation" at bounding box center [53, 240] width 65 height 13
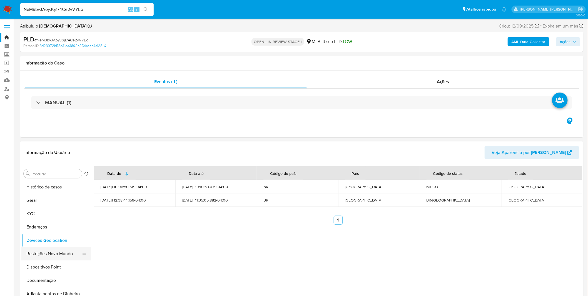
click at [46, 250] on button "Restrições Novo Mundo" at bounding box center [53, 253] width 65 height 13
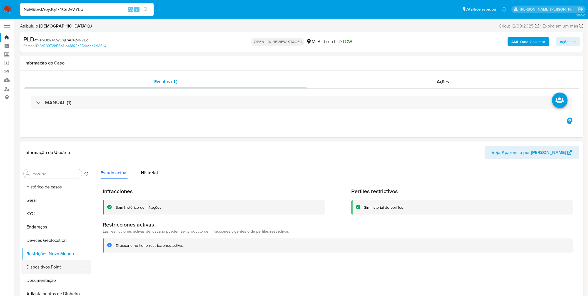
click at [38, 271] on button "Dispositivos Point" at bounding box center [53, 266] width 65 height 13
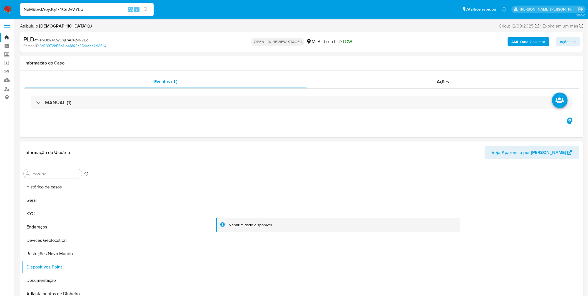
click at [516, 42] on b "AML Data Collector" at bounding box center [528, 41] width 34 height 9
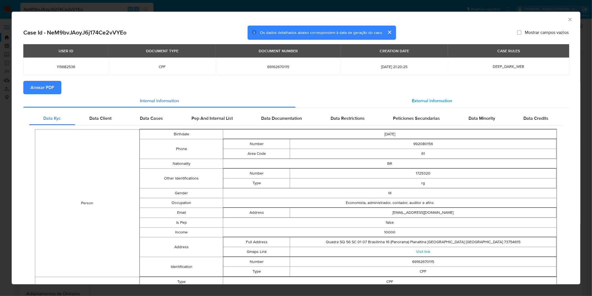
click at [391, 101] on div "External information" at bounding box center [433, 100] width 274 height 13
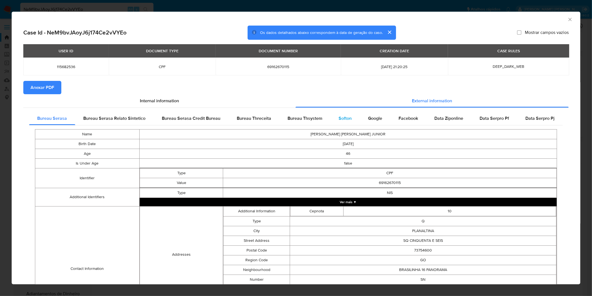
click at [345, 117] on span "Softon" at bounding box center [345, 118] width 13 height 6
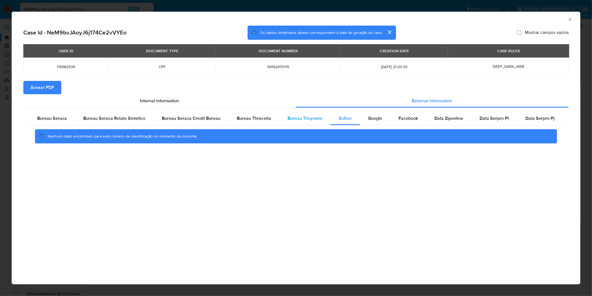
click at [321, 117] on div "Bureau Thsystem" at bounding box center [305, 118] width 51 height 13
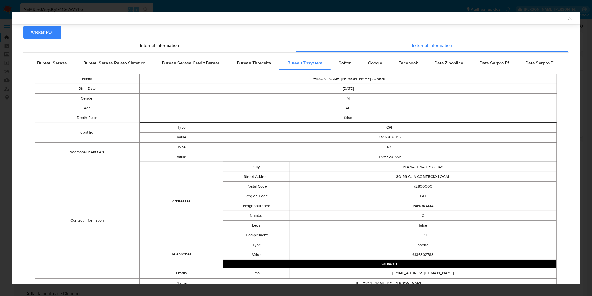
scroll to position [148, 0]
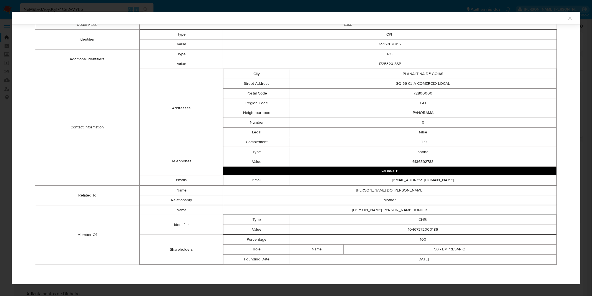
click at [425, 229] on td "10467372000186" at bounding box center [423, 229] width 267 height 10
copy td "10467372000186"
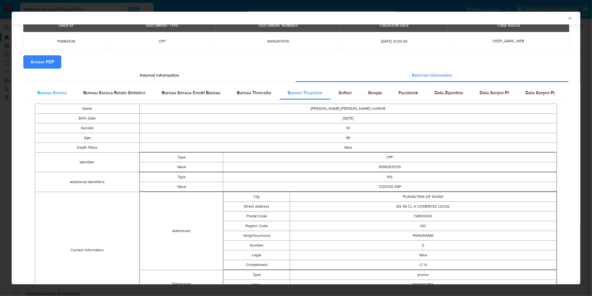
click at [54, 90] on span "Bureau Serasa" at bounding box center [52, 92] width 30 height 6
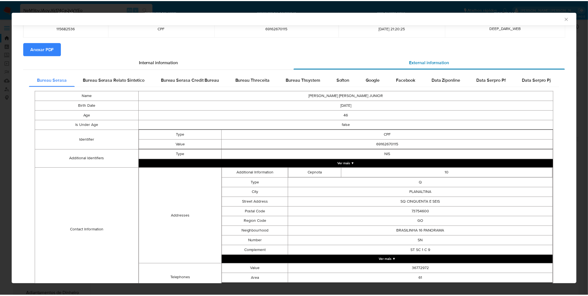
scroll to position [0, 0]
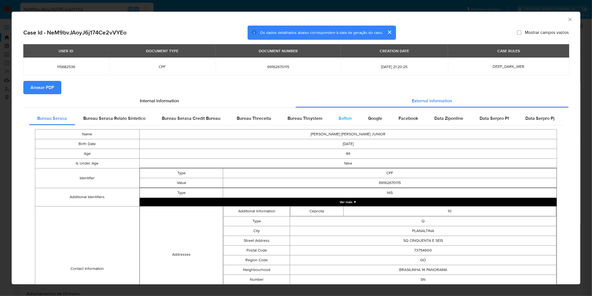
click at [339, 116] on span "Softon" at bounding box center [345, 118] width 13 height 6
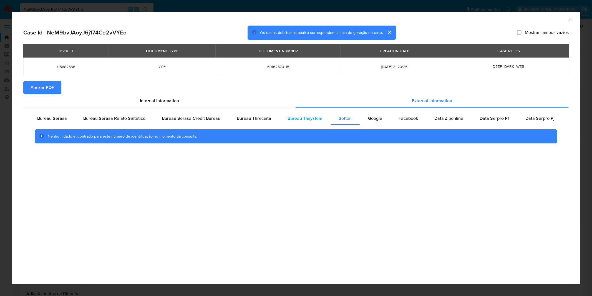
click at [311, 120] on span "Bureau Thsystem" at bounding box center [305, 118] width 35 height 6
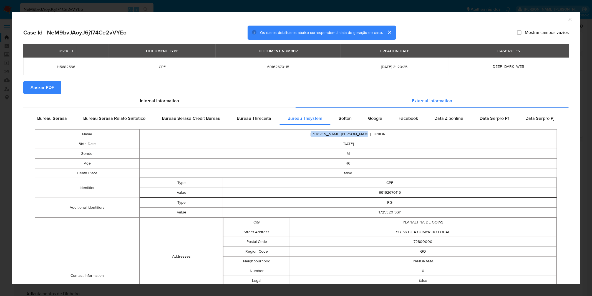
drag, startPoint x: 382, startPoint y: 134, endPoint x: 315, endPoint y: 134, distance: 67.5
click at [315, 134] on td "JOSE ALVES DE LIMA JUNIOR" at bounding box center [349, 134] width 418 height 10
copy td "JOSE ALVES DE LIMA JUNIOR"
click at [154, 4] on div "AML Data Collector Case Id - NeM9bvJAoyJ6j174Ce2vVYEo Os dados detalhados abaix…" at bounding box center [296, 148] width 592 height 296
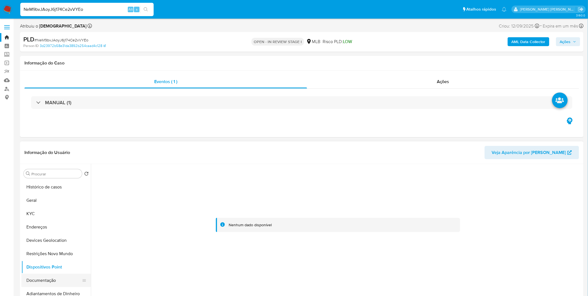
click at [41, 284] on button "Documentação" at bounding box center [53, 280] width 65 height 13
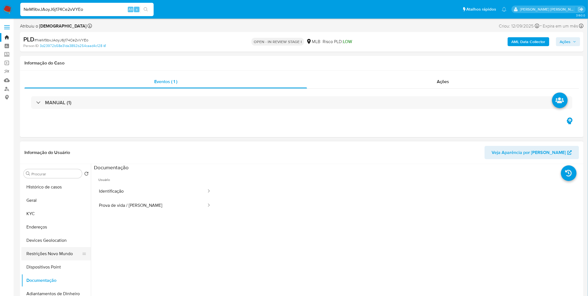
click at [48, 251] on button "Restrições Novo Mundo" at bounding box center [53, 253] width 65 height 13
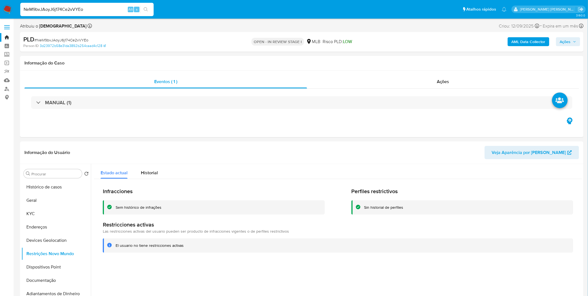
click at [77, 10] on input "NeM9bvJAoyJ6j174Ce2vVYEo" at bounding box center [86, 9] width 133 height 7
paste input "exvuXnSF8j8HIEVK3lr2ttzU"
type input "exvuXnSF8j8HIEVK3lr2ttzU"
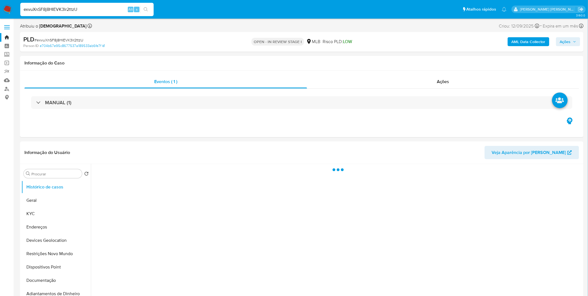
select select "10"
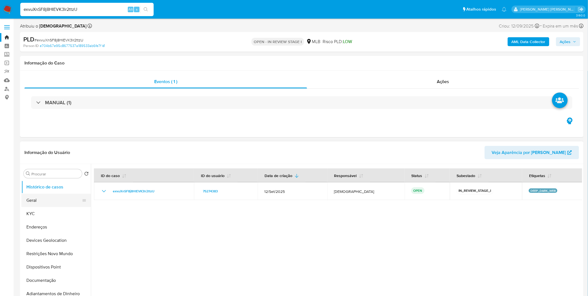
click at [47, 202] on button "Geral" at bounding box center [53, 200] width 65 height 13
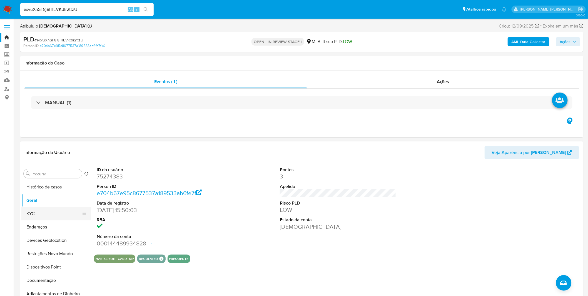
click at [37, 210] on button "KYC" at bounding box center [53, 213] width 65 height 13
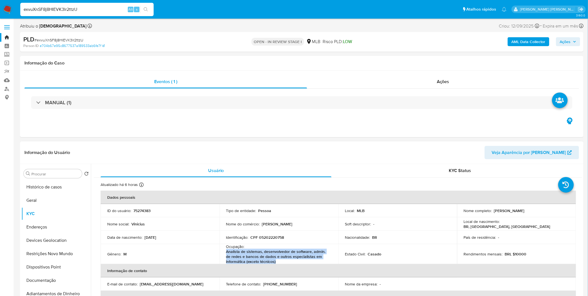
copy p "Analista de sistemas, desenvolvedor de software, admin. de redes e bancos de da…"
drag, startPoint x: 271, startPoint y: 259, endPoint x: 224, endPoint y: 254, distance: 46.9
click at [224, 254] on td "Ocupação : Analista de sistemas, desenvolvedor de software, admin. de redes e b…" at bounding box center [278, 254] width 119 height 20
click at [56, 277] on button "Documentação" at bounding box center [53, 280] width 65 height 13
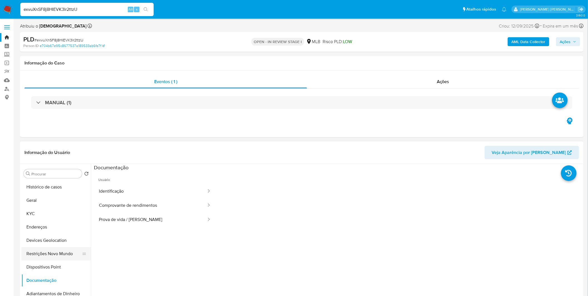
click at [59, 255] on button "Restrições Novo Mundo" at bounding box center [53, 253] width 65 height 13
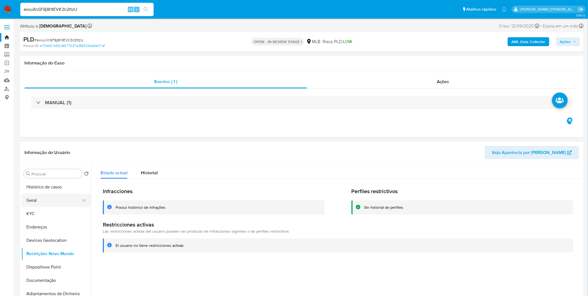
click at [41, 204] on button "Geral" at bounding box center [53, 200] width 65 height 13
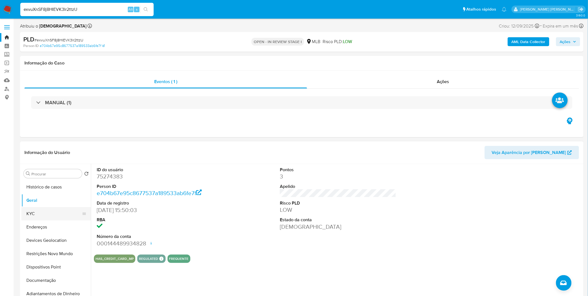
click at [35, 215] on button "KYC" at bounding box center [53, 213] width 65 height 13
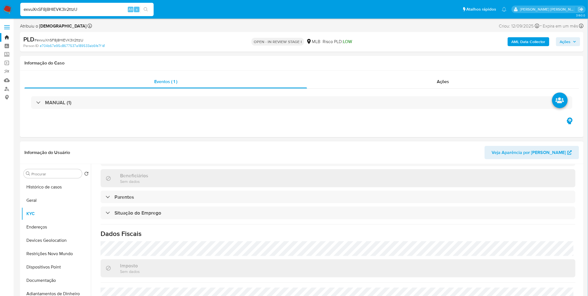
scroll to position [238, 0]
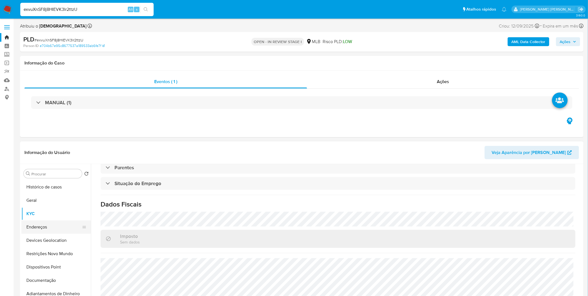
click at [45, 223] on button "Endereços" at bounding box center [53, 226] width 65 height 13
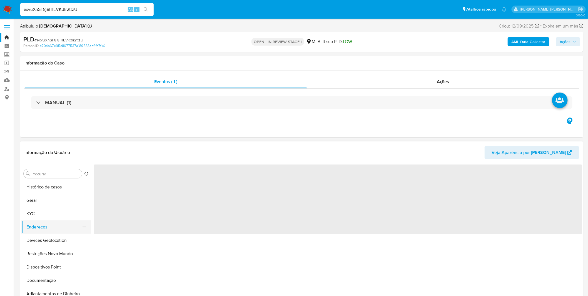
scroll to position [0, 0]
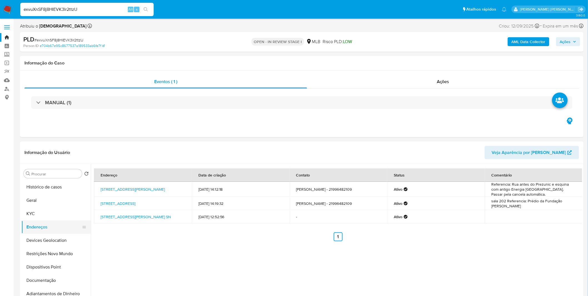
click at [39, 233] on button "Endereços" at bounding box center [53, 226] width 65 height 13
click at [40, 237] on button "Devices Geolocation" at bounding box center [53, 240] width 65 height 13
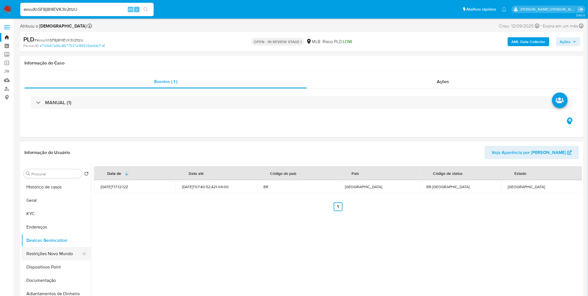
click at [61, 250] on button "Restrições Novo Mundo" at bounding box center [53, 253] width 65 height 13
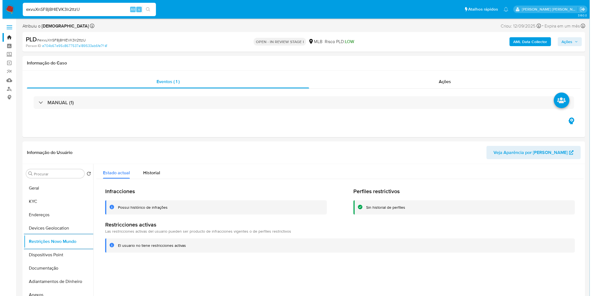
scroll to position [31, 0]
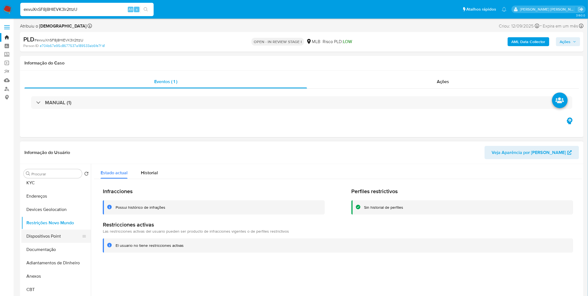
click at [33, 239] on button "Dispositivos Point" at bounding box center [53, 235] width 65 height 13
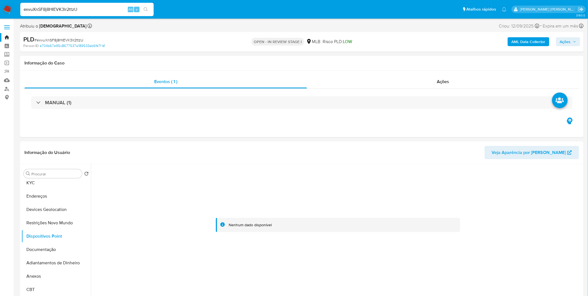
click at [507, 43] on div "AML Data Collector Ações" at bounding box center [488, 41] width 184 height 13
click at [510, 42] on button "AML Data Collector" at bounding box center [528, 41] width 42 height 9
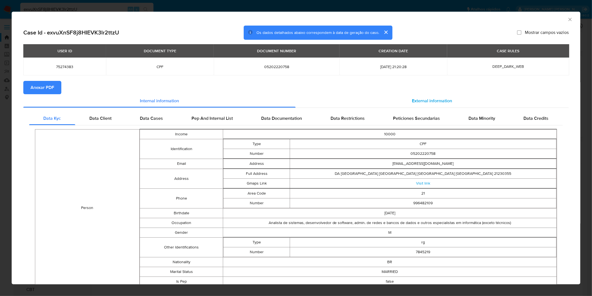
click at [412, 97] on span "External information" at bounding box center [432, 100] width 40 height 6
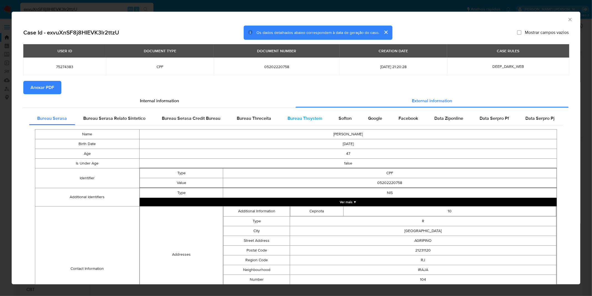
click at [322, 120] on div "Bureau Thsystem" at bounding box center [305, 118] width 51 height 13
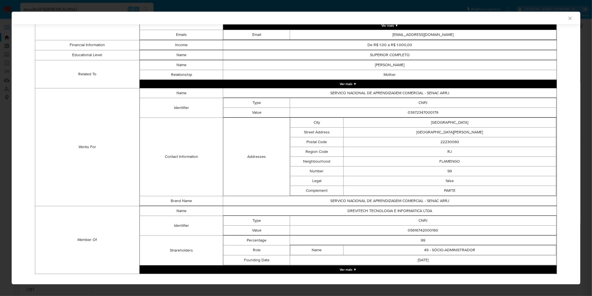
scroll to position [331, 0]
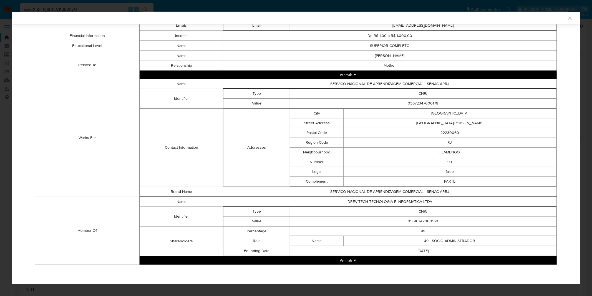
click at [424, 219] on td "05616742000160" at bounding box center [423, 221] width 267 height 10
copy td "05616742000160"
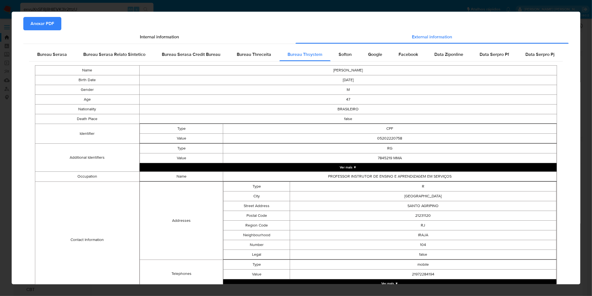
scroll to position [0, 0]
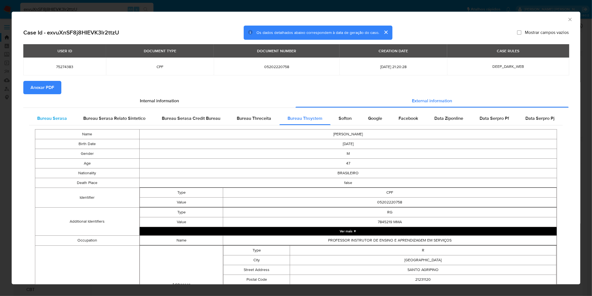
click at [46, 120] on span "Bureau Serasa" at bounding box center [52, 118] width 30 height 6
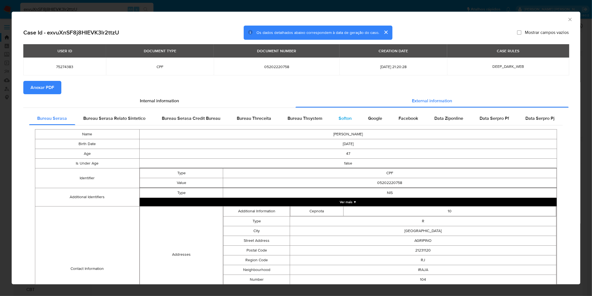
click at [335, 118] on div "Softon" at bounding box center [345, 118] width 29 height 13
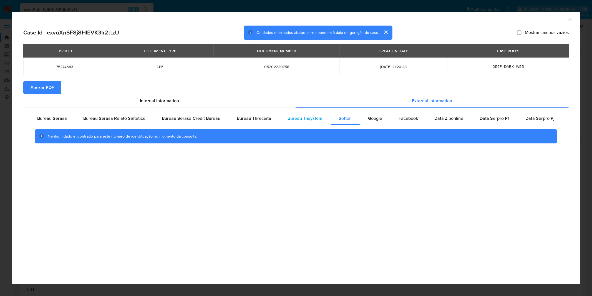
click at [312, 116] on span "Bureau Thsystem" at bounding box center [305, 118] width 35 height 6
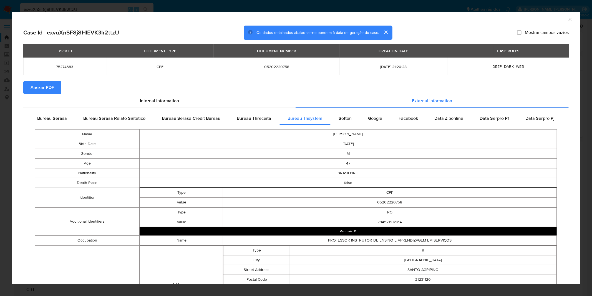
click at [343, 137] on td "VINICIUS TAVARES REIS" at bounding box center [349, 134] width 418 height 10
click at [344, 137] on td "VINICIUS TAVARES REIS" at bounding box center [349, 134] width 418 height 10
copy td "VINICIUS TAVARES REIS"
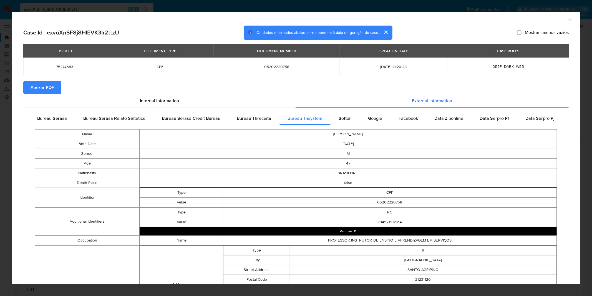
click at [60, 18] on div "AML Data Collector" at bounding box center [292, 19] width 552 height 6
click at [61, 7] on div "AML Data Collector Case Id - exvuXnSF8j8HIEVK3lr2ttzU Os dados detalhados abaix…" at bounding box center [296, 148] width 592 height 296
click at [68, 13] on div "exvuXnSF8j8HIEVK3lr2ttzU Alt s" at bounding box center [86, 9] width 133 height 13
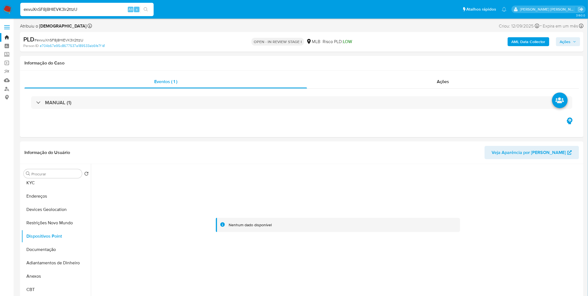
click at [69, 10] on input "exvuXnSF8j8HIEVK3lr2ttzU" at bounding box center [86, 9] width 133 height 7
paste input "h5upPLoT8RaUGm4A9bOqJBA0"
type input "h5upPLoT8RaUGm4A9bOqJBA0"
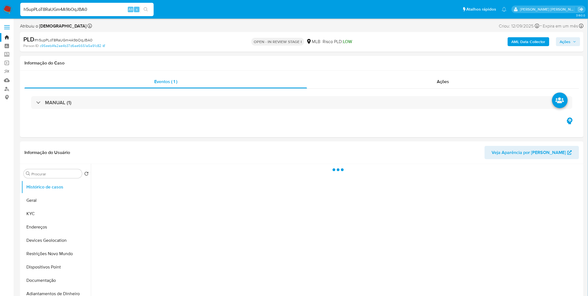
select select "10"
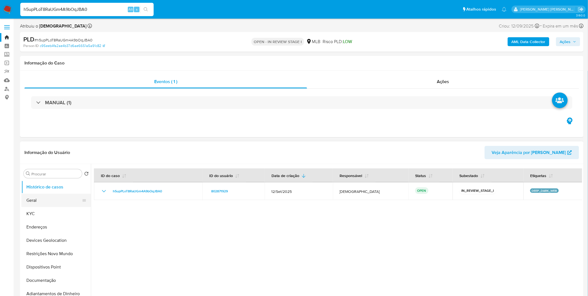
click at [49, 201] on button "Geral" at bounding box center [53, 200] width 65 height 13
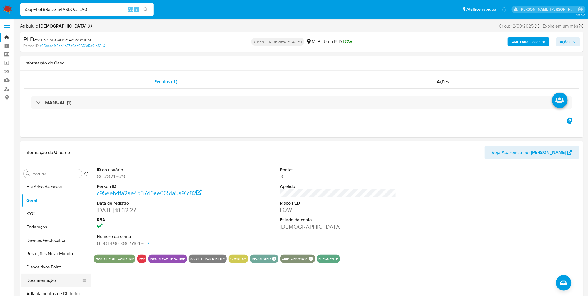
click at [63, 274] on button "Documentação" at bounding box center [53, 280] width 65 height 13
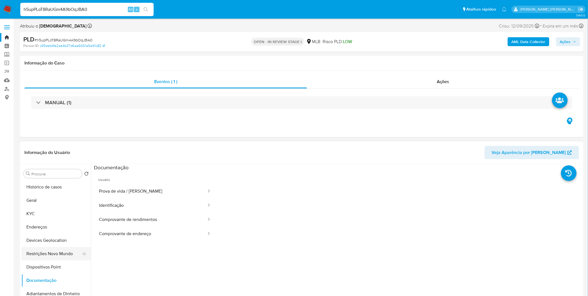
click at [69, 248] on button "Restrições Novo Mundo" at bounding box center [53, 253] width 65 height 13
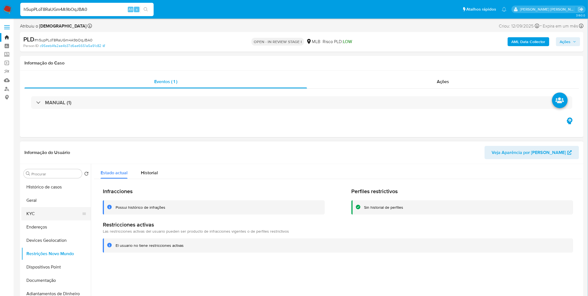
click at [52, 212] on button "KYC" at bounding box center [53, 213] width 65 height 13
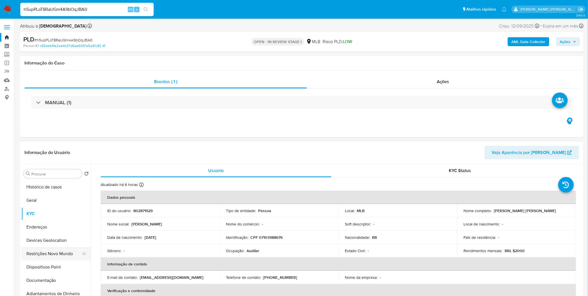
click at [47, 254] on button "Restrições Novo Mundo" at bounding box center [53, 253] width 65 height 13
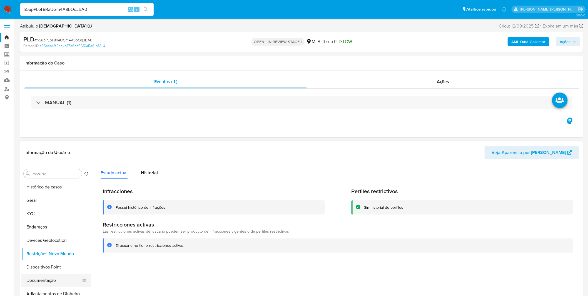
click at [44, 276] on button "Documentação" at bounding box center [53, 280] width 65 height 13
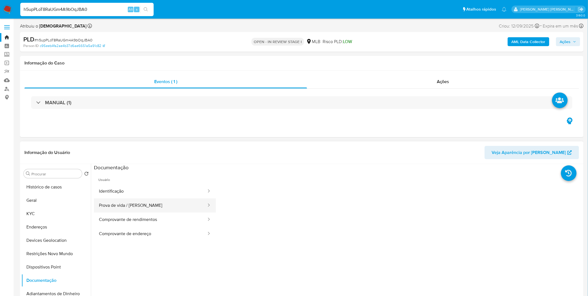
click at [118, 202] on button "Prova de vida / Selfie" at bounding box center [150, 205] width 113 height 14
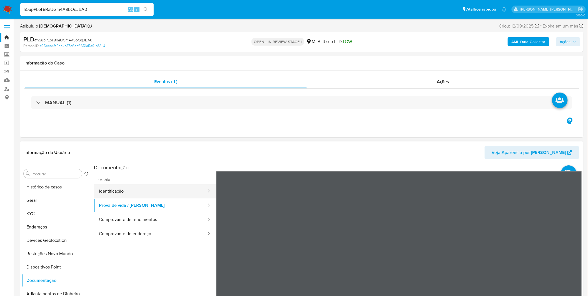
click at [122, 194] on button "Identificação" at bounding box center [150, 191] width 113 height 14
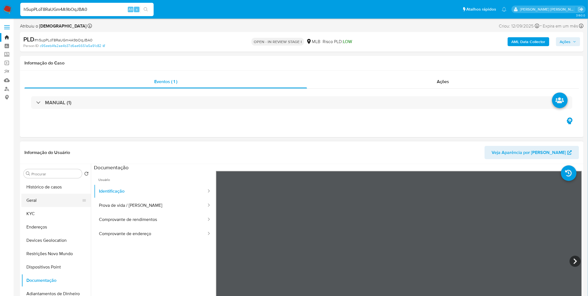
click at [35, 199] on button "Geral" at bounding box center [53, 200] width 65 height 13
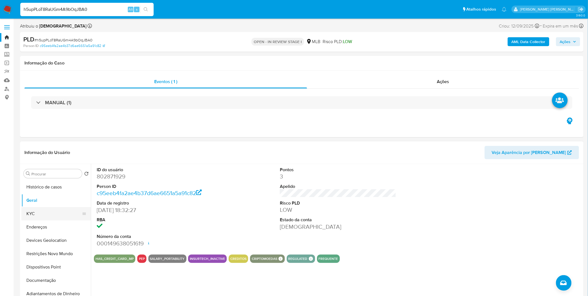
click at [50, 210] on button "KYC" at bounding box center [53, 213] width 65 height 13
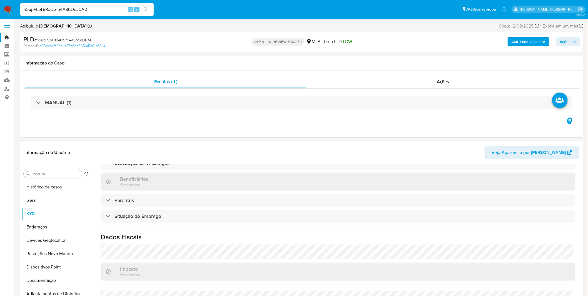
scroll to position [231, 0]
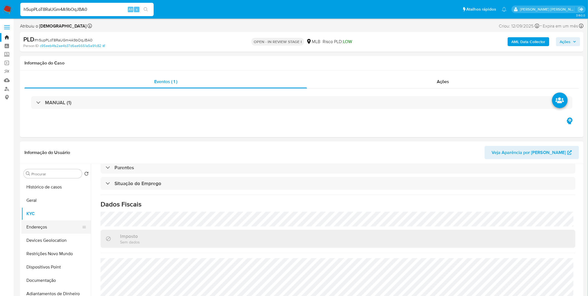
click at [47, 226] on button "Endereços" at bounding box center [53, 226] width 65 height 13
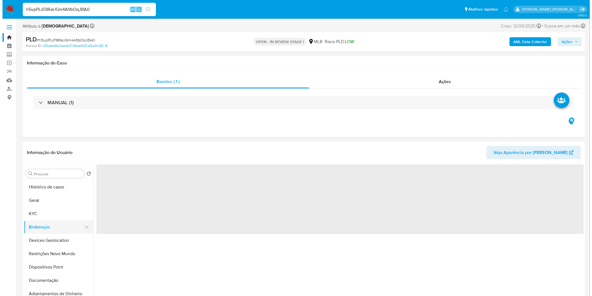
scroll to position [0, 0]
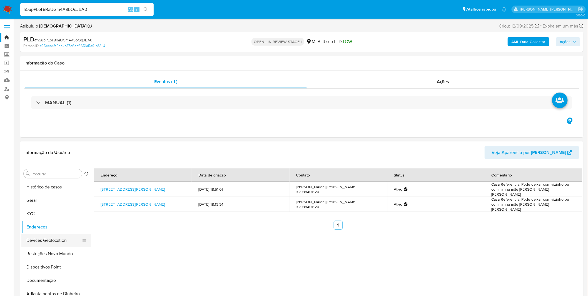
click at [53, 242] on button "Devices Geolocation" at bounding box center [53, 240] width 65 height 13
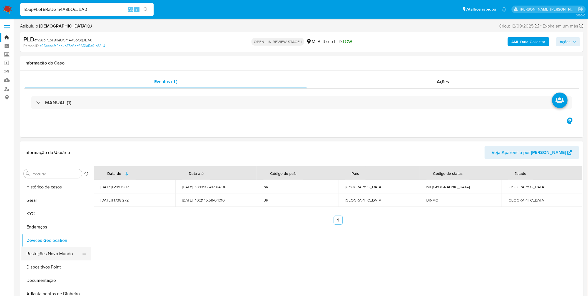
click at [41, 253] on button "Restrições Novo Mundo" at bounding box center [53, 253] width 65 height 13
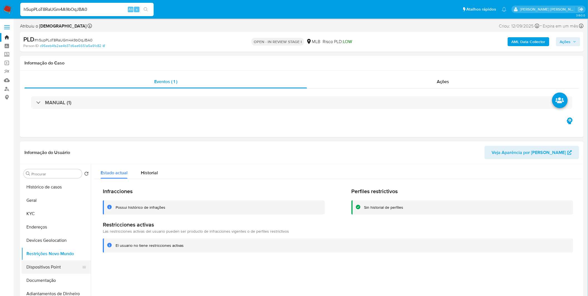
click at [66, 267] on button "Dispositivos Point" at bounding box center [53, 266] width 65 height 13
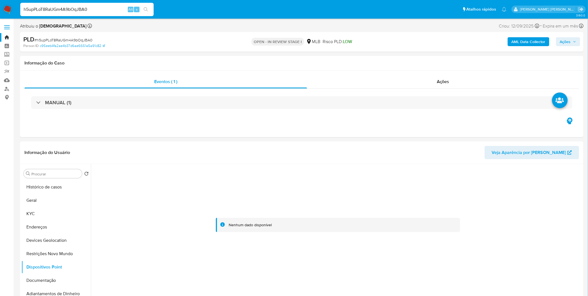
click at [514, 39] on b "AML Data Collector" at bounding box center [528, 41] width 34 height 9
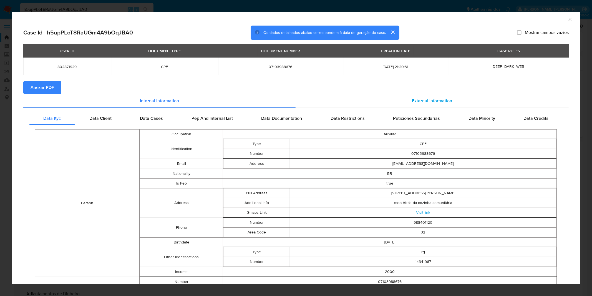
click at [416, 104] on div "External information" at bounding box center [433, 100] width 274 height 13
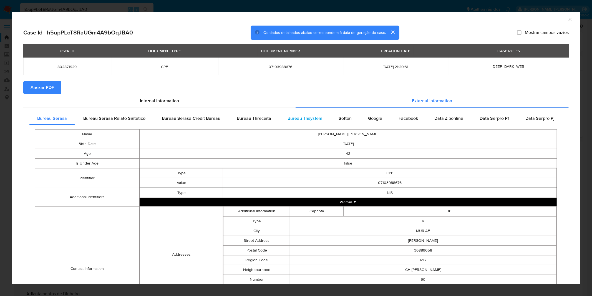
drag, startPoint x: 307, startPoint y: 117, endPoint x: 304, endPoint y: 123, distance: 6.5
click at [307, 117] on span "Bureau Thsystem" at bounding box center [305, 118] width 35 height 6
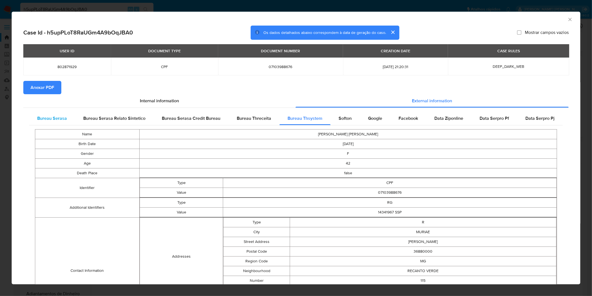
click at [37, 118] on span "Bureau Serasa" at bounding box center [52, 118] width 30 height 6
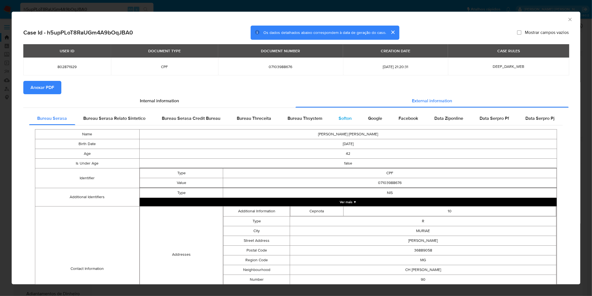
click at [348, 114] on div "Softon" at bounding box center [345, 118] width 29 height 13
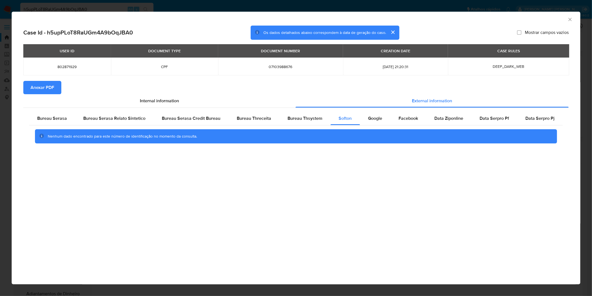
drag, startPoint x: 309, startPoint y: 117, endPoint x: 306, endPoint y: 127, distance: 10.5
click at [309, 117] on span "Bureau Thsystem" at bounding box center [305, 118] width 35 height 6
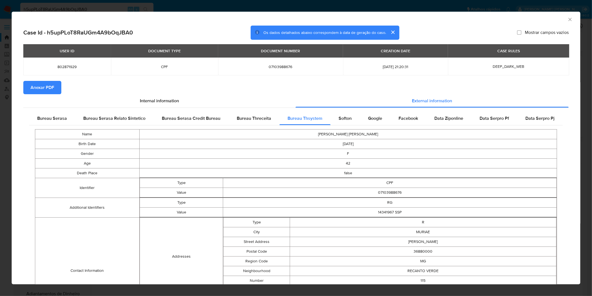
click at [362, 133] on td "EDNA PEREIRA NETO TELLES" at bounding box center [349, 134] width 418 height 10
copy td "EDNA PEREIRA NETO TELLES"
click at [79, 9] on div "AML Data Collector Case Id - h5upPLoT8RaUGm4A9bOqJBA0 Os dados detalhados abaix…" at bounding box center [296, 148] width 592 height 296
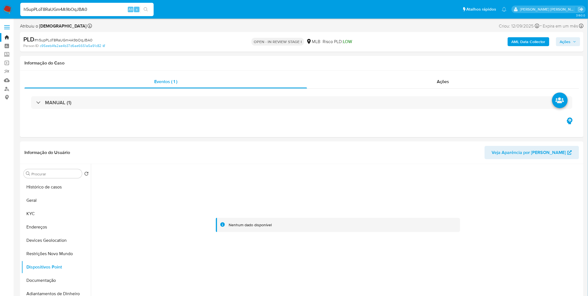
click at [77, 6] on input "h5upPLoT8RaUGm4A9bOqJBA0" at bounding box center [86, 9] width 133 height 7
paste input "aP7j7mDjbOZZxONo6EftHMFJ"
type input "aP7j7mDjbOZZxONo6EftHMFJ"
select select "10"
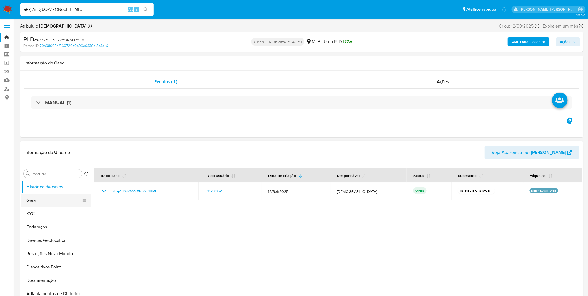
click at [59, 196] on button "Geral" at bounding box center [53, 200] width 65 height 13
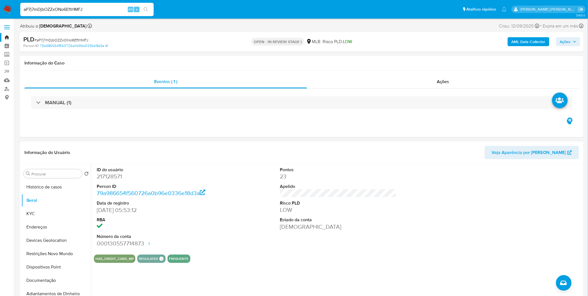
click at [129, 279] on div "ID do usuário 217128571 Person ID 79a986654f560726a0b96e0336e18d3a Data de regi…" at bounding box center [336, 235] width 491 height 142
click at [49, 209] on button "KYC" at bounding box center [53, 213] width 65 height 13
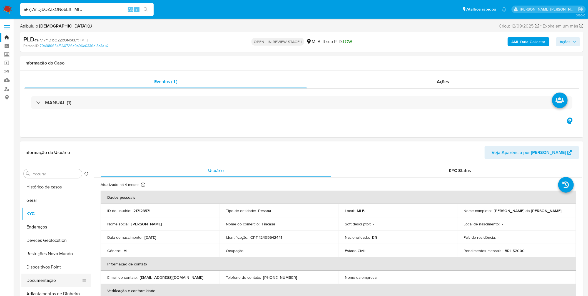
click at [65, 276] on button "Documentação" at bounding box center [53, 280] width 65 height 13
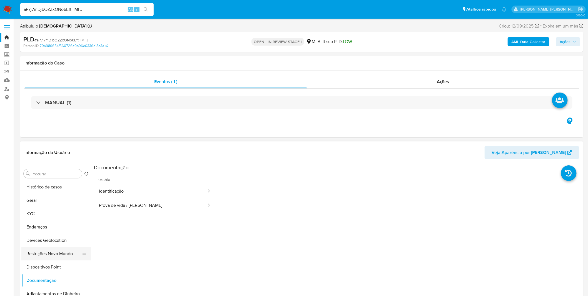
click at [68, 254] on button "Restrições Novo Mundo" at bounding box center [53, 253] width 65 height 13
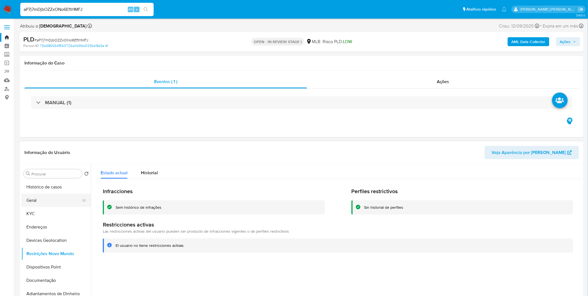
click at [46, 206] on button "Geral" at bounding box center [53, 200] width 65 height 13
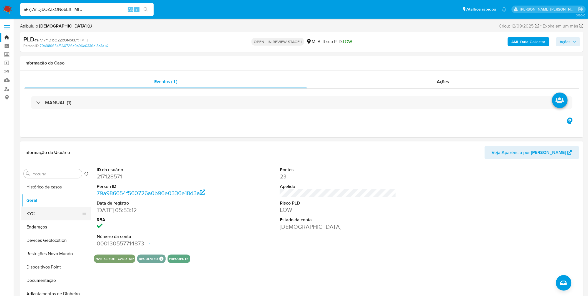
click at [48, 212] on button "KYC" at bounding box center [53, 213] width 65 height 13
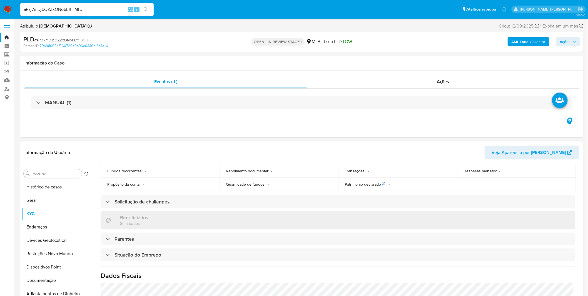
scroll to position [231, 0]
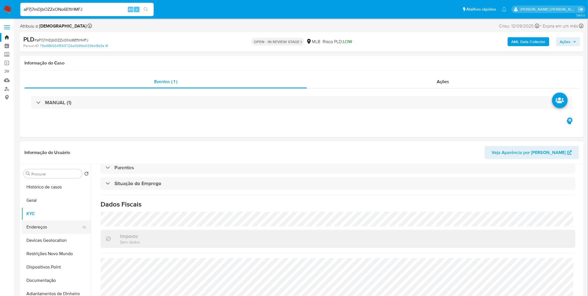
click at [46, 227] on button "Endereços" at bounding box center [53, 226] width 65 height 13
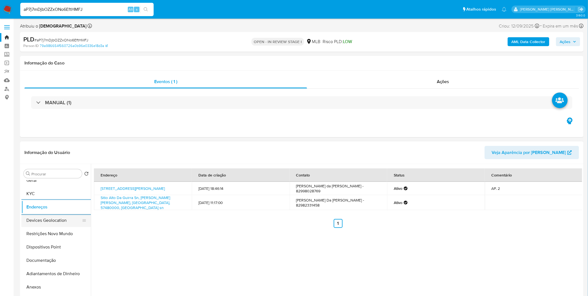
scroll to position [31, 0]
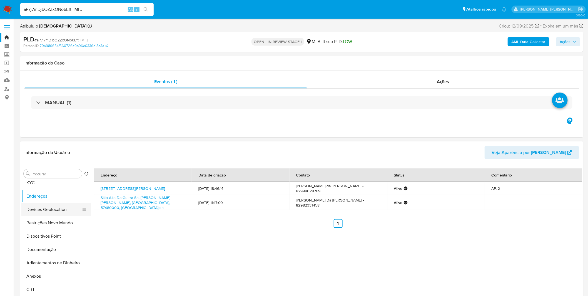
click at [53, 211] on button "Devices Geolocation" at bounding box center [53, 209] width 65 height 13
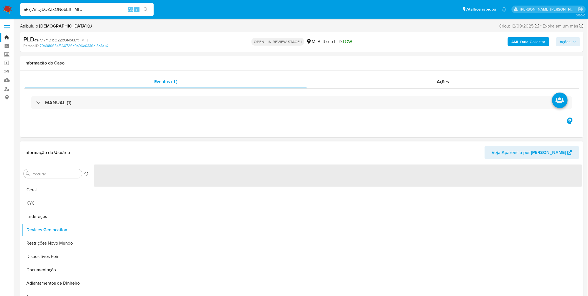
scroll to position [0, 0]
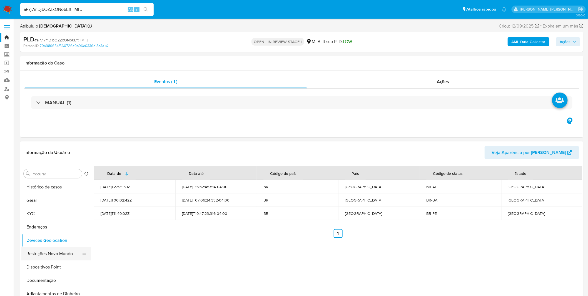
click at [47, 251] on button "Restrições Novo Mundo" at bounding box center [53, 253] width 65 height 13
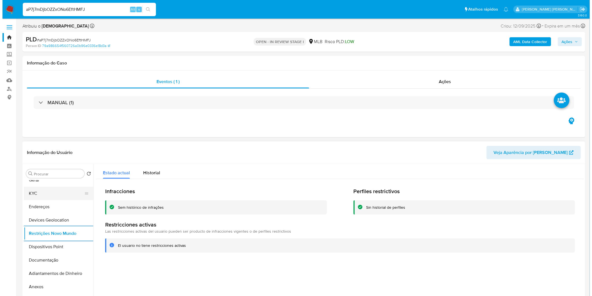
scroll to position [31, 0]
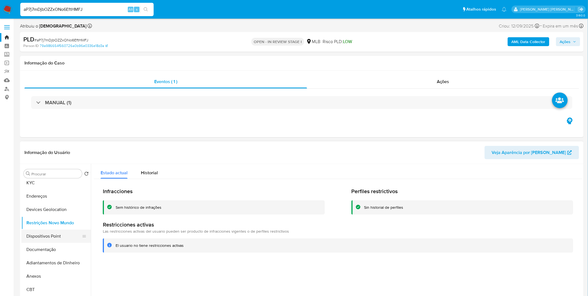
click at [59, 237] on button "Dispositivos Point" at bounding box center [53, 235] width 65 height 13
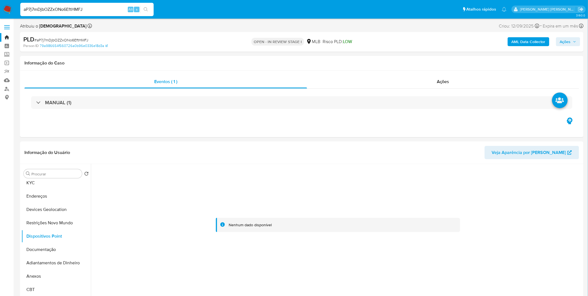
click at [512, 42] on button "AML Data Collector" at bounding box center [528, 41] width 42 height 9
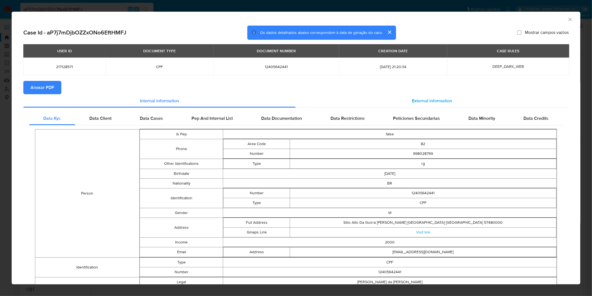
click at [455, 100] on div "External information" at bounding box center [433, 100] width 274 height 13
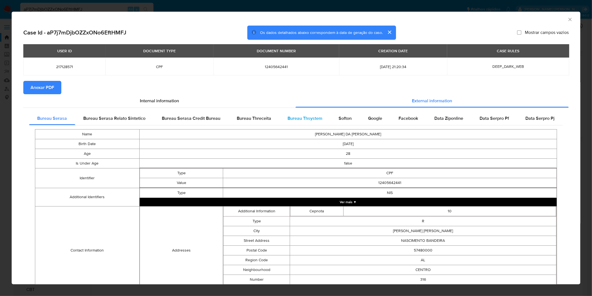
click at [308, 118] on span "Bureau Thsystem" at bounding box center [305, 118] width 35 height 6
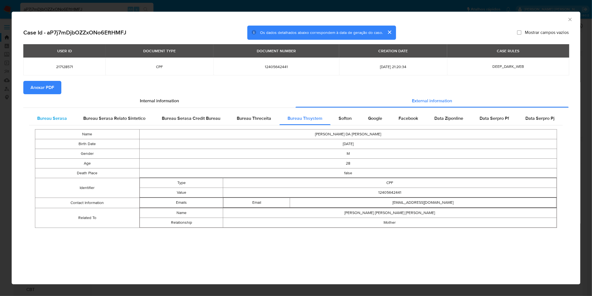
click at [55, 116] on span "Bureau Serasa" at bounding box center [52, 118] width 30 height 6
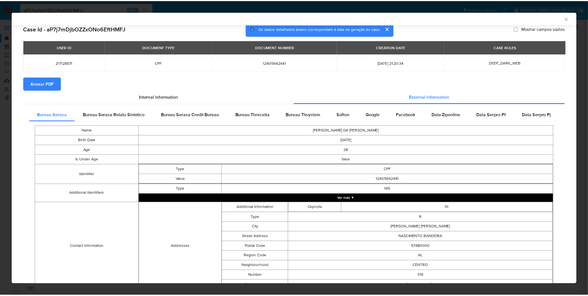
scroll to position [0, 0]
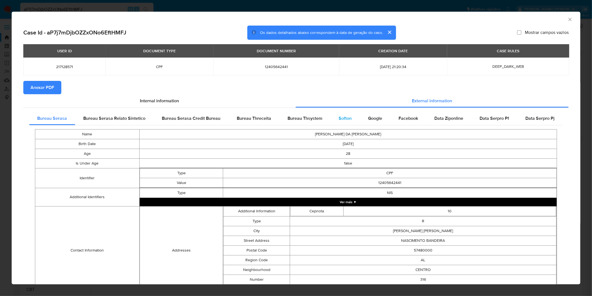
click at [339, 119] on span "Softon" at bounding box center [345, 118] width 13 height 6
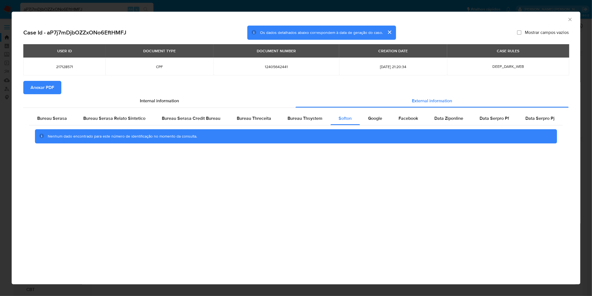
click at [303, 110] on div "Bureau Serasa Bureau Serasa Relato Sintetico Bureau Serasa Credit Bureau Bureau…" at bounding box center [296, 130] width 546 height 44
drag, startPoint x: 303, startPoint y: 114, endPoint x: 329, endPoint y: 128, distance: 28.8
click at [304, 115] on span "Bureau Thsystem" at bounding box center [305, 118] width 35 height 6
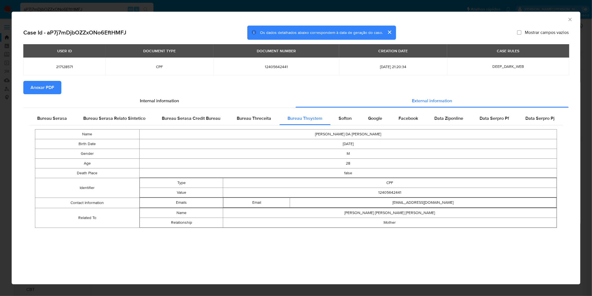
click at [345, 135] on td "AYRTON MATHEUS DA SILVA NASCIMENTO" at bounding box center [349, 134] width 418 height 10
copy td "AYRTON MATHEUS DA SILVA NASCIMENTO"
click at [167, 8] on div "AML Data Collector Case Id - aP7j7mDjbOZZxONo6EftHMFJ Os dados detalhados abaix…" at bounding box center [296, 148] width 592 height 296
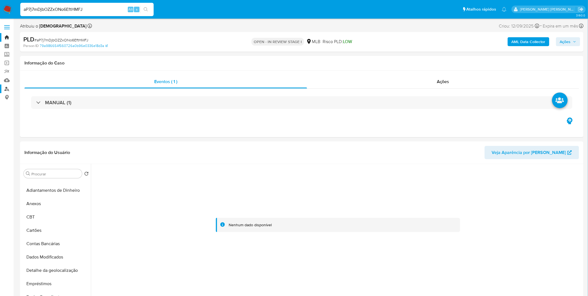
scroll to position [92, 0]
click at [10, 6] on img at bounding box center [7, 9] width 9 height 9
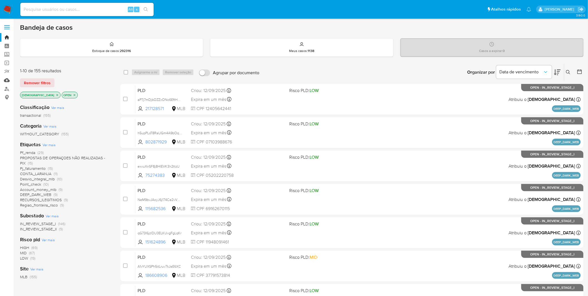
click at [6, 83] on link "Mulan" at bounding box center [33, 80] width 66 height 9
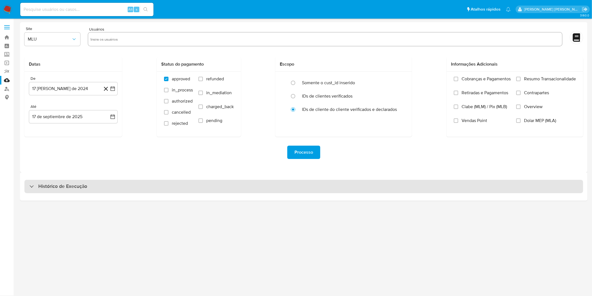
click at [201, 184] on div "Histórico de Execução" at bounding box center [303, 186] width 559 height 13
select select "10"
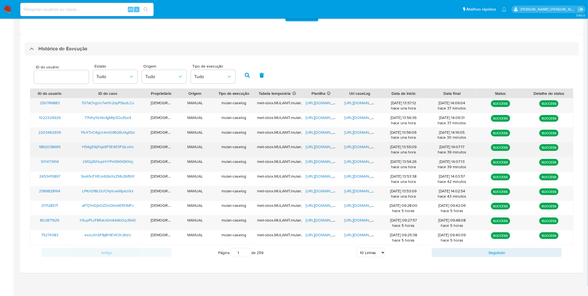
scroll to position [138, 0]
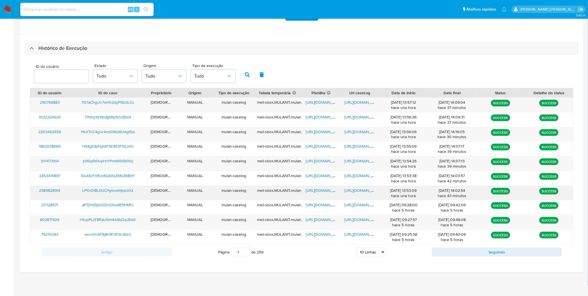
click at [362, 191] on span "[URL][DOMAIN_NAME]" at bounding box center [363, 190] width 38 height 6
click at [322, 191] on span "[URL][DOMAIN_NAME]" at bounding box center [325, 190] width 38 height 6
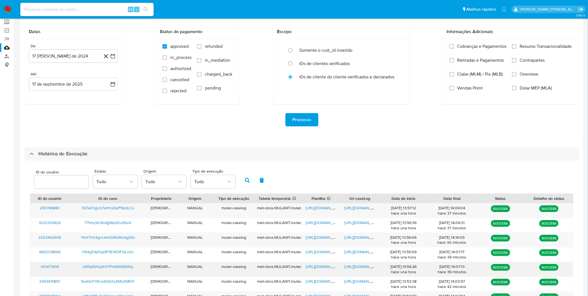
scroll to position [28, 0]
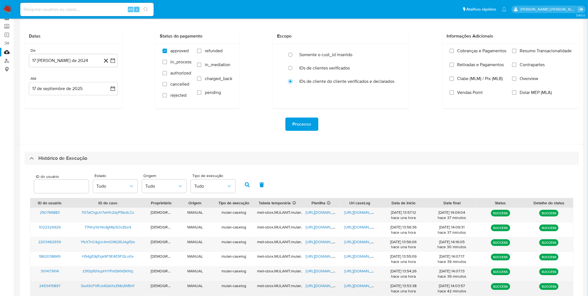
click at [368, 285] on span "https://docs.google.com/document/d/1bjUNNyOmTDEny60ZEQ_2oot4C0vgYQdJ-RTbfTJ621s…" at bounding box center [363, 286] width 38 height 6
click at [327, 286] on span "https://docs.google.com/spreadsheets/d/1KlLbrTqUUkkI6X79OOUc4xI6dmWMOQ4WXlg4WFP…" at bounding box center [325, 286] width 38 height 6
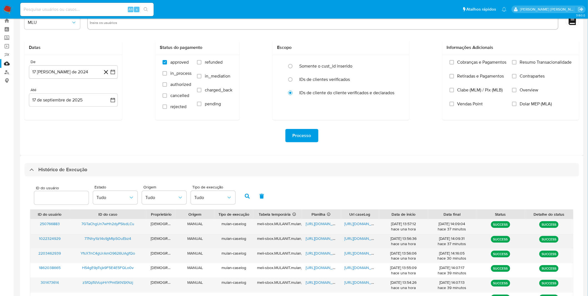
scroll to position [12, 0]
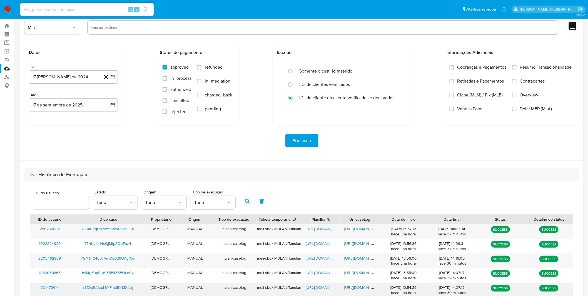
click at [366, 285] on span "https://docs.google.com/document/d/1YdynWDUj6dPd4i5yZZDqYNdKonFpIYkIpkhJY_Z6qY8…" at bounding box center [363, 287] width 38 height 6
click at [311, 285] on span "https://docs.google.com/spreadsheets/d/1wYUcnds-a2dk8KWbGXl4E7Ep9-5-SmsovEsZdEK…" at bounding box center [325, 287] width 38 height 6
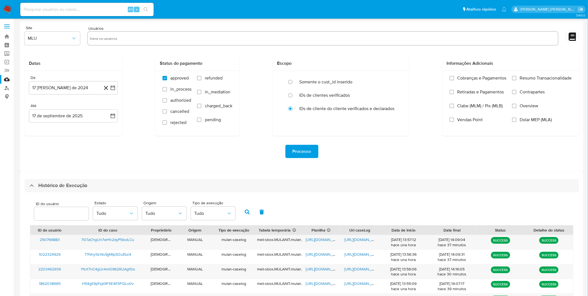
scroll to position [0, 0]
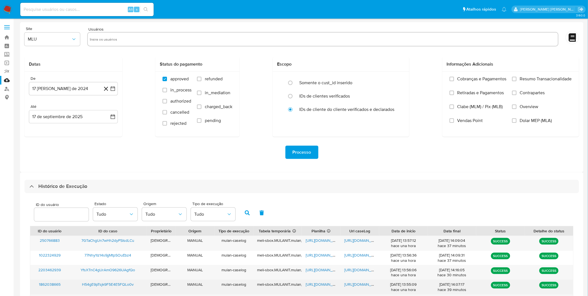
click at [361, 288] on div "https://docs.google.com/document/d/1cH2BLt6oA6xJn07sBBGPtOBGk9AiHMVuqUlmvB_8_LM…" at bounding box center [360, 287] width 39 height 14
click at [351, 284] on span "https://docs.google.com/document/d/1cH2BLt6oA6xJn07sBBGPtOBGk9AiHMVuqUlmvB_8_LM…" at bounding box center [363, 284] width 38 height 6
click at [317, 281] on div "https://docs.google.com/spreadsheets/d/1KFmi7Hmvox2OtGUQ_PfsMRyPGpVig6V-aGvMVDA…" at bounding box center [321, 287] width 39 height 14
click at [318, 283] on span "https://docs.google.com/spreadsheets/d/1KFmi7Hmvox2OtGUQ_PfsMRyPGpVig6V-aGvMVDA…" at bounding box center [325, 284] width 38 height 6
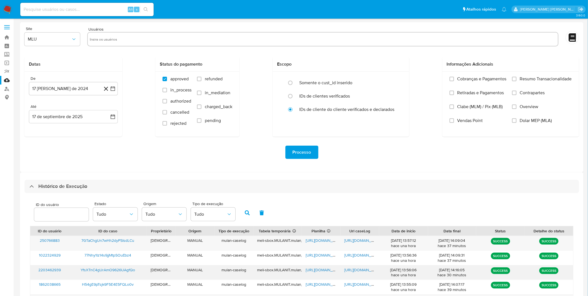
click at [362, 273] on div "https://docs.google.com/document/d/1Oe438_QiThldGnheT6FJ5E3fyN_QEjUQXYnamJn4zU8…" at bounding box center [360, 272] width 39 height 14
click at [361, 271] on span "https://docs.google.com/document/d/1Oe438_QiThldGnheT6FJ5E3fyN_QEjUQXYnamJn4zU8…" at bounding box center [363, 270] width 38 height 6
click at [326, 268] on span "https://docs.google.com/spreadsheets/d/1EEFFjI38cF_3cwrEkYCpM0qdFpnMZnxG_RLSwjo…" at bounding box center [325, 270] width 38 height 6
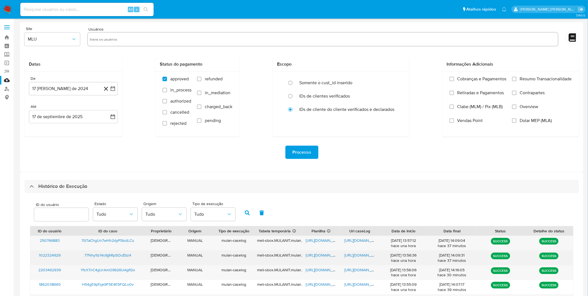
click at [363, 257] on span "https://docs.google.com/document/d/1TAUjax6Dgsl7Esq_xRRQKCSylakbiXB_vexD3k12n08…" at bounding box center [363, 255] width 38 height 6
click at [317, 257] on span "https://docs.google.com/spreadsheets/d/1k9eFiWq478i_1VxcyGYcnxnloWn3rjDoDnwFoI4…" at bounding box center [325, 255] width 38 height 6
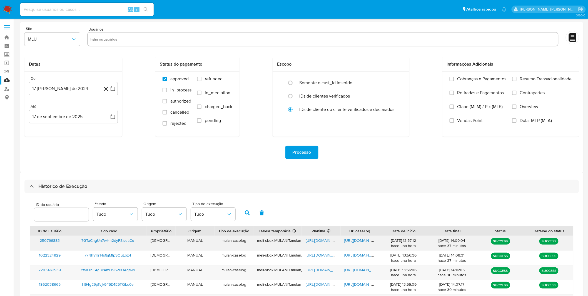
click at [366, 242] on span "https://docs.google.com/document/d/13ZWZWLgmgvszynTT3oNSgiyrSAwnPnd7HrCEi0MQEvs…" at bounding box center [363, 240] width 38 height 6
click at [327, 243] on div "https://docs.google.com/spreadsheets/d/1-SIiqlD8K02Sax5-lagTFDzs72GY-9ueOTiTHNe…" at bounding box center [321, 243] width 39 height 14
click at [321, 241] on span "https://docs.google.com/spreadsheets/d/1-SIiqlD8K02Sax5-lagTFDzs72GY-9ueOTiTHNe…" at bounding box center [325, 240] width 38 height 6
click at [4, 11] on img at bounding box center [7, 9] width 9 height 9
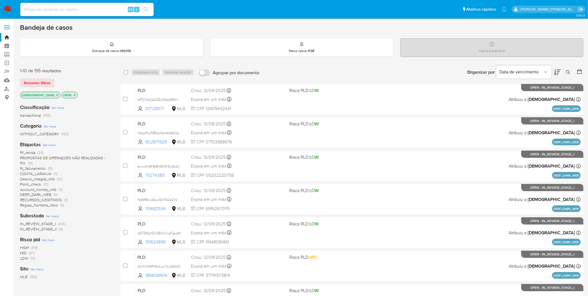
click at [91, 10] on input at bounding box center [86, 9] width 133 height 7
paste input "LPKnDf8L0UCHylcveMpsUiXx"
type input "LPKnDf8L0UCHylcveMpsUiXx"
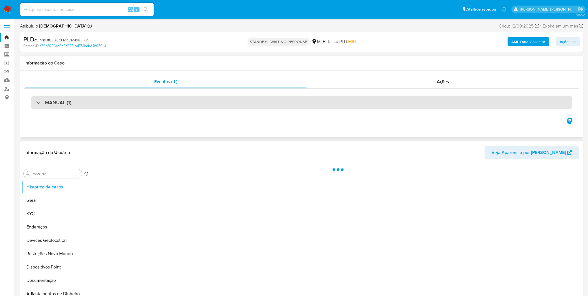
select select "10"
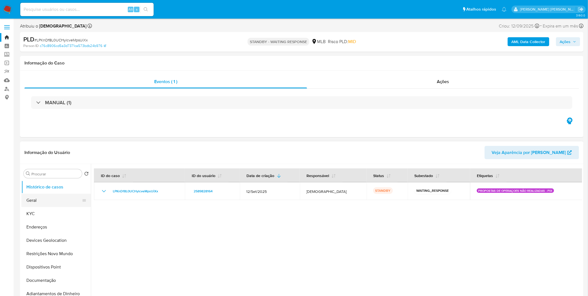
click at [62, 201] on button "Geral" at bounding box center [53, 200] width 65 height 13
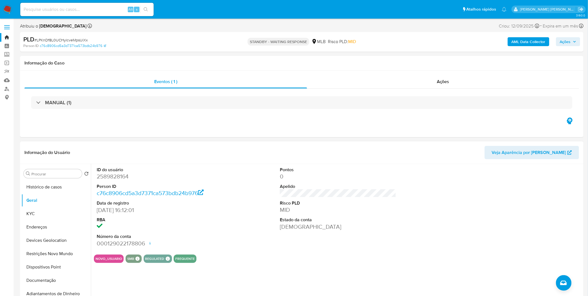
click at [113, 275] on div "ID do usuário 2589828164 Person ID c76c8906cd5a3d7371ca573bdb24b976 Data de reg…" at bounding box center [336, 235] width 491 height 142
click at [57, 277] on button "Documentação" at bounding box center [53, 280] width 65 height 13
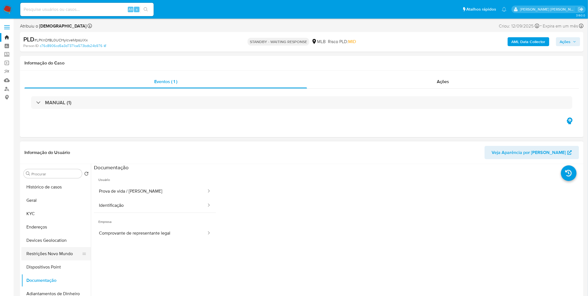
click at [60, 255] on button "Restrições Novo Mundo" at bounding box center [53, 253] width 65 height 13
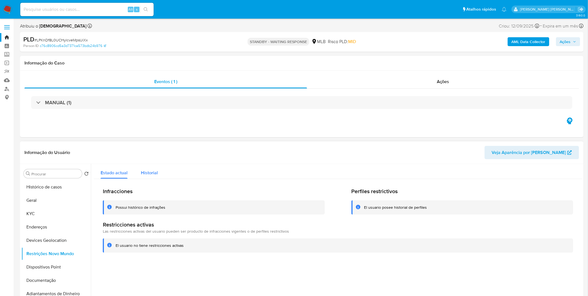
click at [159, 172] on button "Historial" at bounding box center [149, 171] width 30 height 15
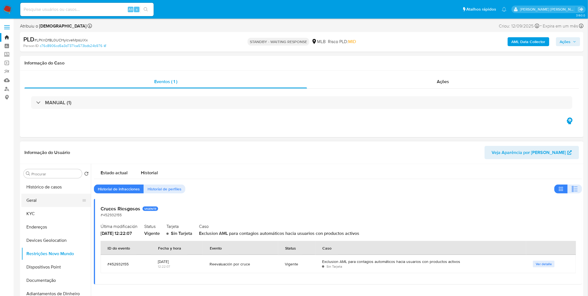
click at [50, 203] on button "Geral" at bounding box center [53, 200] width 65 height 13
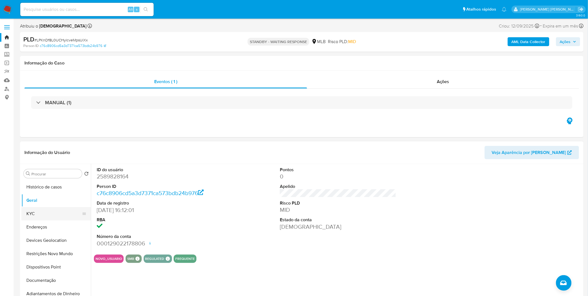
click at [32, 216] on button "KYC" at bounding box center [53, 213] width 65 height 13
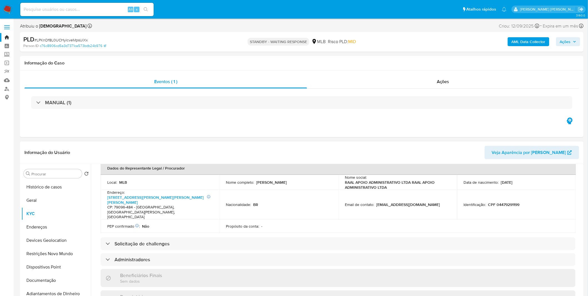
scroll to position [157, 0]
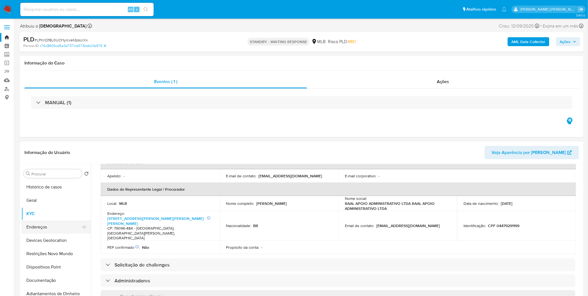
click at [63, 224] on button "Endereços" at bounding box center [53, 226] width 65 height 13
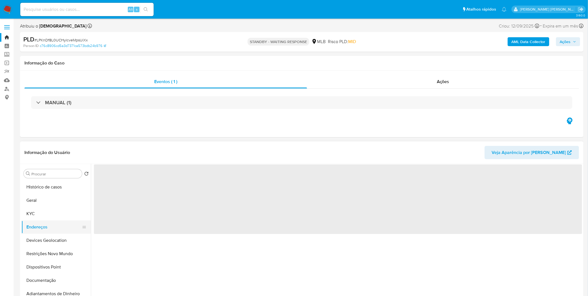
scroll to position [0, 0]
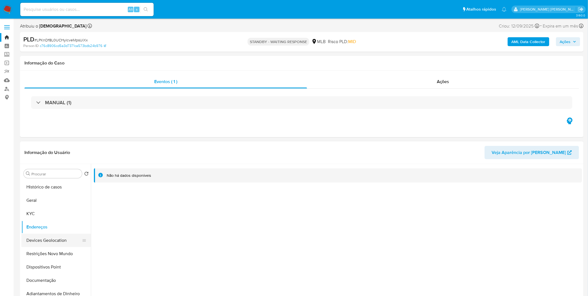
click at [34, 240] on button "Devices Geolocation" at bounding box center [53, 240] width 65 height 13
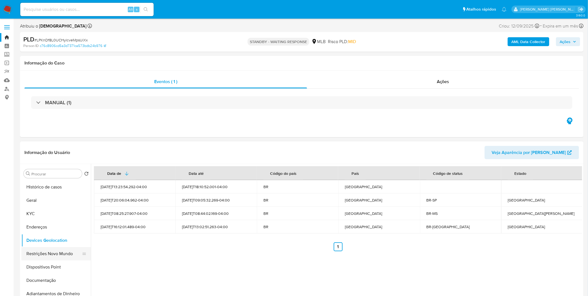
click at [34, 256] on button "Restrições Novo Mundo" at bounding box center [53, 253] width 65 height 13
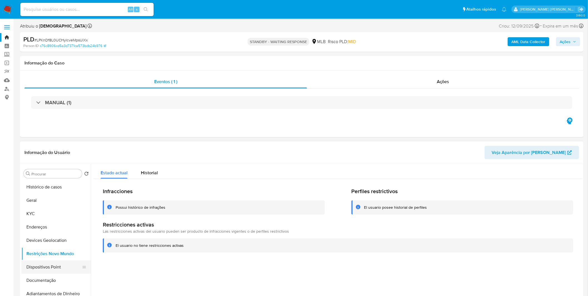
click at [74, 268] on button "Dispositivos Point" at bounding box center [53, 266] width 65 height 13
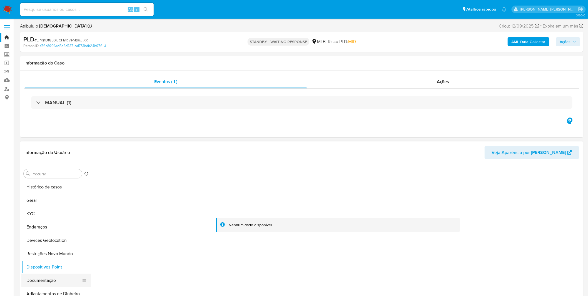
click at [36, 280] on button "Documentação" at bounding box center [53, 280] width 65 height 13
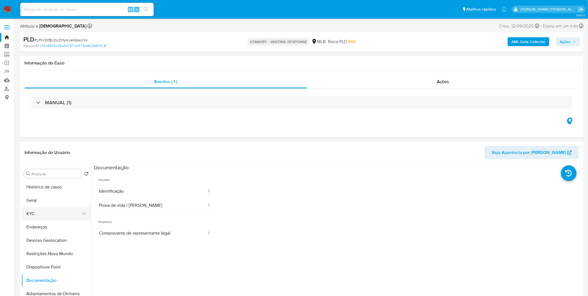
click at [60, 215] on button "KYC" at bounding box center [53, 213] width 65 height 13
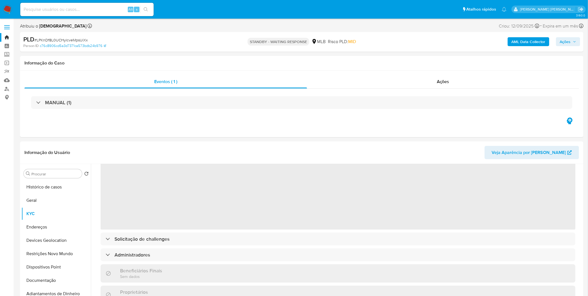
scroll to position [31, 0]
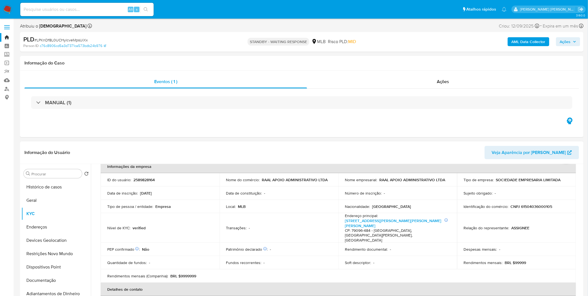
click at [373, 228] on h4 "CP: 79096-484 - Campo Grande, Mato Grosso Do Sul, Brasil" at bounding box center [396, 235] width 103 height 15
click at [373, 220] on link "Rua Rejane Souza E Silva 394, Loteamento Bela Laguna" at bounding box center [393, 223] width 96 height 11
click at [74, 16] on div "Alt s" at bounding box center [86, 9] width 133 height 13
click at [76, 12] on input at bounding box center [86, 9] width 133 height 7
paste input "SixA5cFXRJx6QkXsZMb2WBnY"
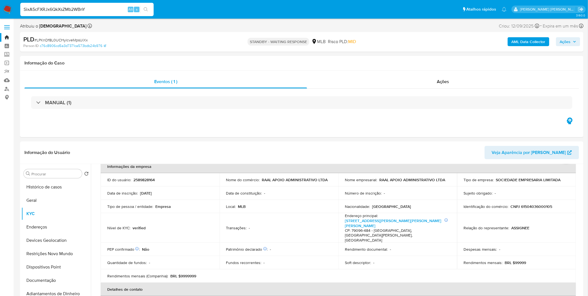
type input "SixA5cFXRJx6QkXsZMb2WBnY"
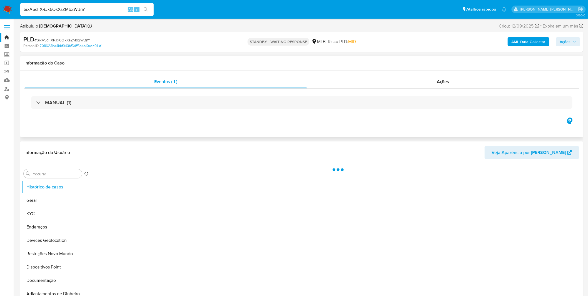
select select "10"
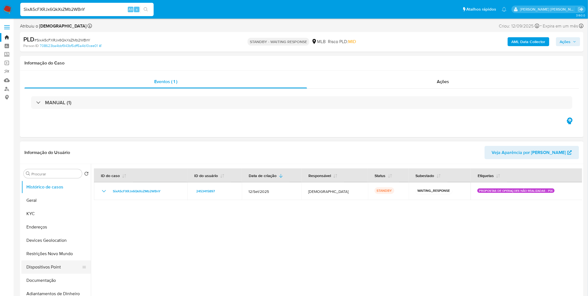
click at [48, 268] on button "Dispositivos Point" at bounding box center [53, 266] width 65 height 13
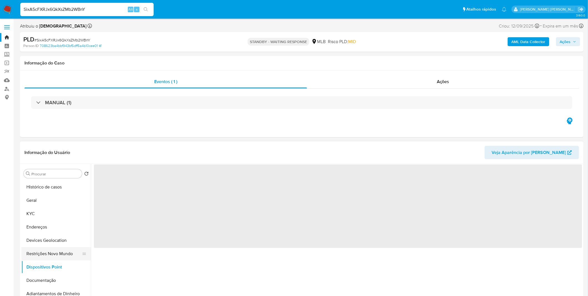
click at [54, 257] on button "Restrições Novo Mundo" at bounding box center [53, 253] width 65 height 13
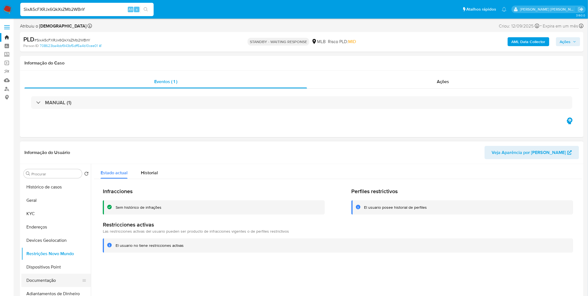
click at [43, 282] on button "Documentação" at bounding box center [53, 280] width 65 height 13
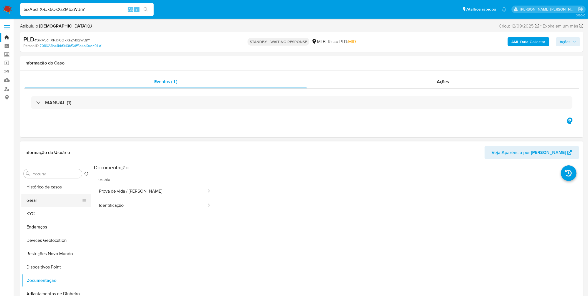
click at [35, 201] on button "Geral" at bounding box center [53, 200] width 65 height 13
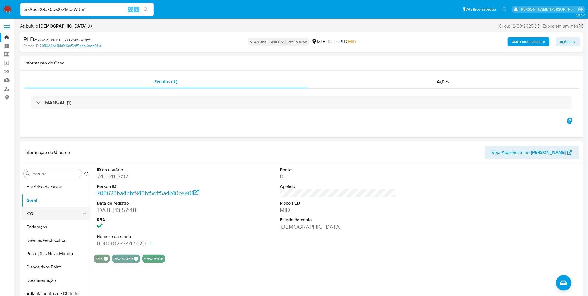
click at [47, 213] on button "KYC" at bounding box center [53, 213] width 65 height 13
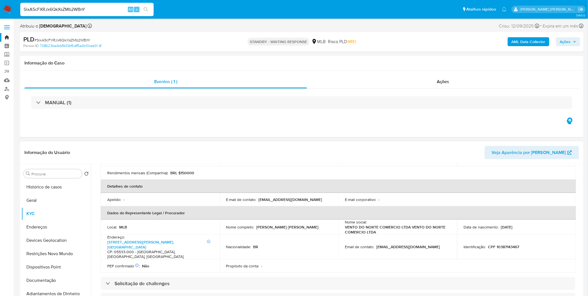
scroll to position [123, 0]
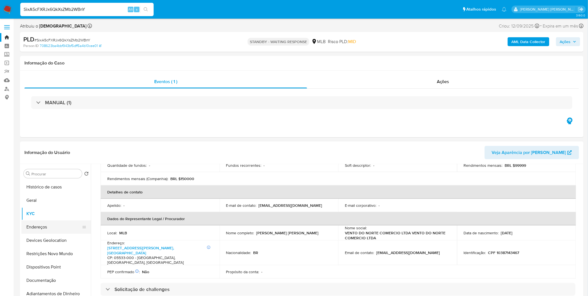
click at [44, 226] on button "Endereços" at bounding box center [53, 226] width 65 height 13
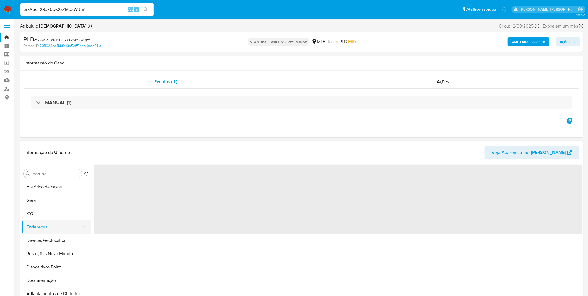
scroll to position [0, 0]
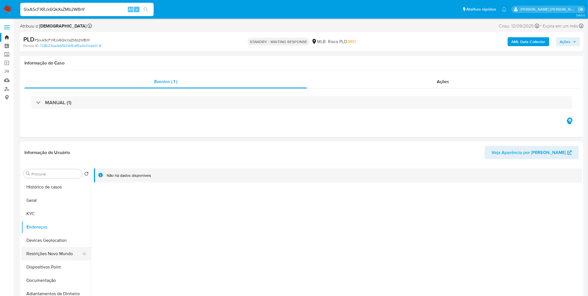
click at [68, 248] on button "Restrições Novo Mundo" at bounding box center [53, 253] width 65 height 13
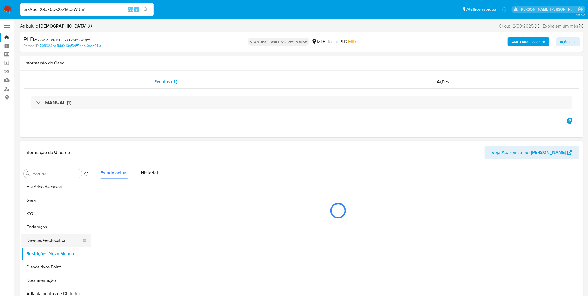
click at [65, 242] on button "Devices Geolocation" at bounding box center [53, 240] width 65 height 13
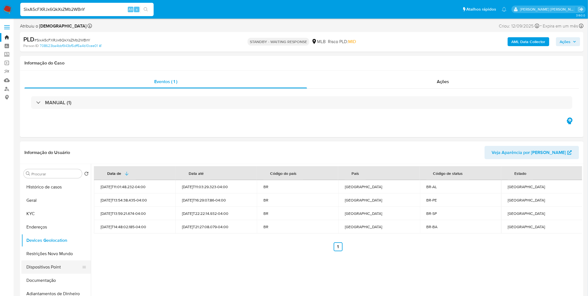
click at [64, 261] on button "Dispositivos Point" at bounding box center [53, 266] width 65 height 13
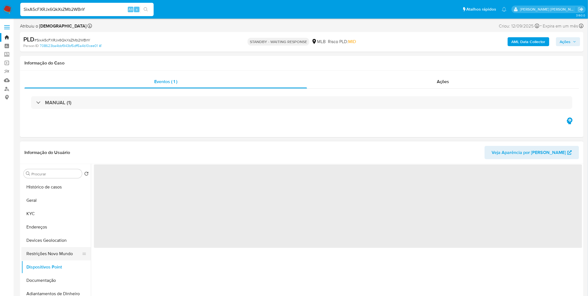
click at [63, 257] on button "Restrições Novo Mundo" at bounding box center [53, 253] width 65 height 13
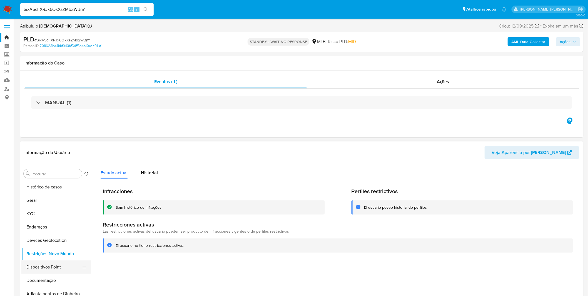
click at [45, 265] on button "Dispositivos Point" at bounding box center [53, 266] width 65 height 13
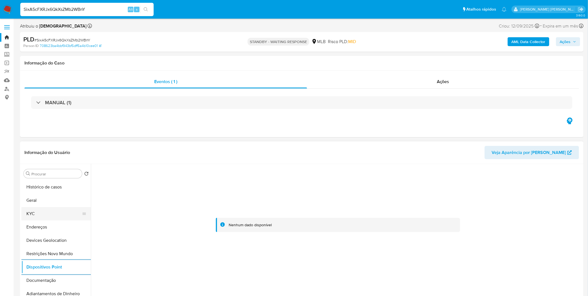
click at [37, 210] on button "KYC" at bounding box center [53, 213] width 65 height 13
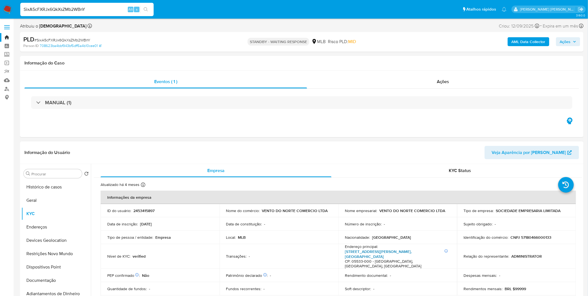
click at [377, 251] on link "Avenida Eliseu De Almeida 3307, Instituto De Previdência" at bounding box center [378, 254] width 67 height 11
click at [40, 198] on button "Geral" at bounding box center [53, 200] width 65 height 13
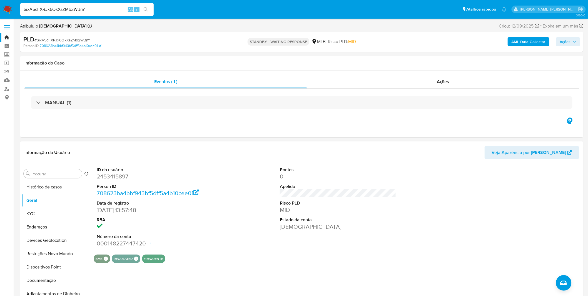
click at [204, 258] on div "SMB SMB SMB Advisor Email - Advisor Name - REGULATED REGULATED MLB BACEN COMPLI…" at bounding box center [338, 258] width 488 height 8
click at [93, 13] on div "SixA5cFXRJx6QkXsZMb2WBnY Alt s" at bounding box center [86, 9] width 133 height 13
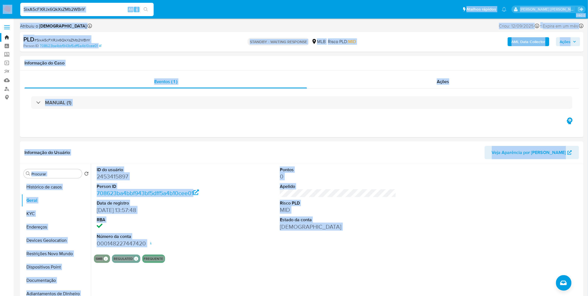
click at [93, 13] on div "SixA5cFXRJx6QkXsZMb2WBnY Alt s" at bounding box center [86, 9] width 133 height 13
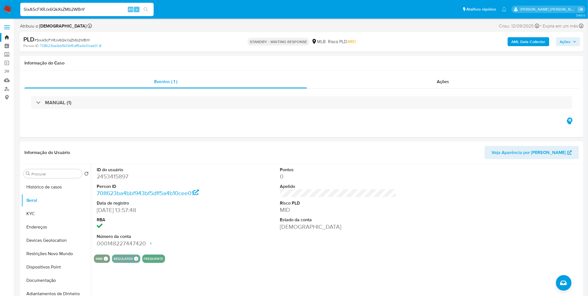
click at [101, 13] on div "SixA5cFXRJx6QkXsZMb2WBnY Alt s" at bounding box center [86, 9] width 133 height 13
click at [102, 10] on input "SixA5cFXRJx6QkXsZMb2WBnY" at bounding box center [86, 9] width 133 height 7
paste input "zSfQpTdVupHrYPmtSKNSXNzj"
type input "zSfQpTdVupHrYPmtSKNSXNzj"
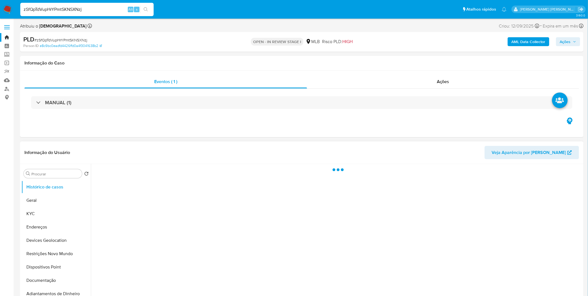
select select "10"
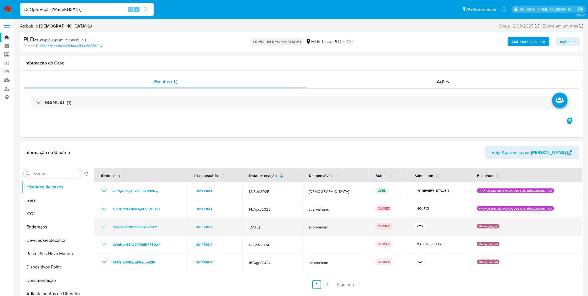
click at [104, 228] on icon "Mostrar/Ocultar" at bounding box center [104, 226] width 7 height 7
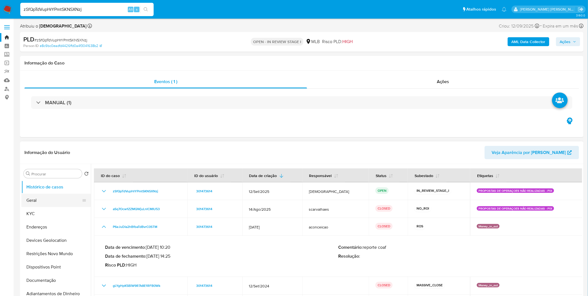
click at [43, 201] on button "Geral" at bounding box center [53, 200] width 65 height 13
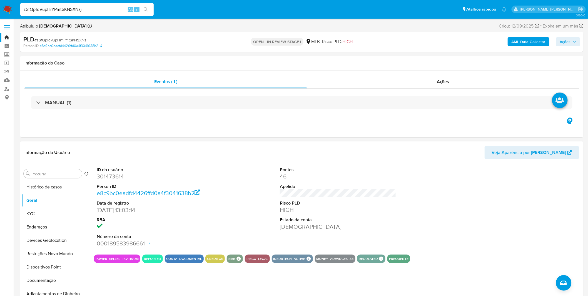
click at [117, 281] on div "ID do usuário 301473614 Person ID e8c9bc0eadfd4426ffd0a4f3041638b2 Data de regi…" at bounding box center [336, 235] width 491 height 142
click at [48, 215] on button "KYC" at bounding box center [53, 213] width 65 height 13
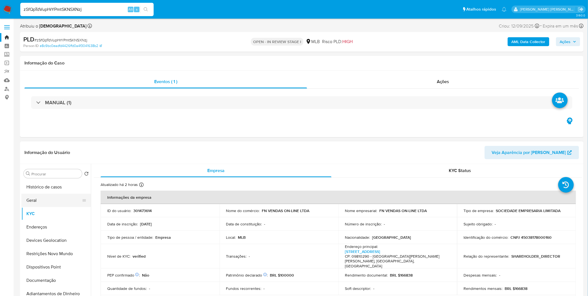
click at [53, 199] on button "Geral" at bounding box center [53, 200] width 65 height 13
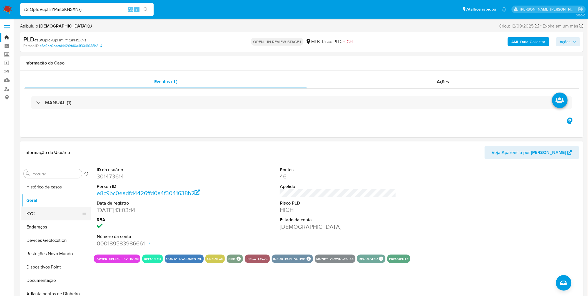
click at [56, 211] on button "KYC" at bounding box center [53, 213] width 65 height 13
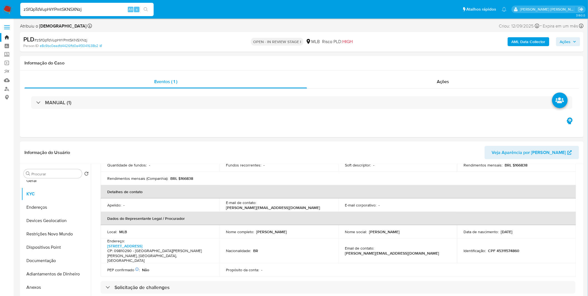
scroll to position [31, 0]
click at [44, 197] on button "Endereços" at bounding box center [53, 195] width 65 height 13
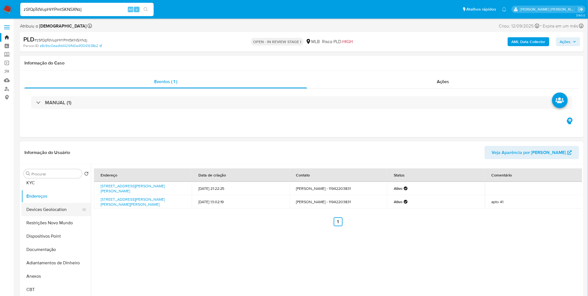
click at [48, 214] on button "Devices Geolocation" at bounding box center [53, 209] width 65 height 13
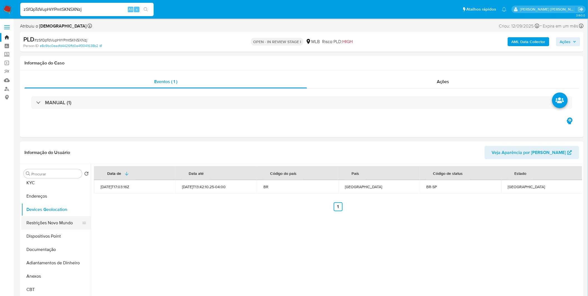
click at [40, 216] on button "Restrições Novo Mundo" at bounding box center [53, 222] width 65 height 13
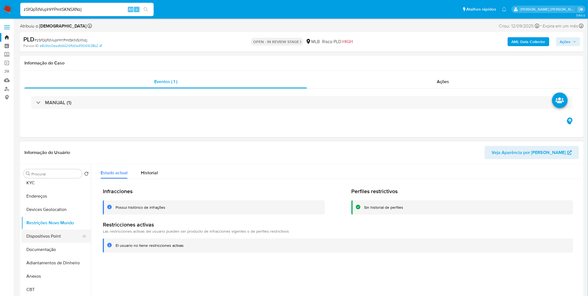
click at [56, 237] on button "Dispositivos Point" at bounding box center [53, 235] width 65 height 13
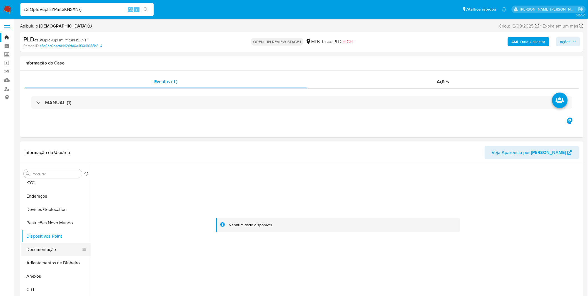
click at [47, 248] on button "Documentação" at bounding box center [53, 249] width 65 height 13
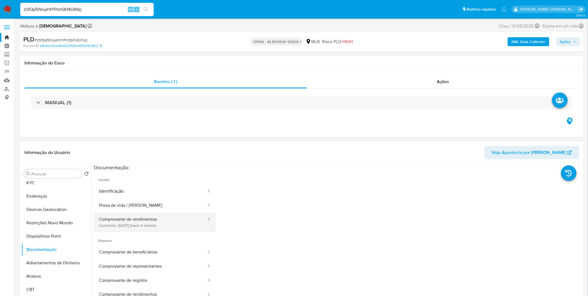
click at [115, 227] on button "Comprovante de rendimentos Concluído: 19/05/2025 (hace 4 meses)" at bounding box center [150, 221] width 113 height 19
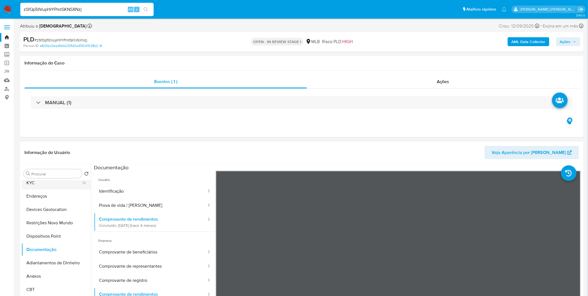
click at [41, 184] on button "KYC" at bounding box center [53, 182] width 65 height 13
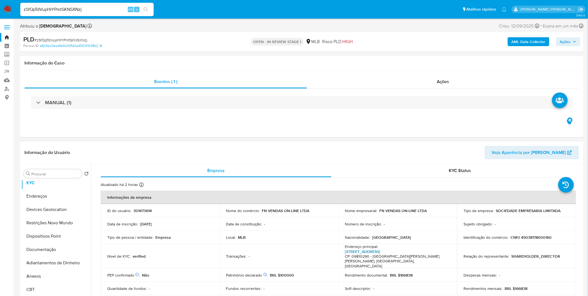
click at [361, 252] on link "Rua Dos Cravos 274, Assunção" at bounding box center [362, 252] width 35 height 6
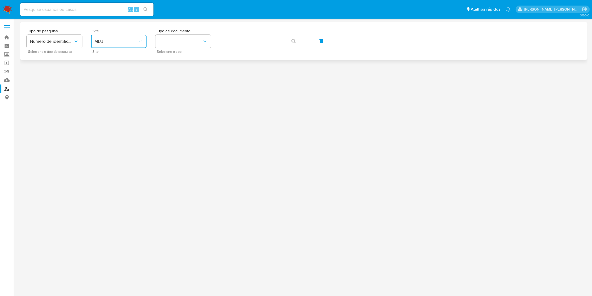
click at [123, 47] on button "MLU" at bounding box center [119, 41] width 56 height 13
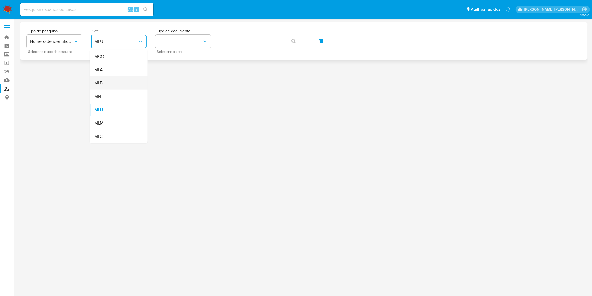
click at [128, 81] on div "MLB" at bounding box center [117, 82] width 46 height 13
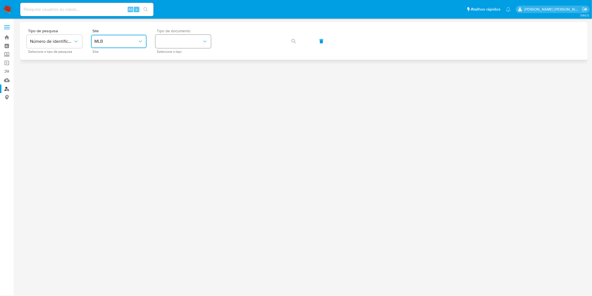
drag, startPoint x: 187, startPoint y: 42, endPoint x: 190, endPoint y: 47, distance: 6.2
click at [187, 42] on button "identificationType" at bounding box center [184, 41] width 56 height 13
click at [194, 73] on div "CPF CPF" at bounding box center [182, 78] width 46 height 19
click at [300, 42] on button "button" at bounding box center [293, 40] width 19 height 13
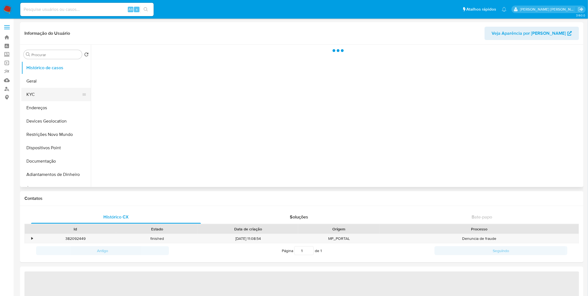
click at [52, 94] on button "KYC" at bounding box center [53, 94] width 65 height 13
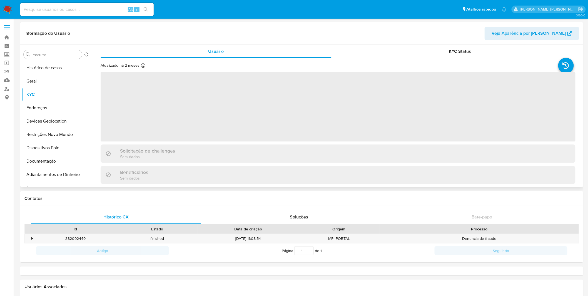
scroll to position [146, 0]
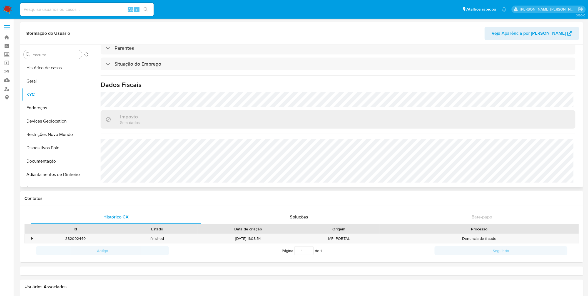
select select "10"
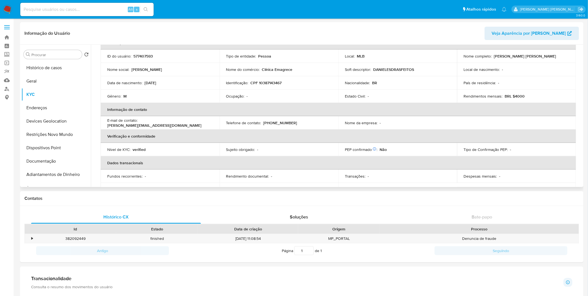
scroll to position [21, 0]
